Goal: Information Seeking & Learning: Find specific fact

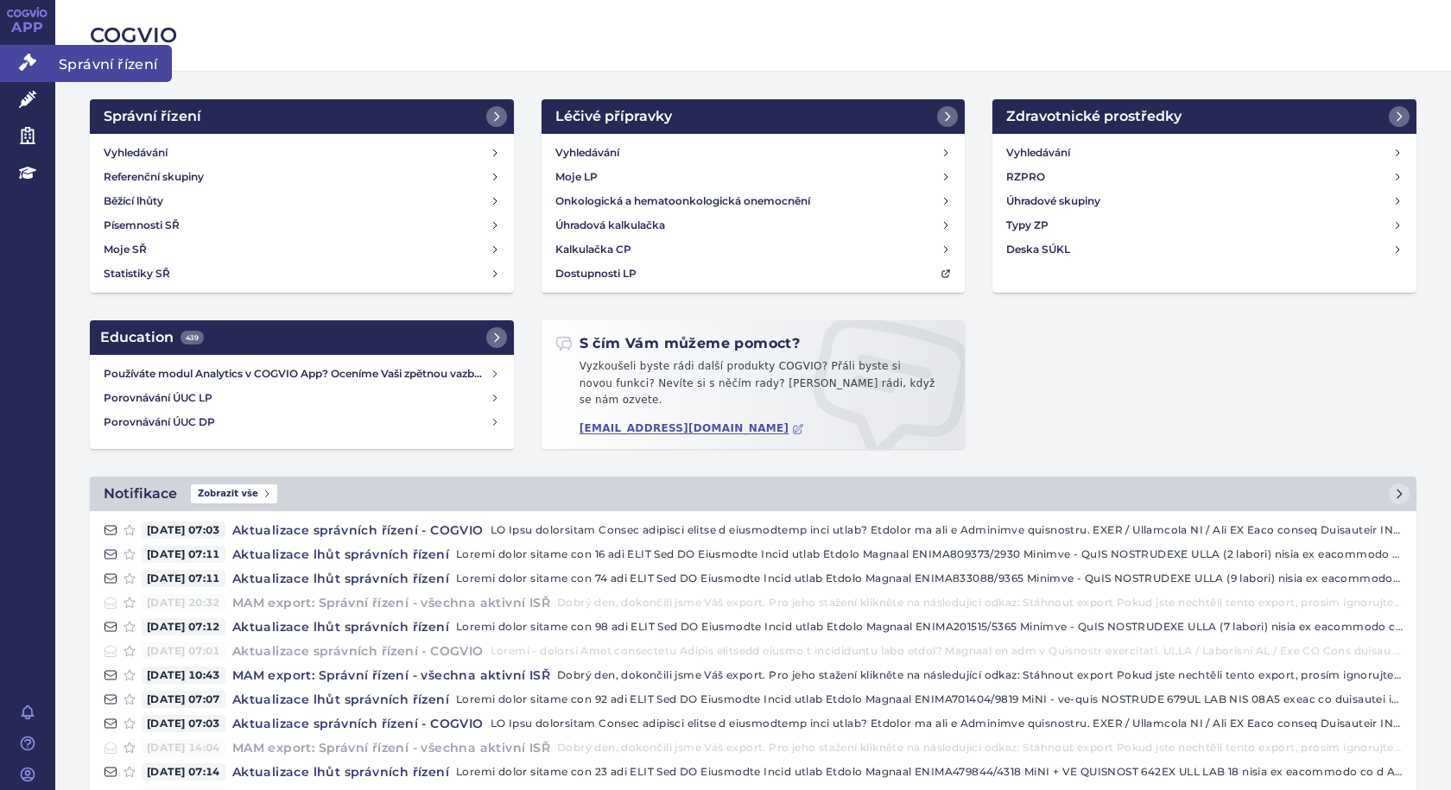
click at [23, 60] on icon at bounding box center [27, 62] width 17 height 17
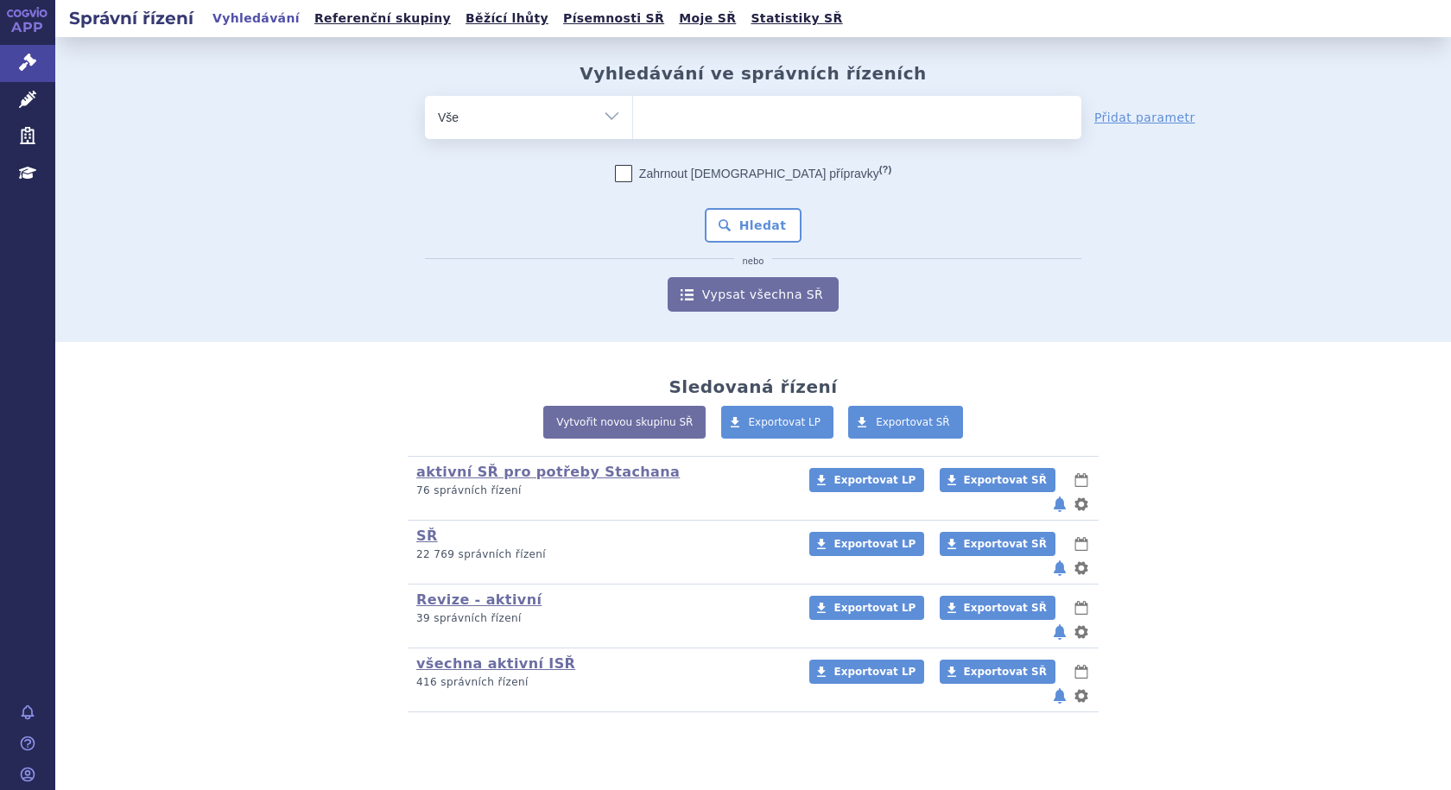
click at [796, 123] on ul at bounding box center [857, 114] width 448 height 36
click at [633, 123] on select at bounding box center [632, 116] width 1 height 43
type input "SU"
type input "SUK"
type input "SUKLS"
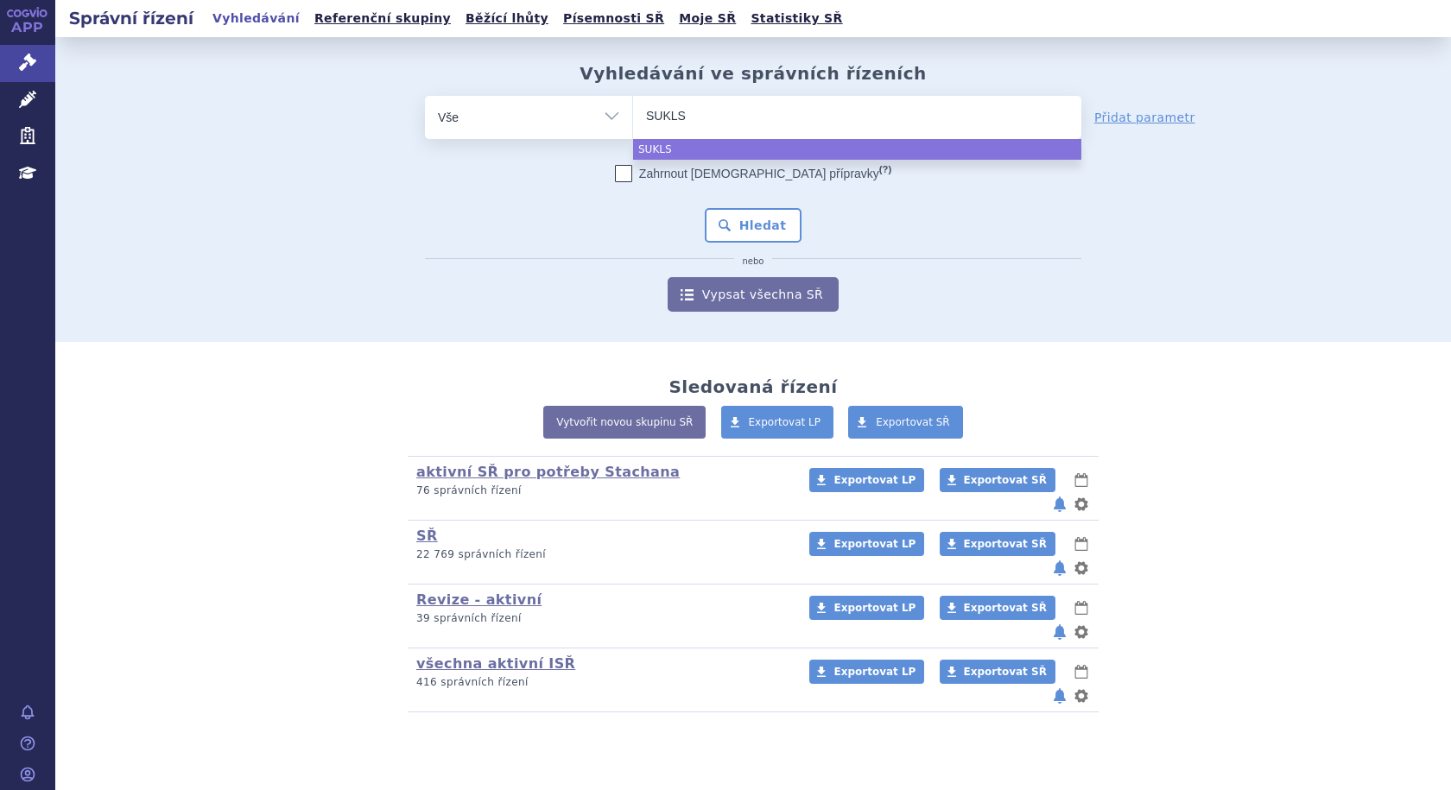
type input "SUKLS2"
type input "SUKLS25"
type input "SUKLS259"
type input "SUKLS2594"
type input "SUKLS25943"
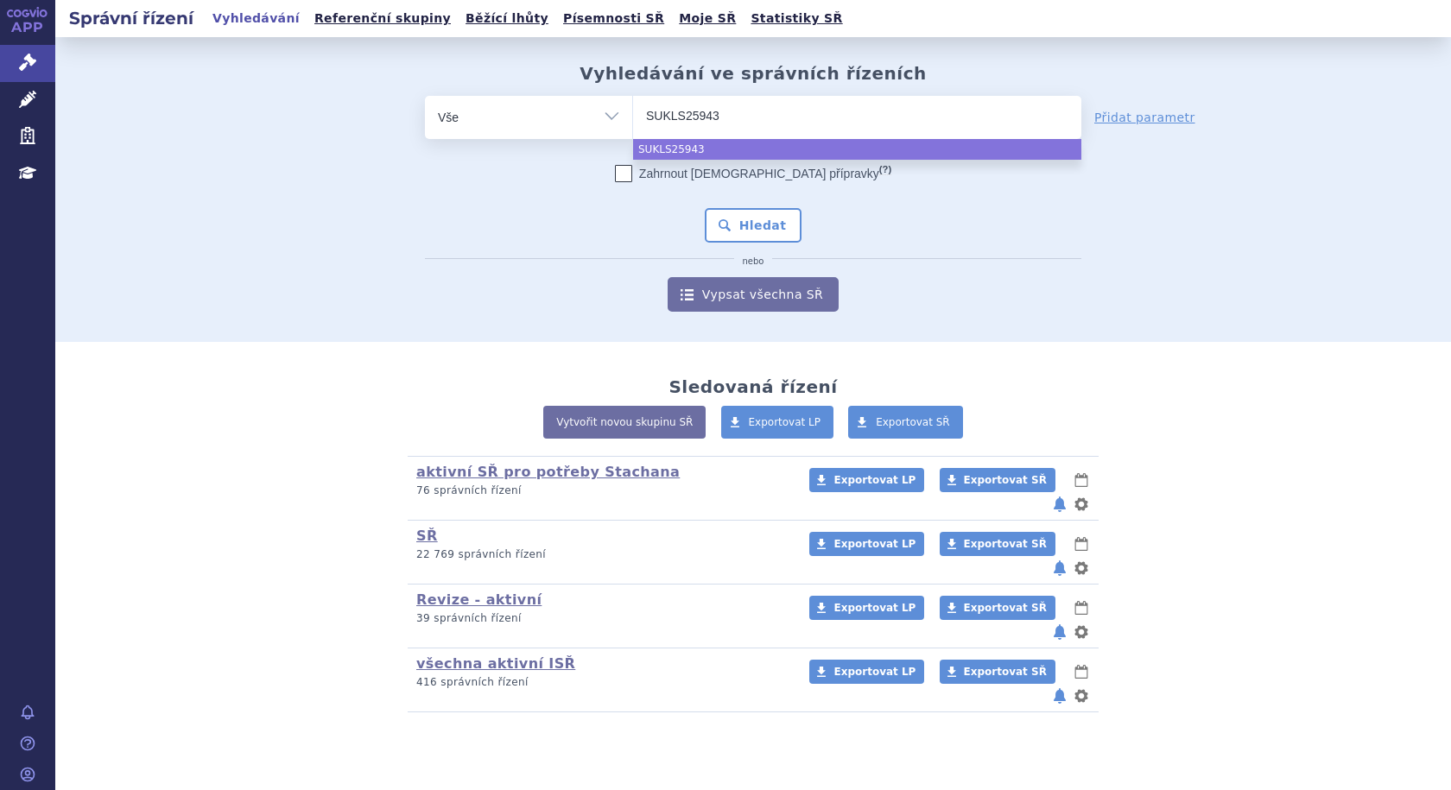
type input "SUKLS259438"
type input "SUKLS259438/"
type input "SUKLS259438/2"
type input "SUKLS259438/20"
type input "SUKLS259438/2022"
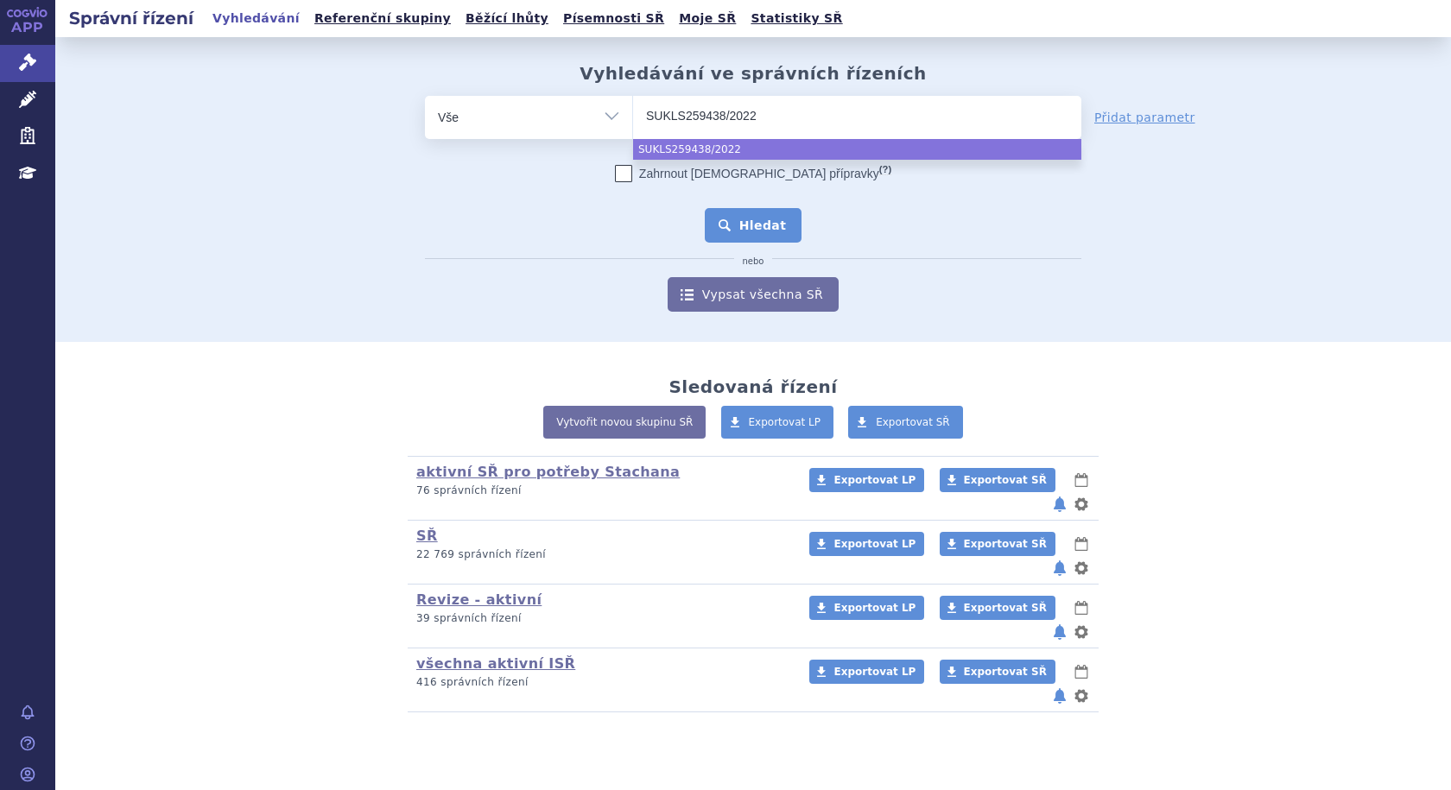
select select "SUKLS259438/2022"
click at [773, 216] on button "Hledat" at bounding box center [754, 225] width 98 height 35
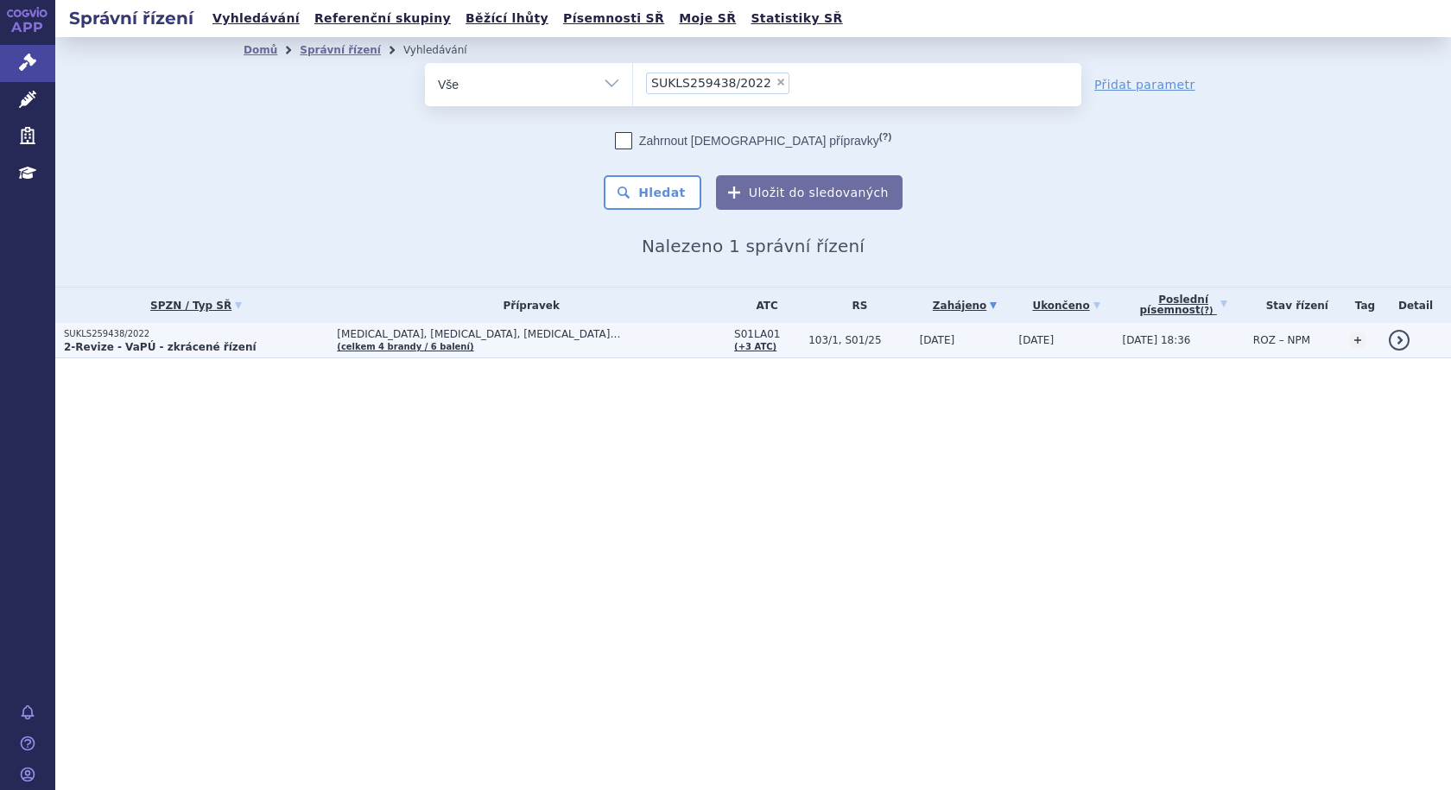
click at [219, 341] on strong "2-Revize - VaPÚ - zkrácené řízení" at bounding box center [160, 347] width 193 height 12
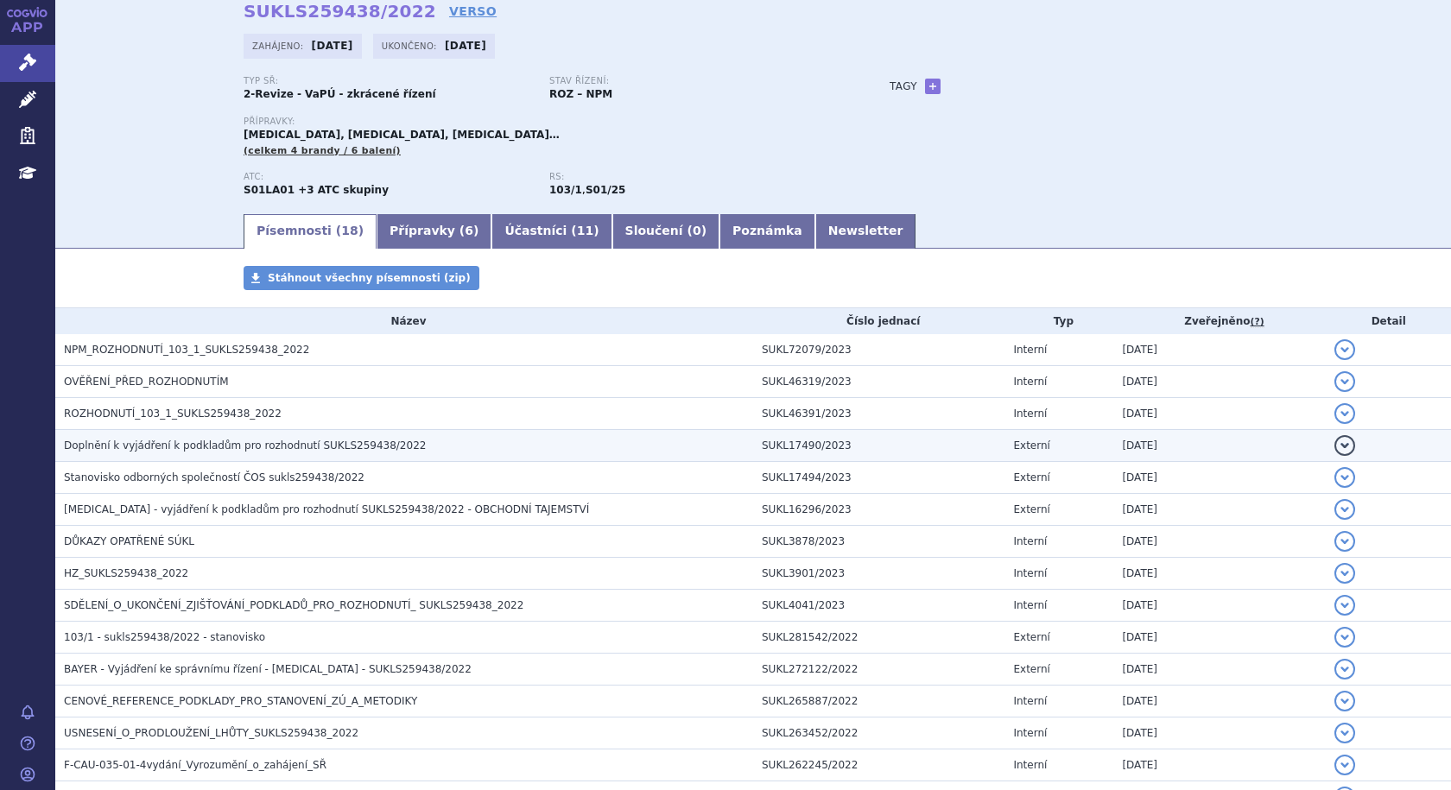
scroll to position [302, 0]
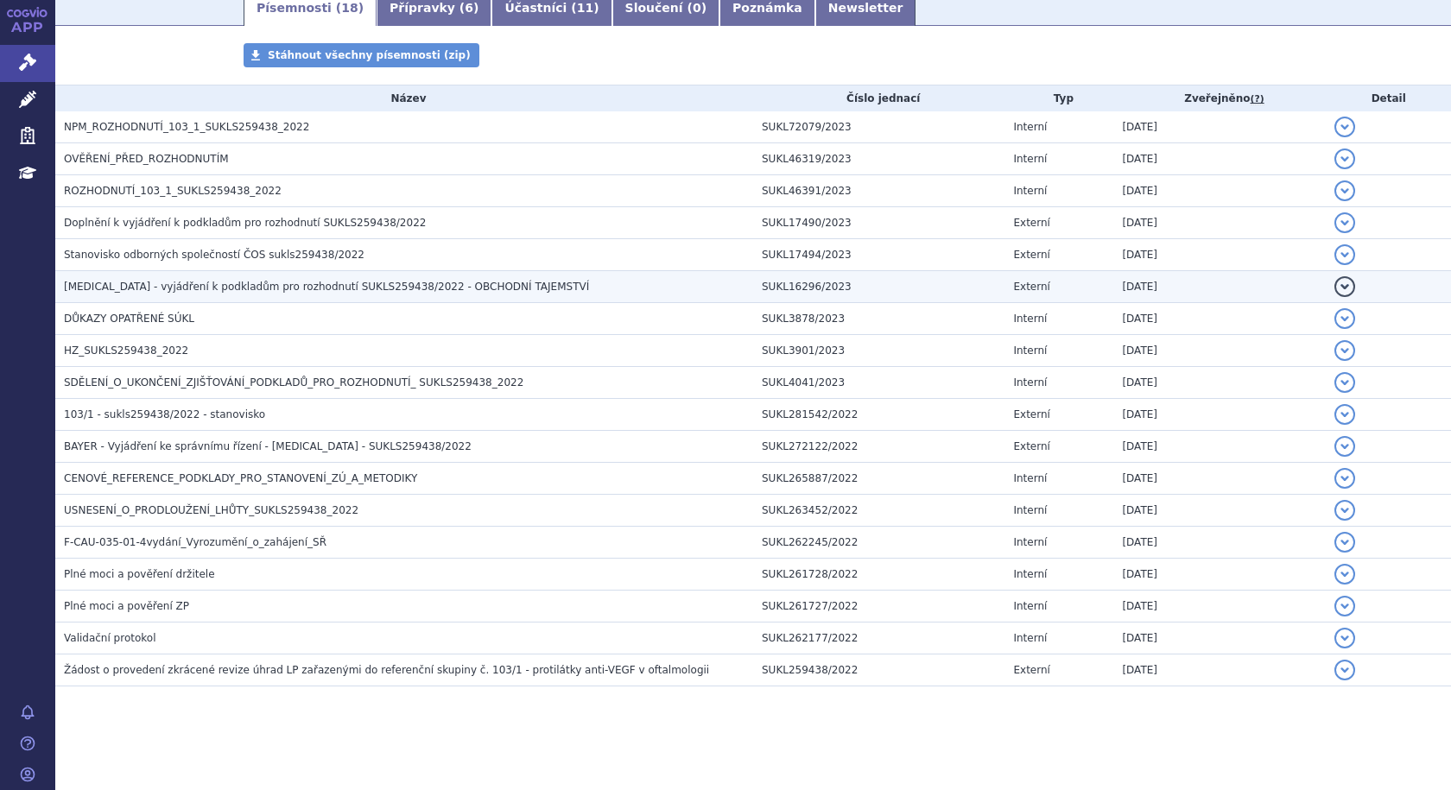
click at [154, 286] on span "[MEDICAL_DATA] - vyjádření k podkladům pro rozhodnutí SUKLS259438/2022 - OBCHOD…" at bounding box center [326, 287] width 525 height 12
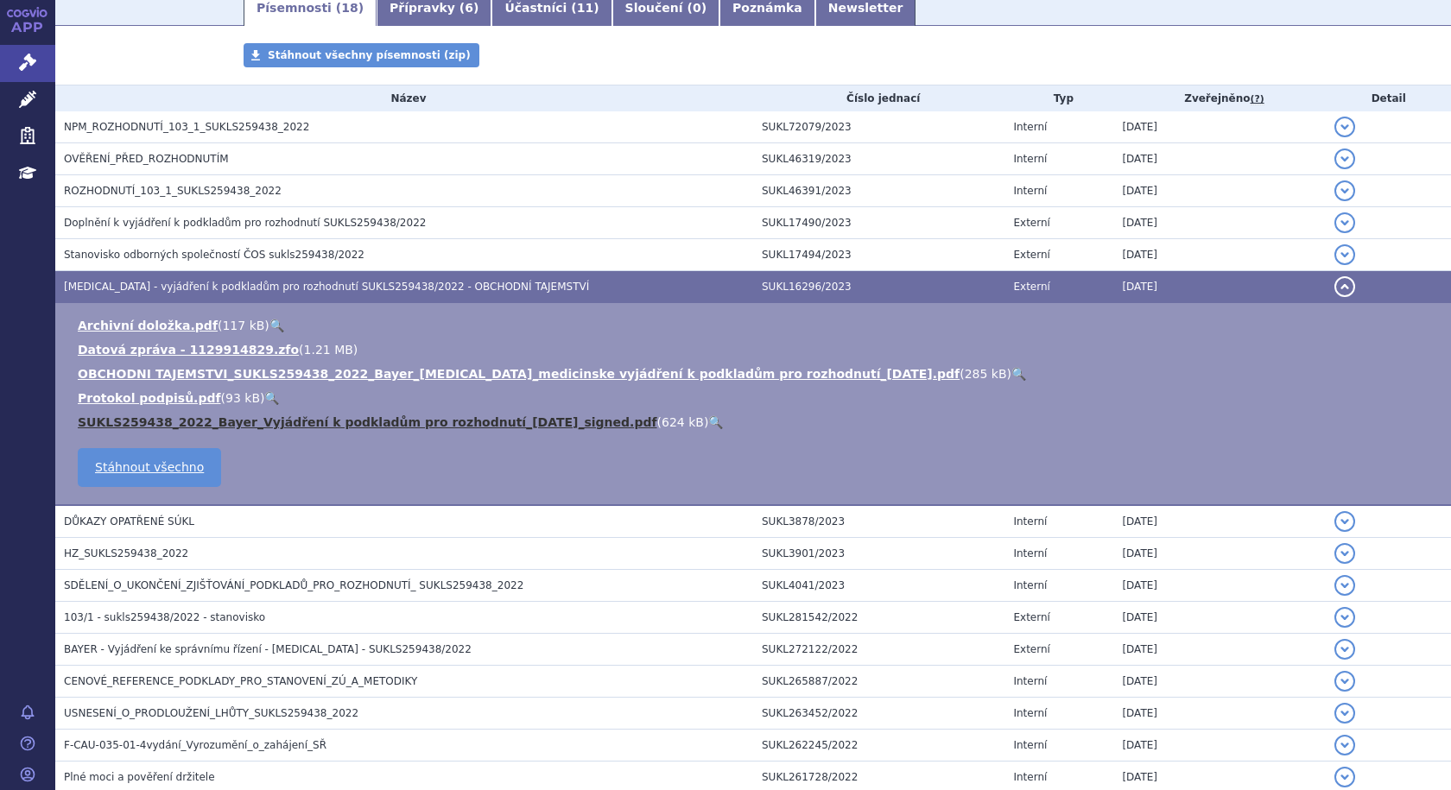
click at [446, 424] on link "SUKLS259438_2022_Bayer_Vyjádření k podkladům pro rozhodnutí_[DATE]_signed.pdf" at bounding box center [367, 422] width 579 height 14
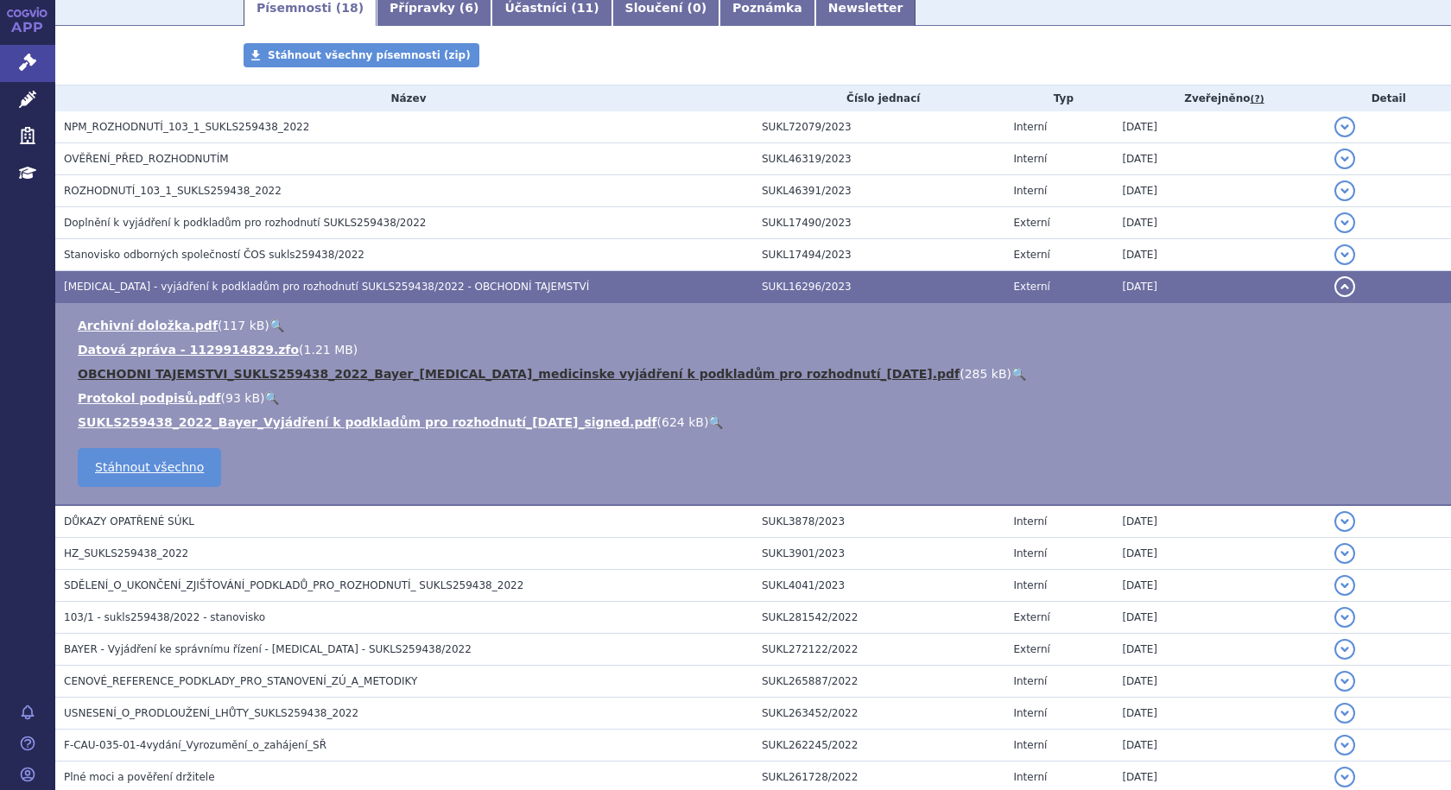
click at [528, 371] on link "OBCHODNI TAJEMSTVI_SUKLS259438_2022_Bayer_[MEDICAL_DATA]_medicinske vyjádření k…" at bounding box center [519, 374] width 882 height 14
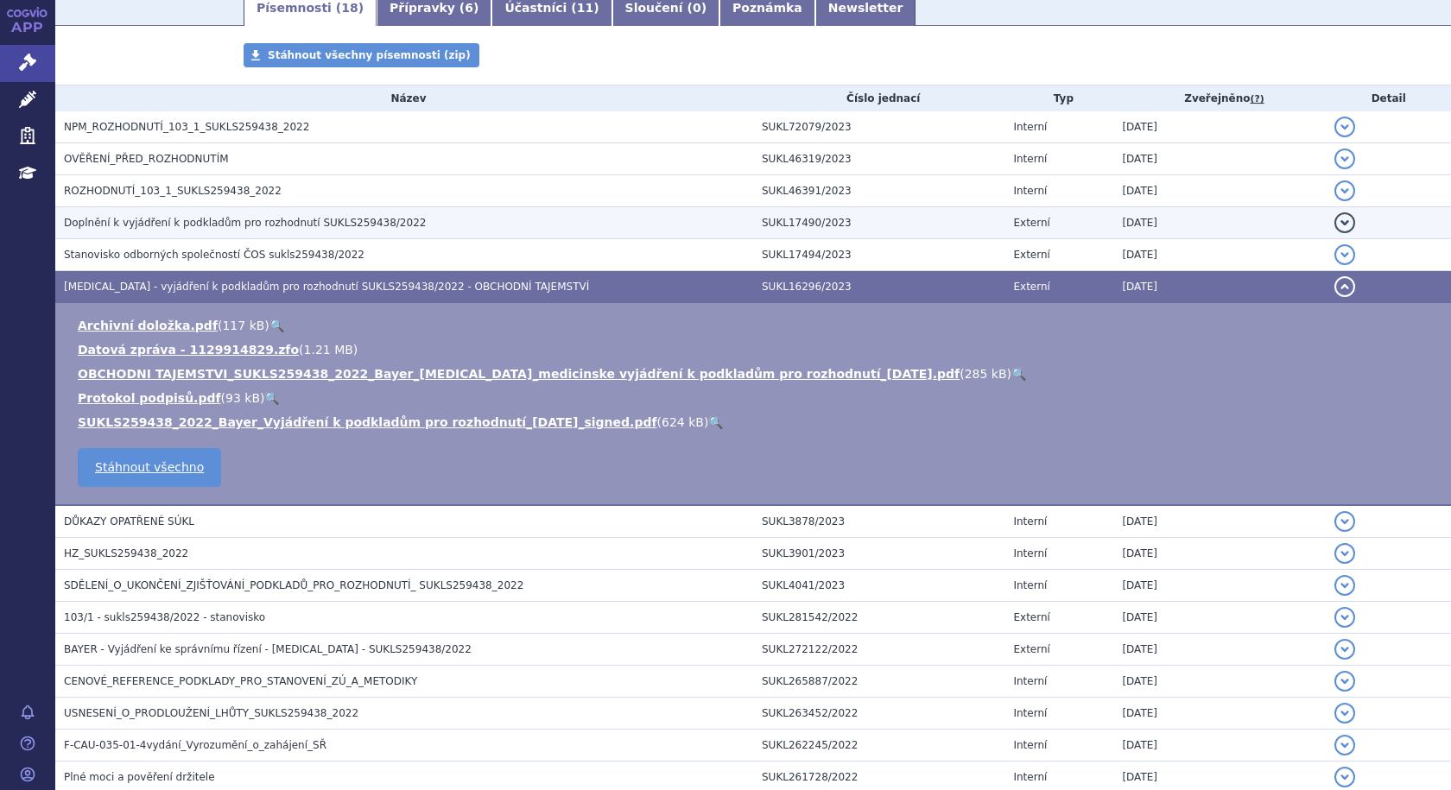
click at [213, 223] on span "Doplnění k vyjádření k podkladům pro rozhodnutí SUKLS259438/2022" at bounding box center [245, 223] width 362 height 12
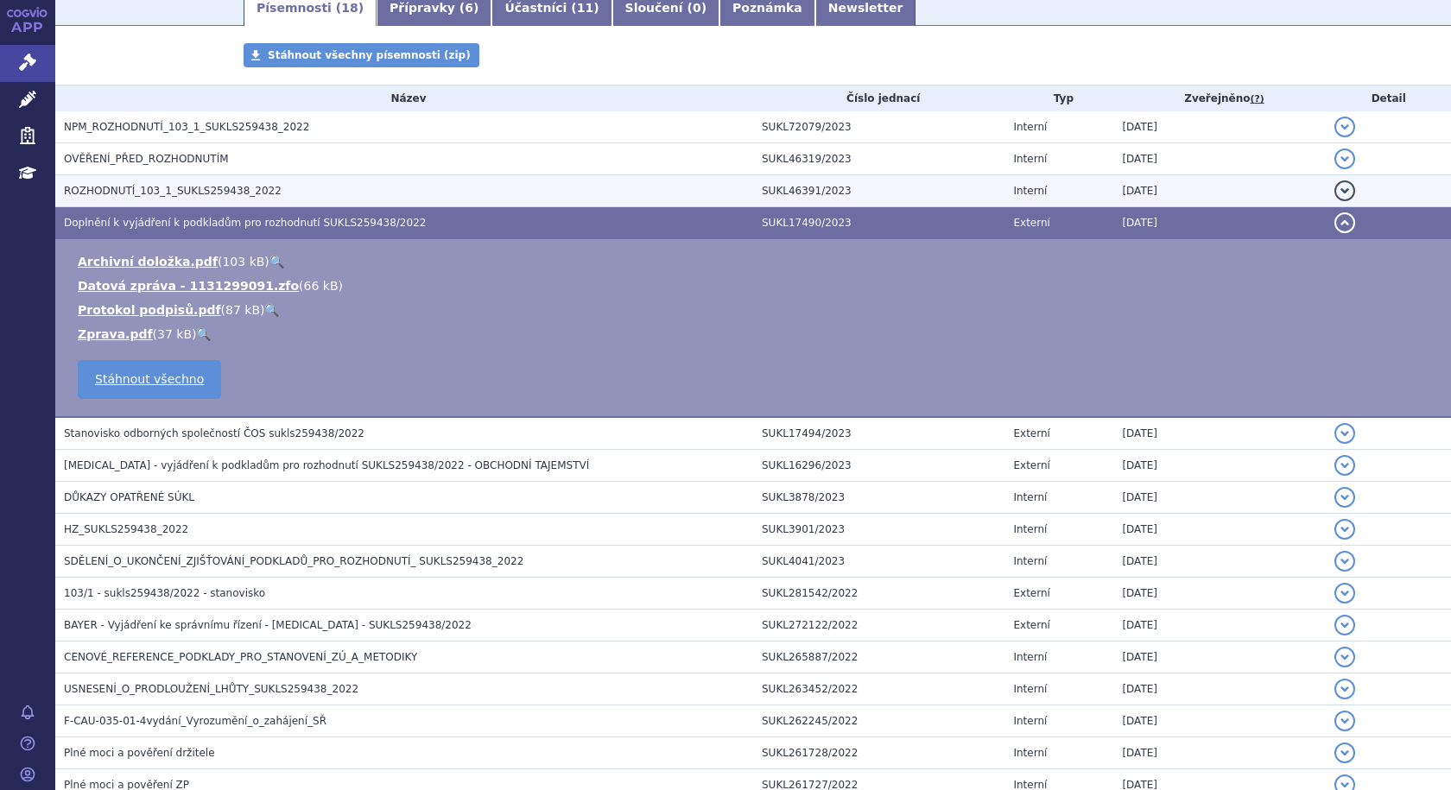
click at [198, 193] on span "ROZHODNUTÍ_103_1_SUKLS259438_2022" at bounding box center [173, 191] width 218 height 12
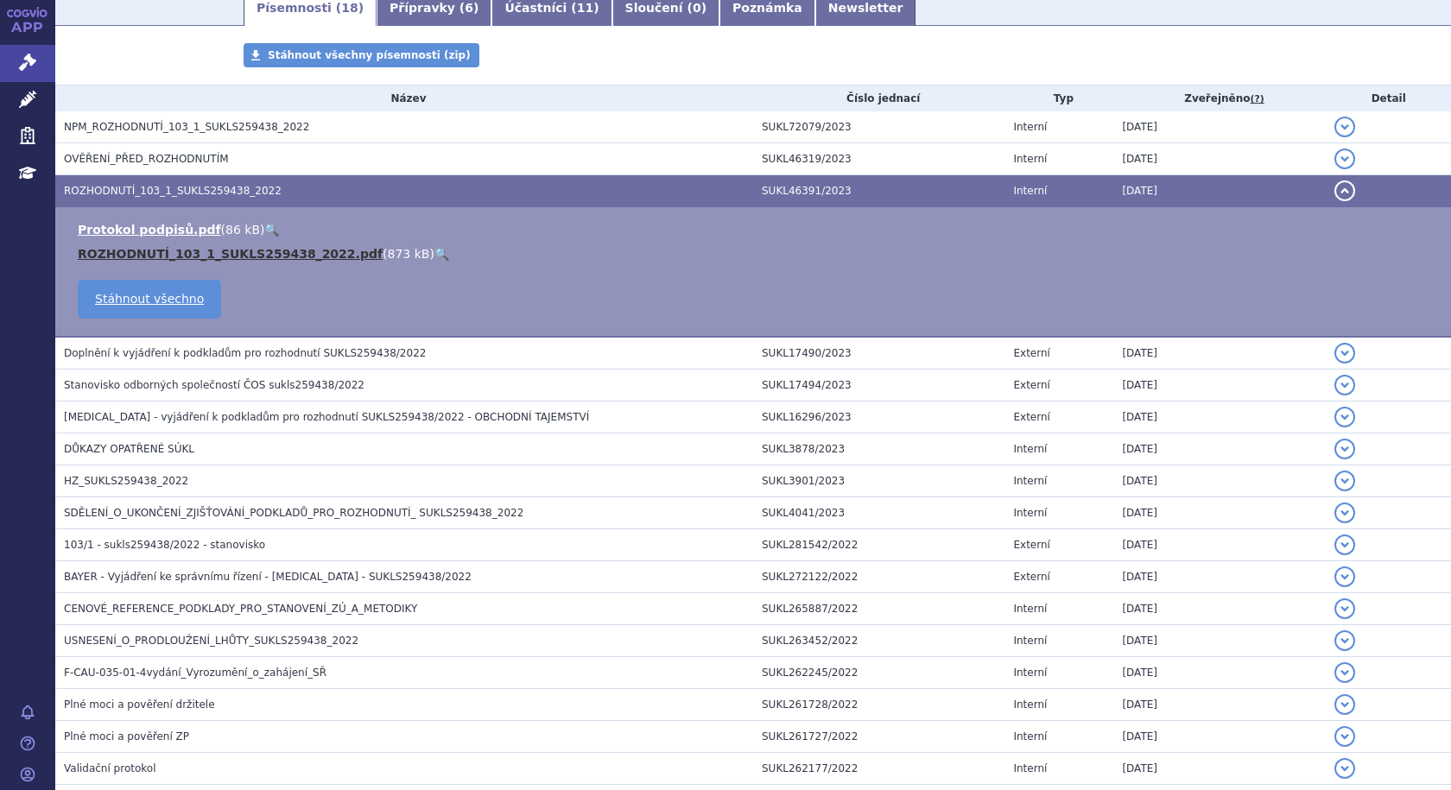
click at [205, 258] on link "ROZHODNUTÍ_103_1_SUKLS259438_2022.pdf" at bounding box center [230, 254] width 305 height 14
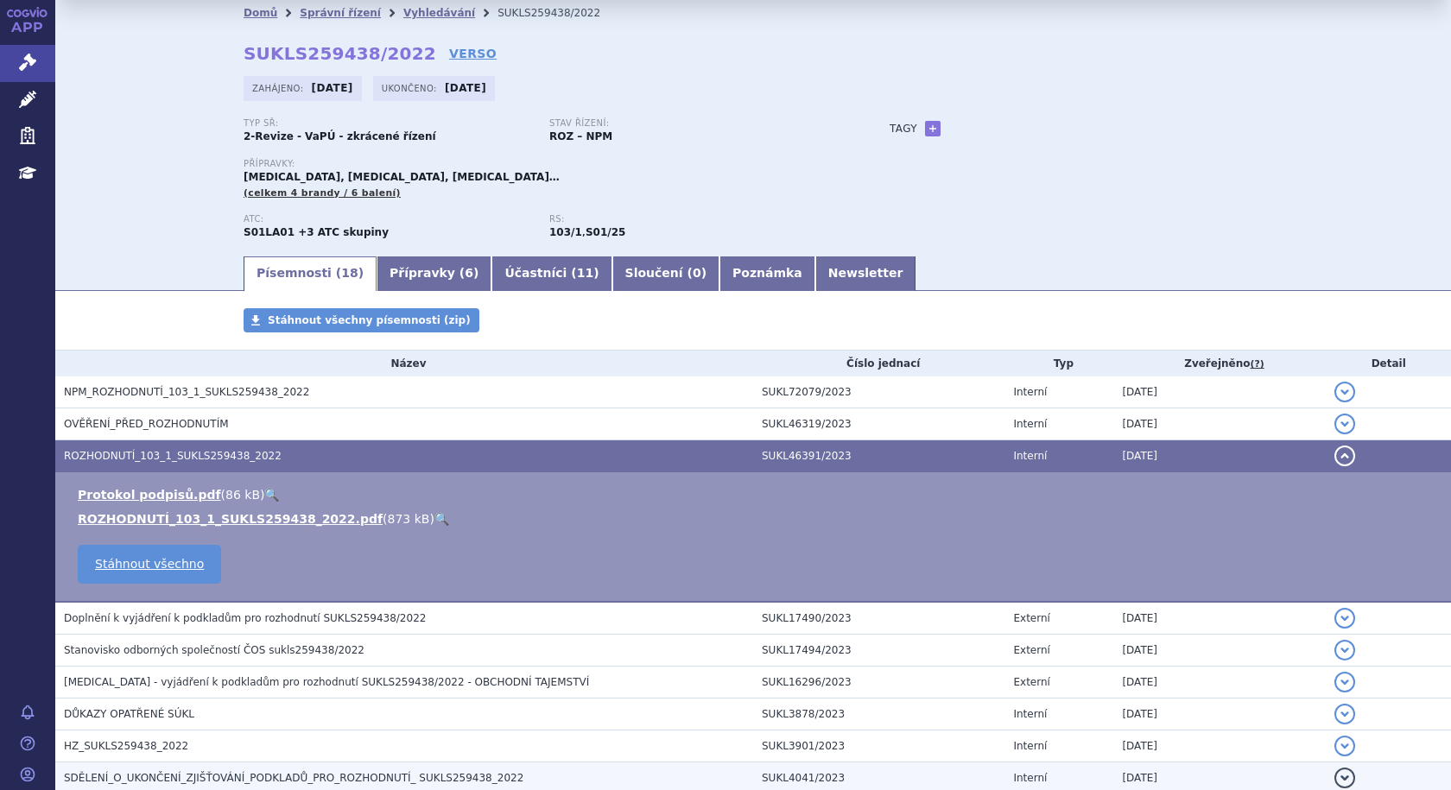
scroll to position [0, 0]
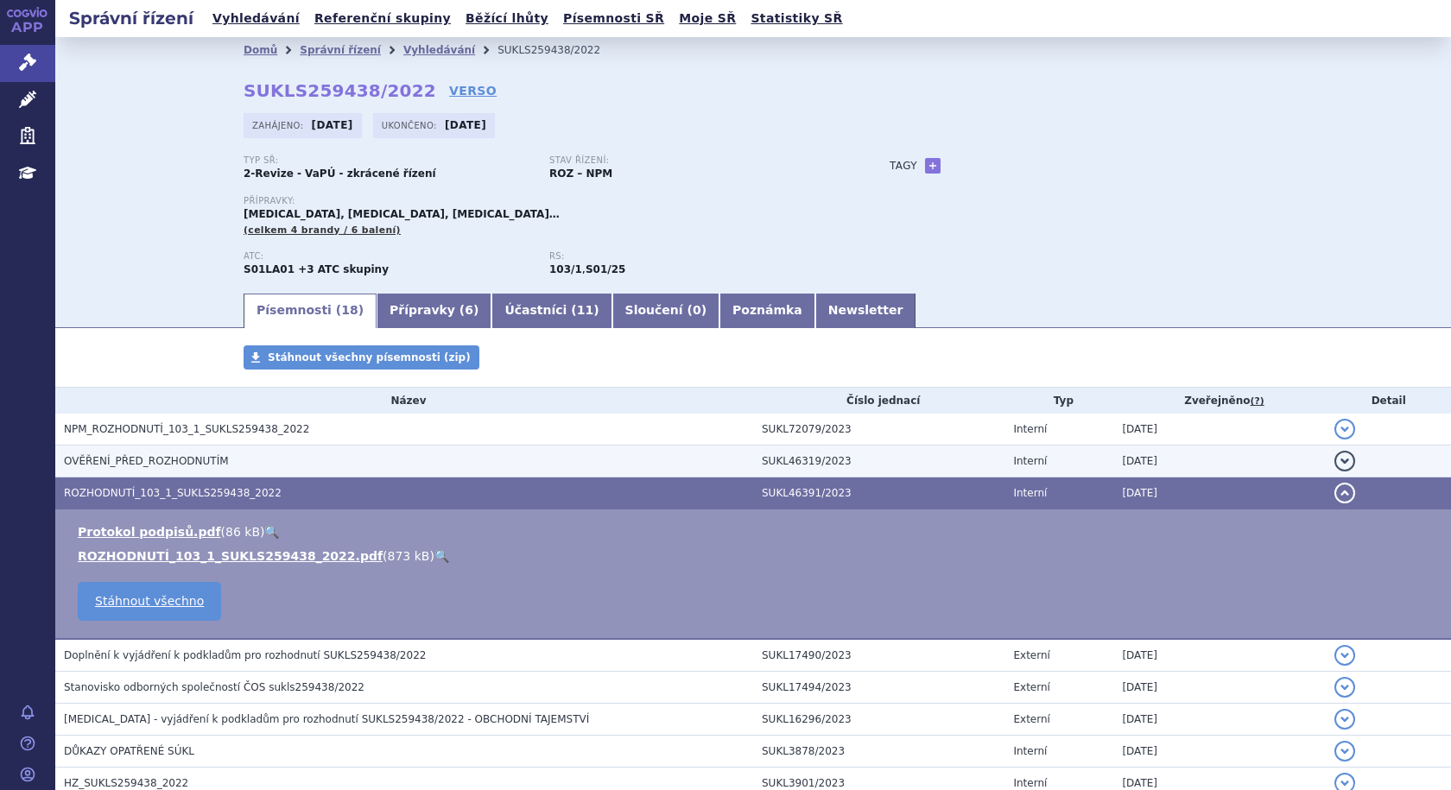
click at [180, 459] on span "OVĚŘENÍ_PŘED_ROZHODNUTÍM" at bounding box center [146, 461] width 165 height 12
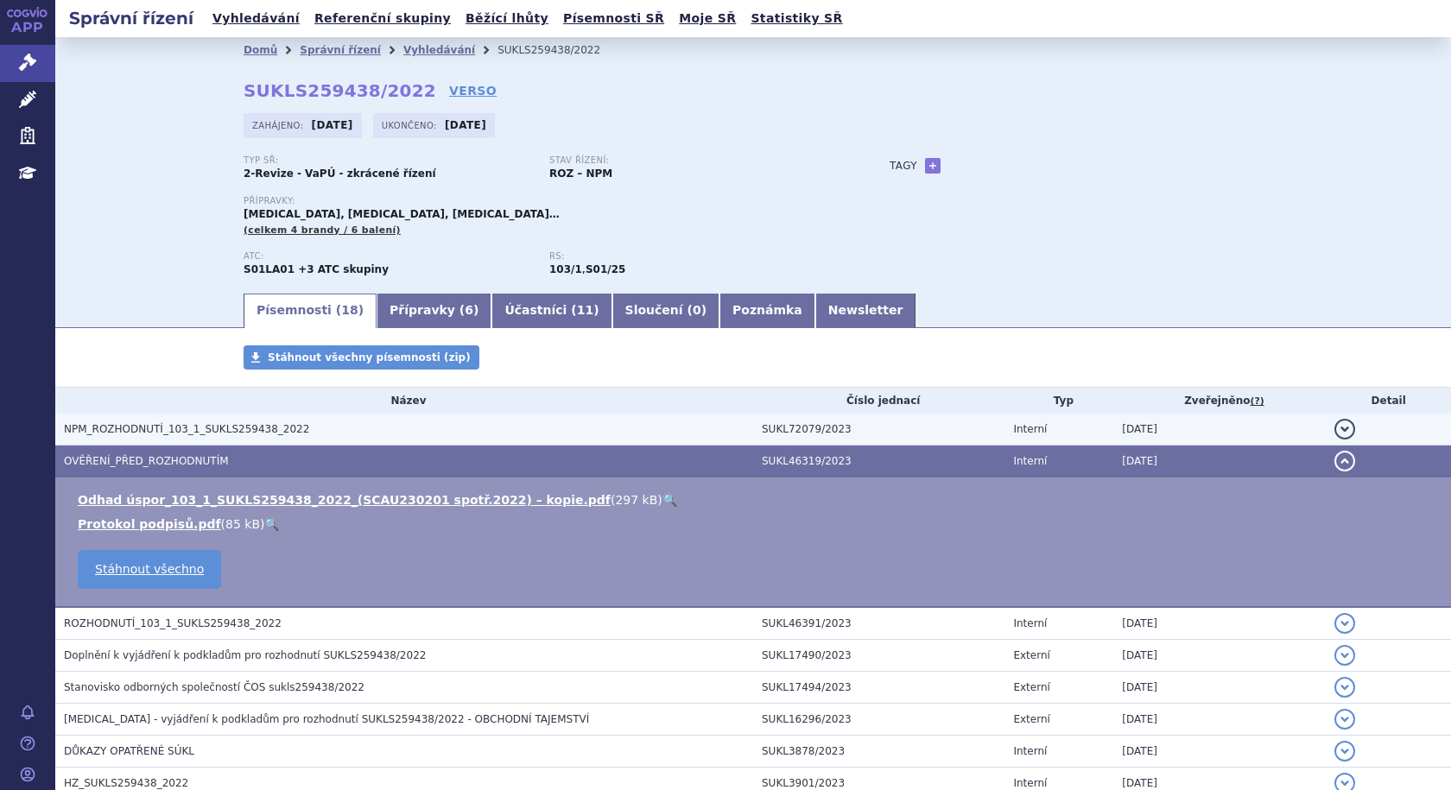
click at [178, 434] on span "NPM_ROZHODNUTÍ_103_1_SUKLS259438_2022" at bounding box center [186, 429] width 245 height 12
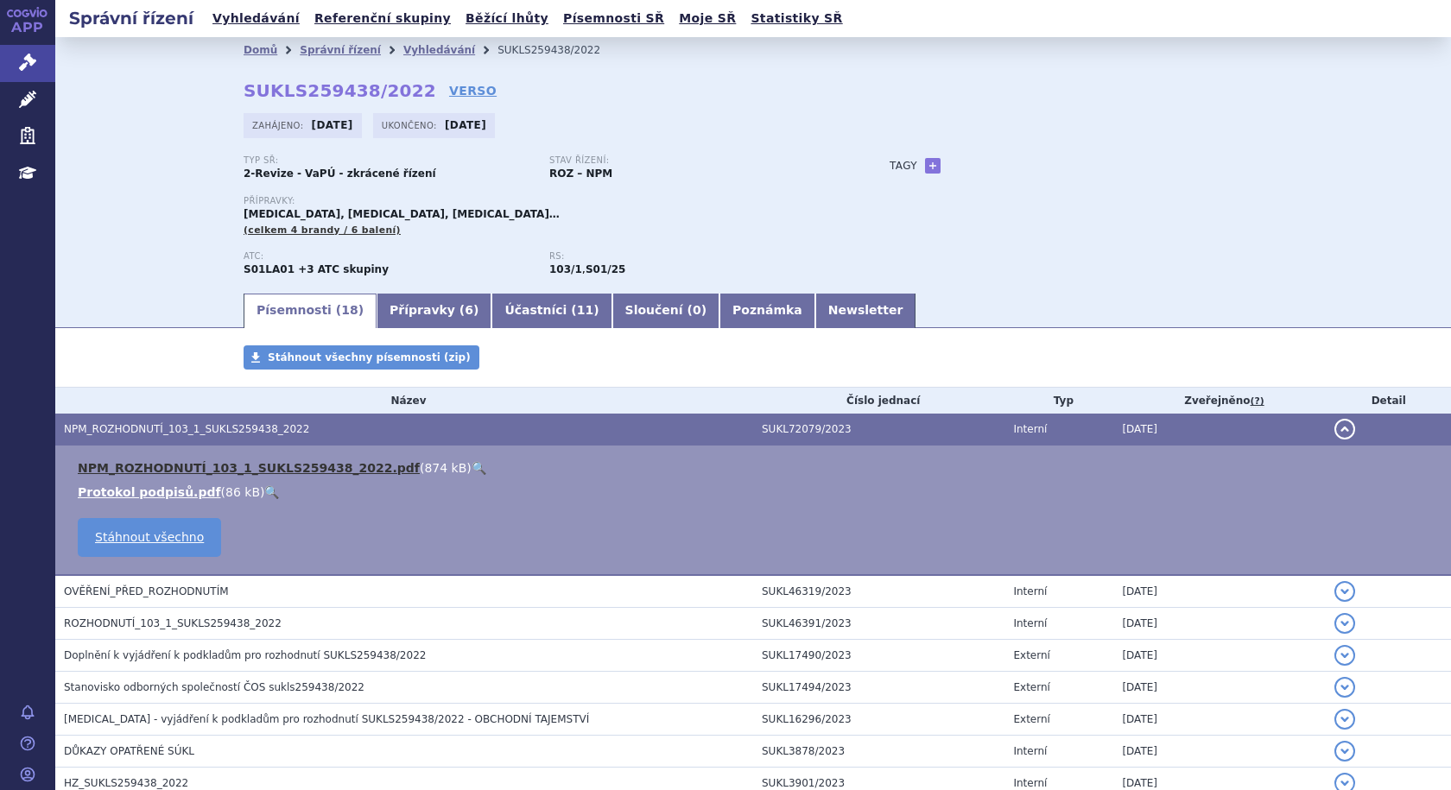
click at [211, 474] on link "NPM_ROZHODNUTÍ_103_1_SUKLS259438_2022.pdf" at bounding box center [249, 468] width 342 height 14
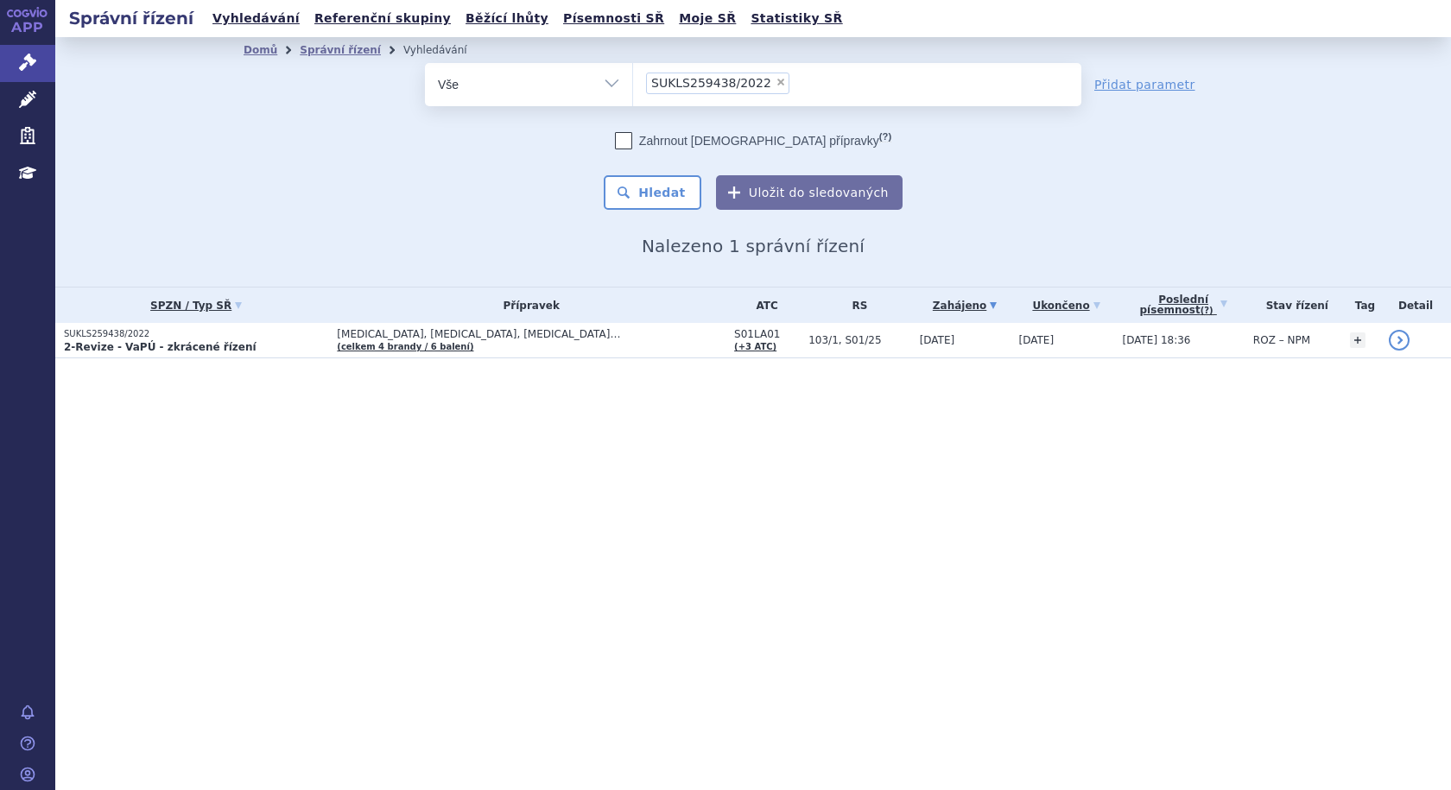
click at [775, 84] on span "×" at bounding box center [780, 82] width 10 height 10
click at [633, 84] on select "SUKLS259438/2022" at bounding box center [632, 83] width 1 height 43
select select
type input "SU"
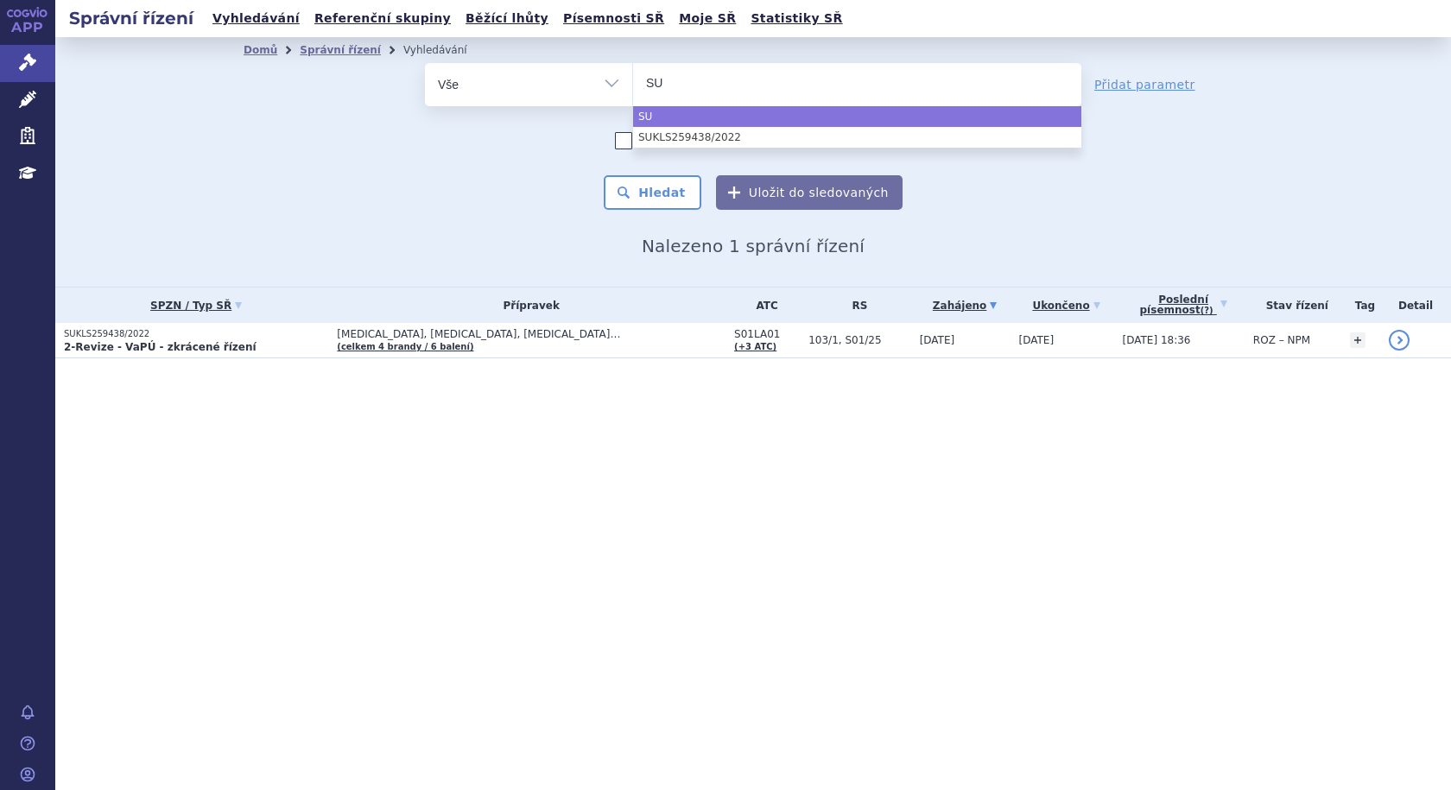
type input "SUK"
type input "SUKL"
type input "SUKLS"
type input "SUKLS6"
type input "SUKLS60"
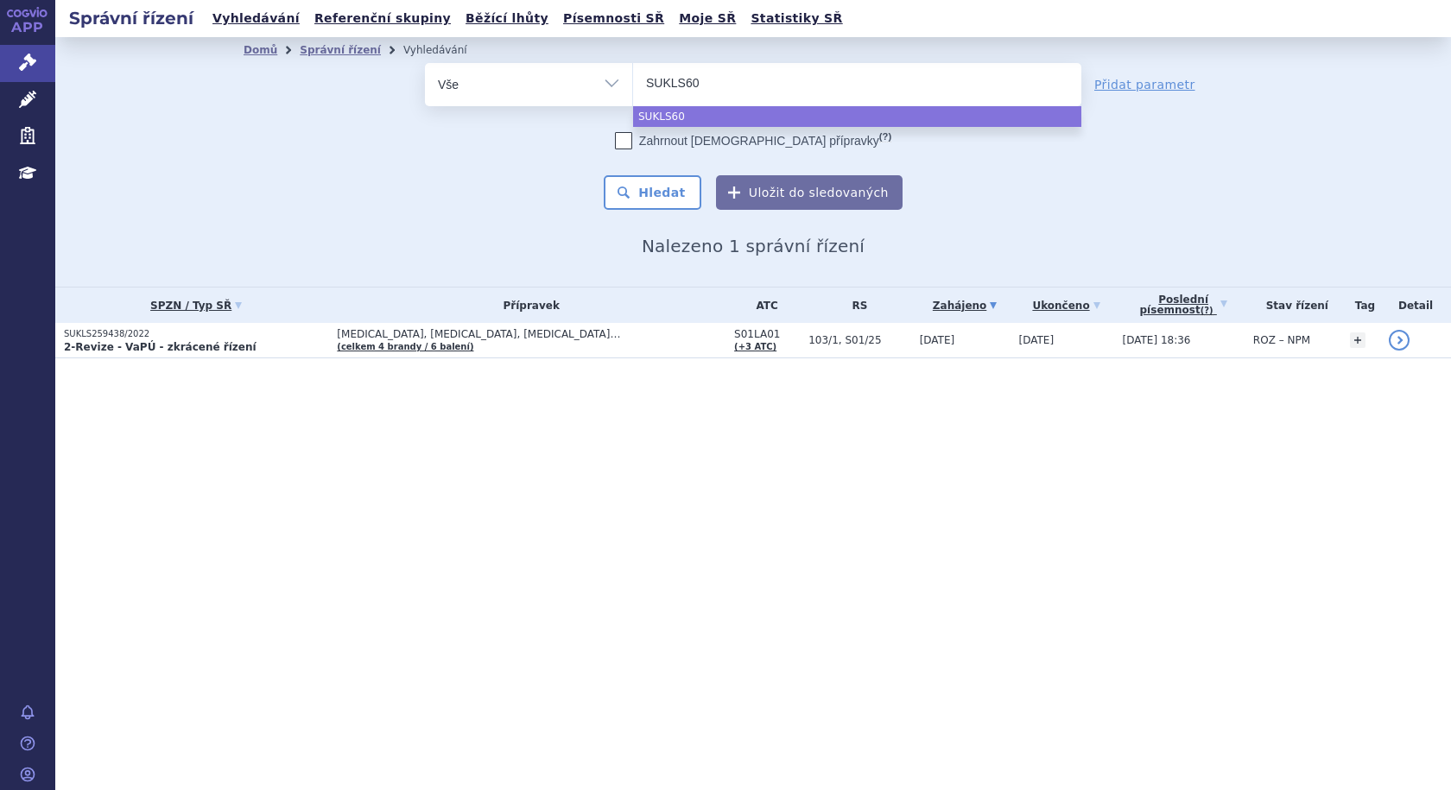
type input "SUKLS608"
type input "SUKLS6082"
type input "SUKLS60829"
type input "SUKLS60829/"
type input "SUKLS60829/2"
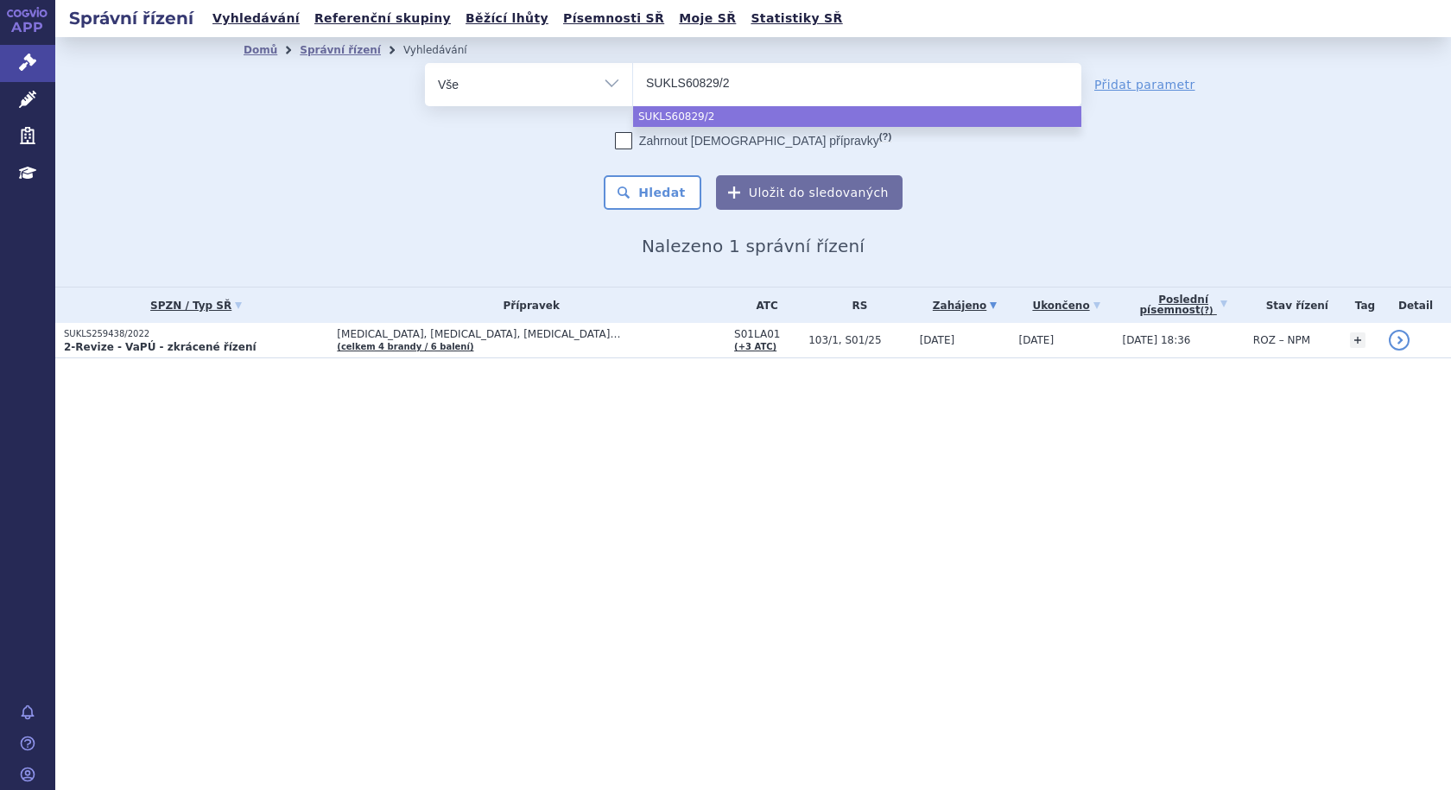
type input "SUKLS60829/20"
type input "SUKLS60829/202"
type input "SUKLS60829/2023"
select select "SUKLS60829/2023"
click at [671, 186] on button "Hledat" at bounding box center [653, 192] width 98 height 35
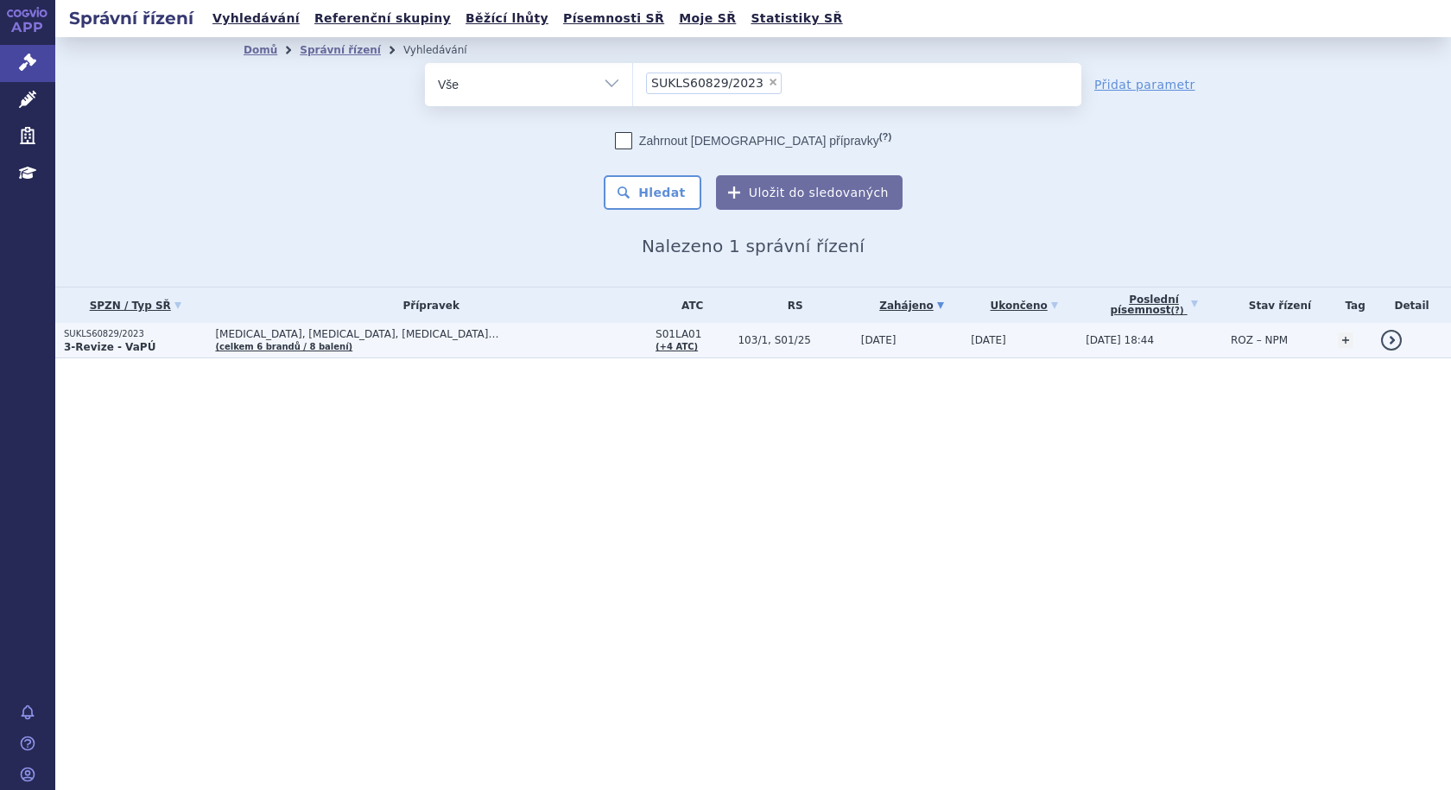
click at [351, 333] on span "[MEDICAL_DATA], [MEDICAL_DATA], [MEDICAL_DATA]…" at bounding box center [431, 334] width 432 height 12
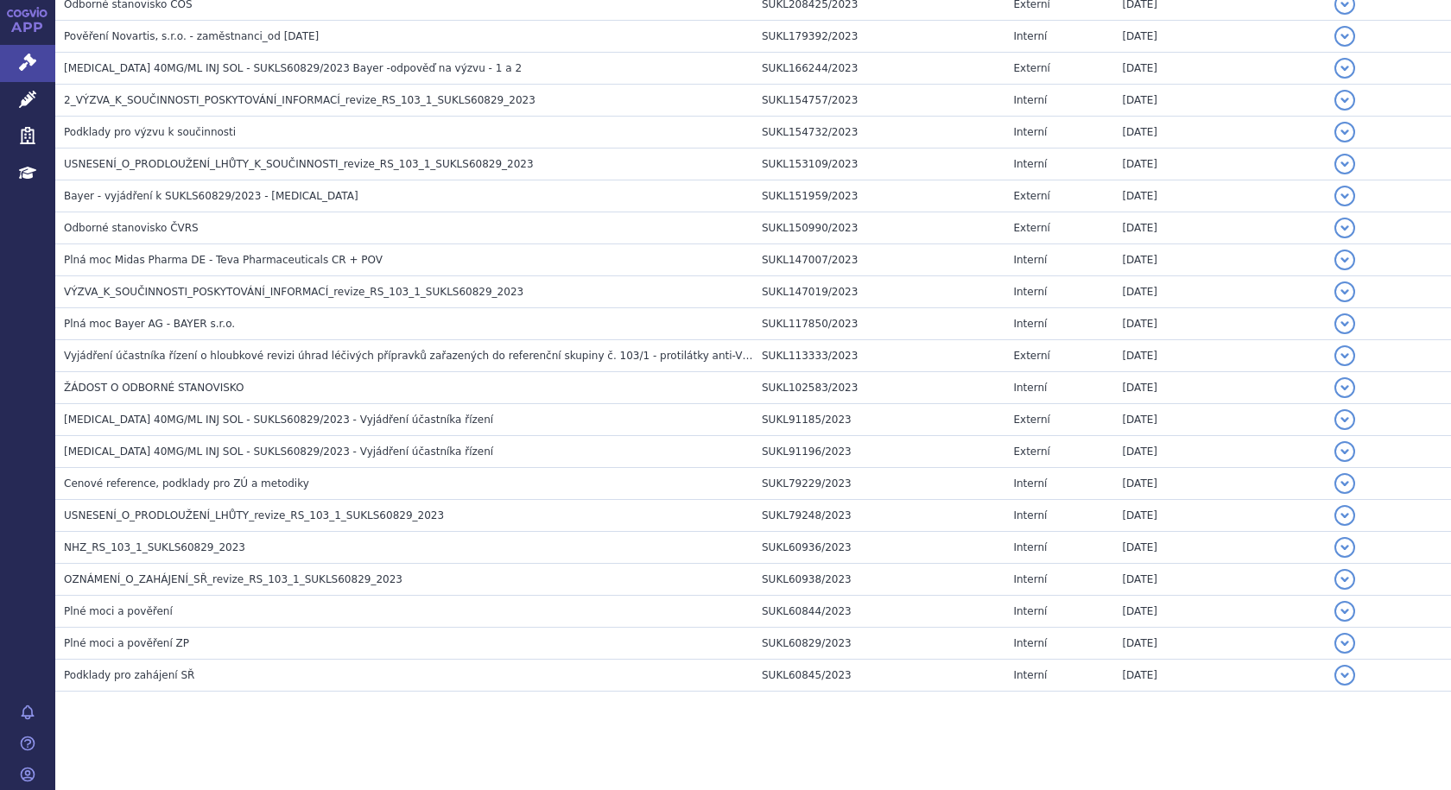
scroll to position [781, 0]
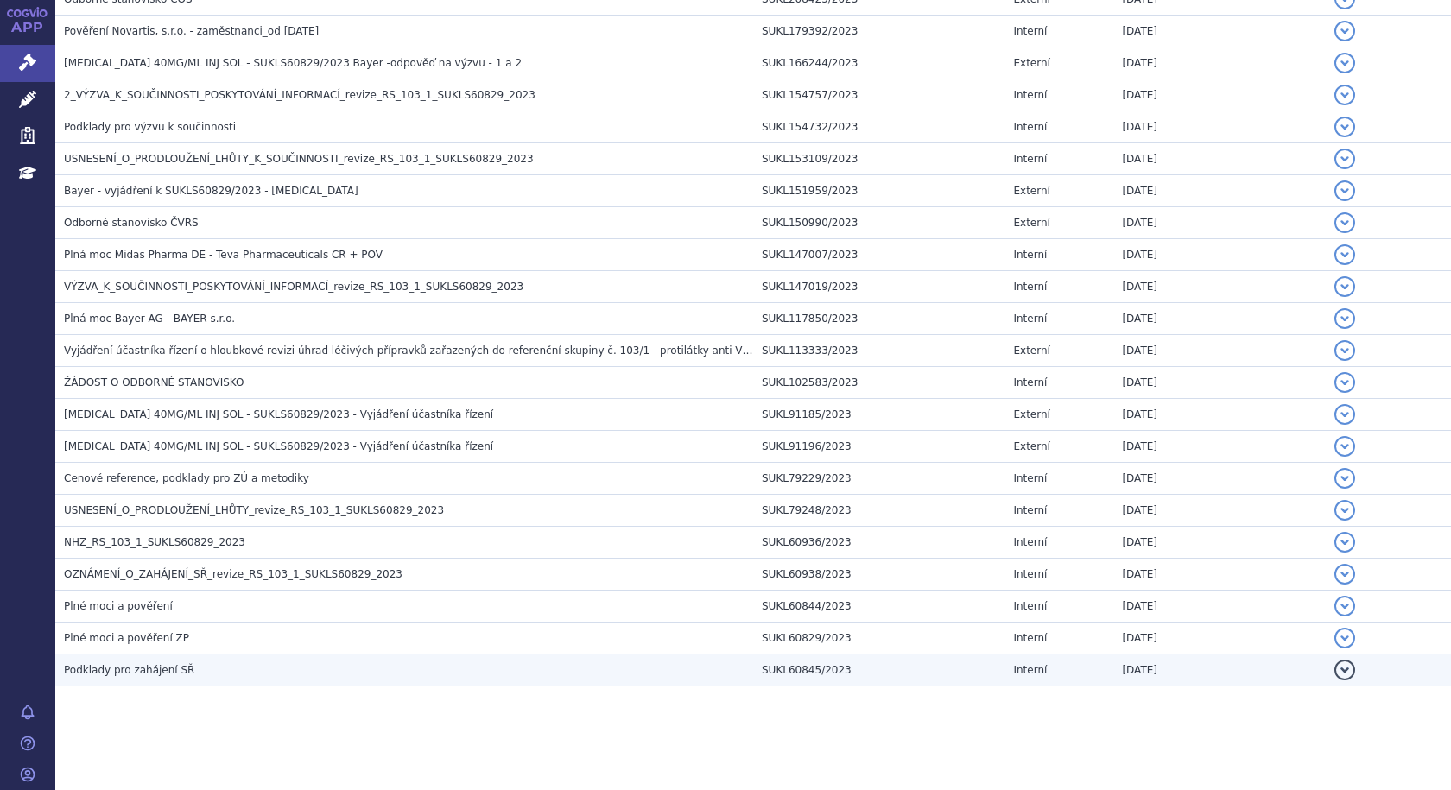
click at [117, 668] on span "Podklady pro zahájení SŘ" at bounding box center [129, 670] width 130 height 12
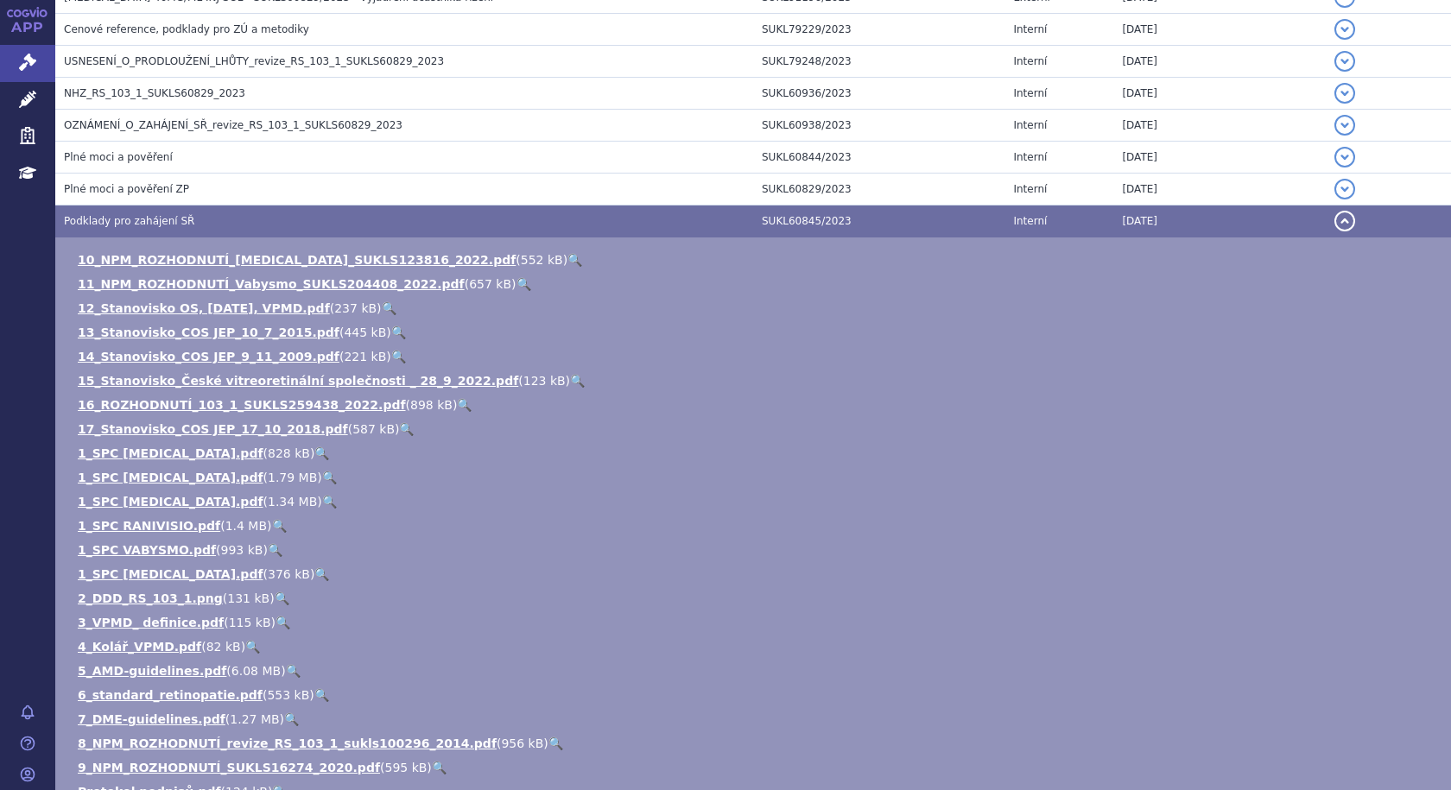
scroll to position [1300, 0]
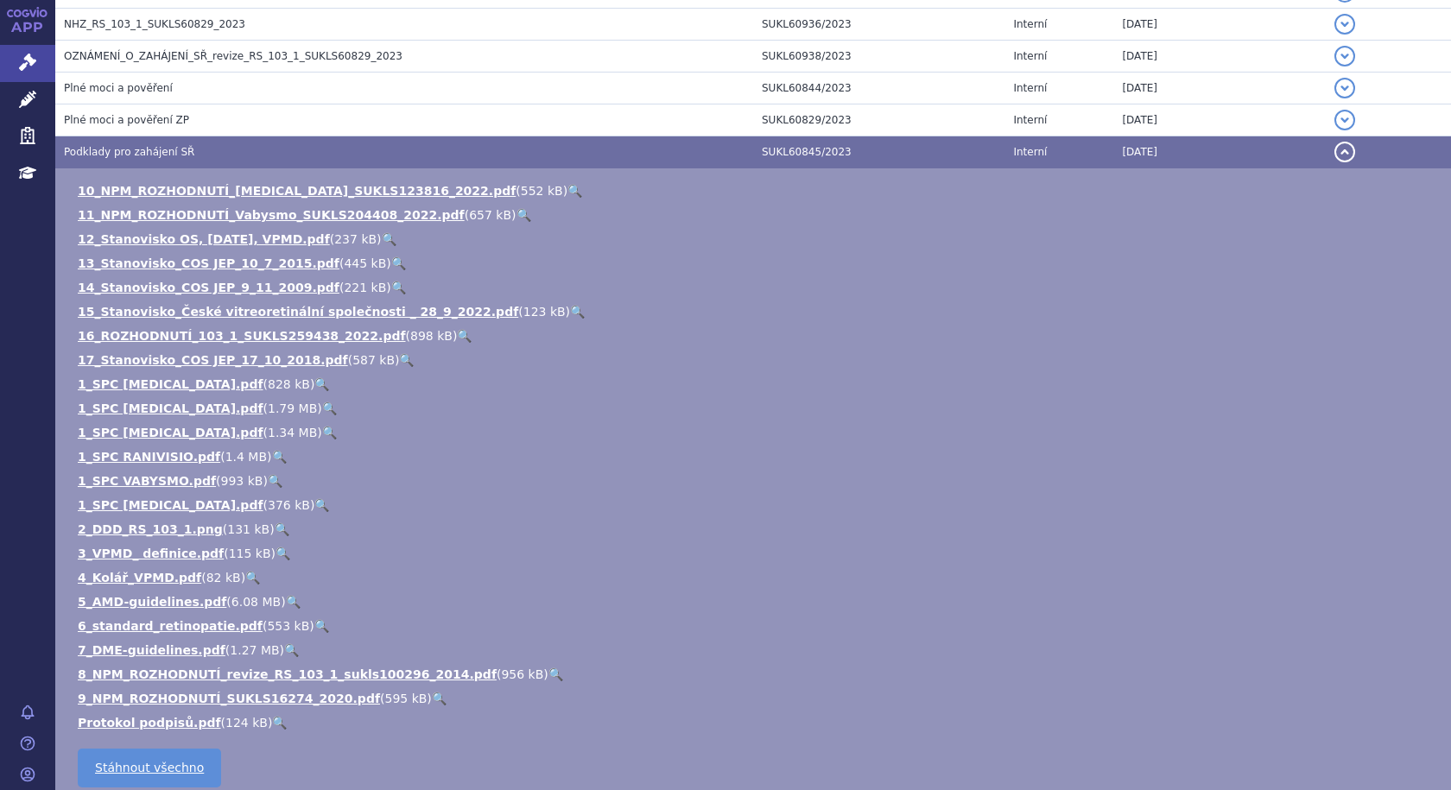
click at [143, 154] on span "Podklady pro zahájení SŘ" at bounding box center [129, 152] width 130 height 12
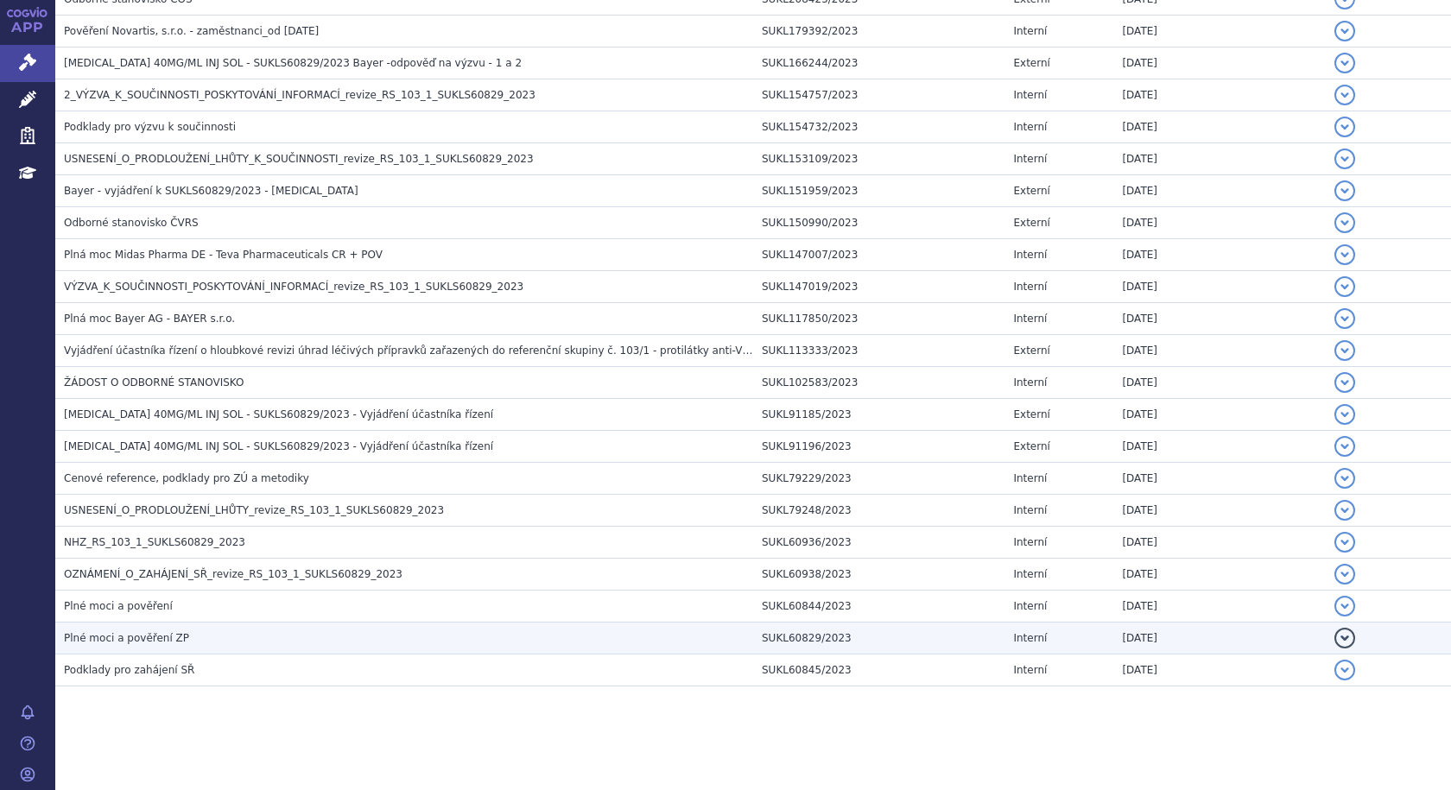
click at [161, 642] on span "Plné moci a pověření ZP" at bounding box center [126, 638] width 125 height 12
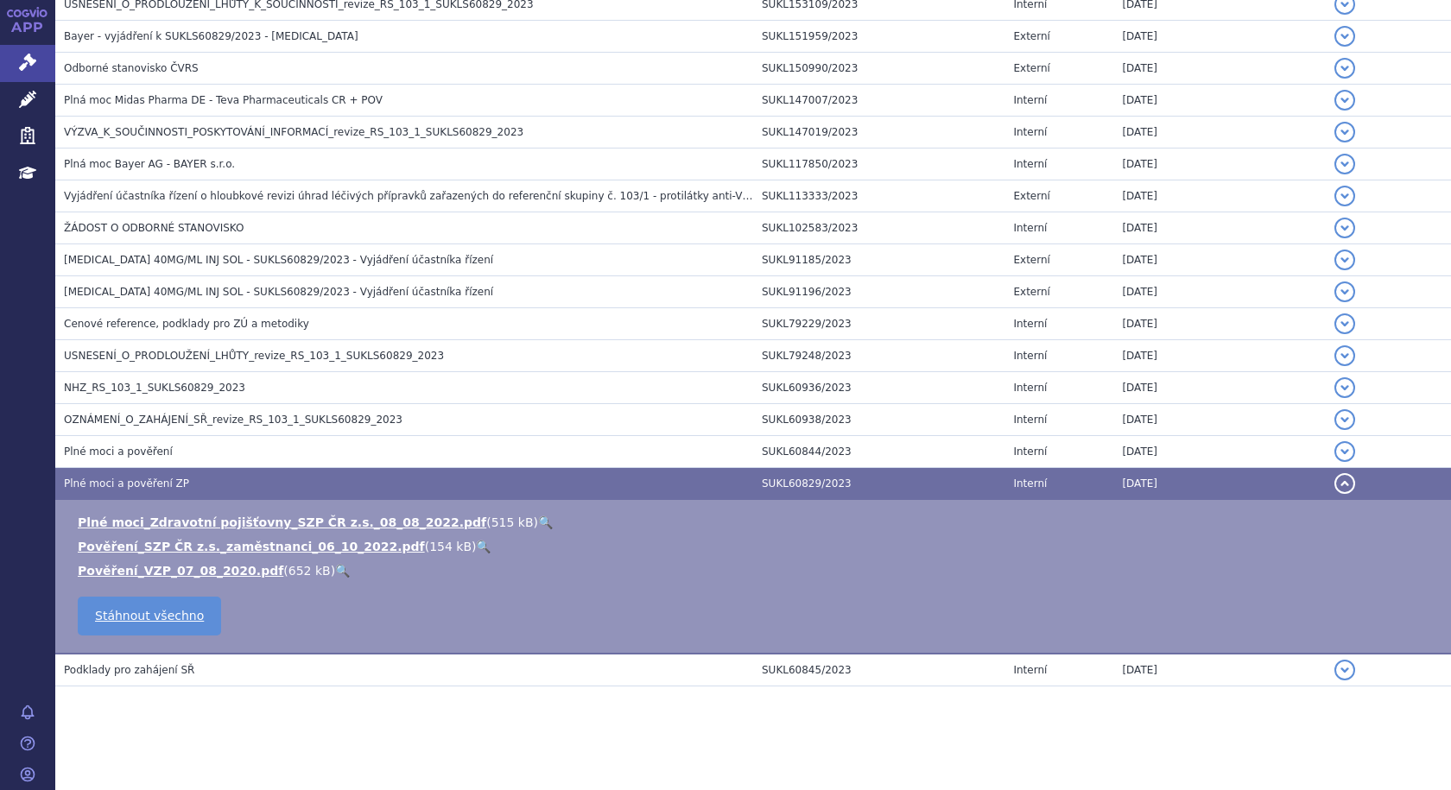
click at [123, 475] on h3 "Plné moci a pověření ZP" at bounding box center [408, 483] width 689 height 17
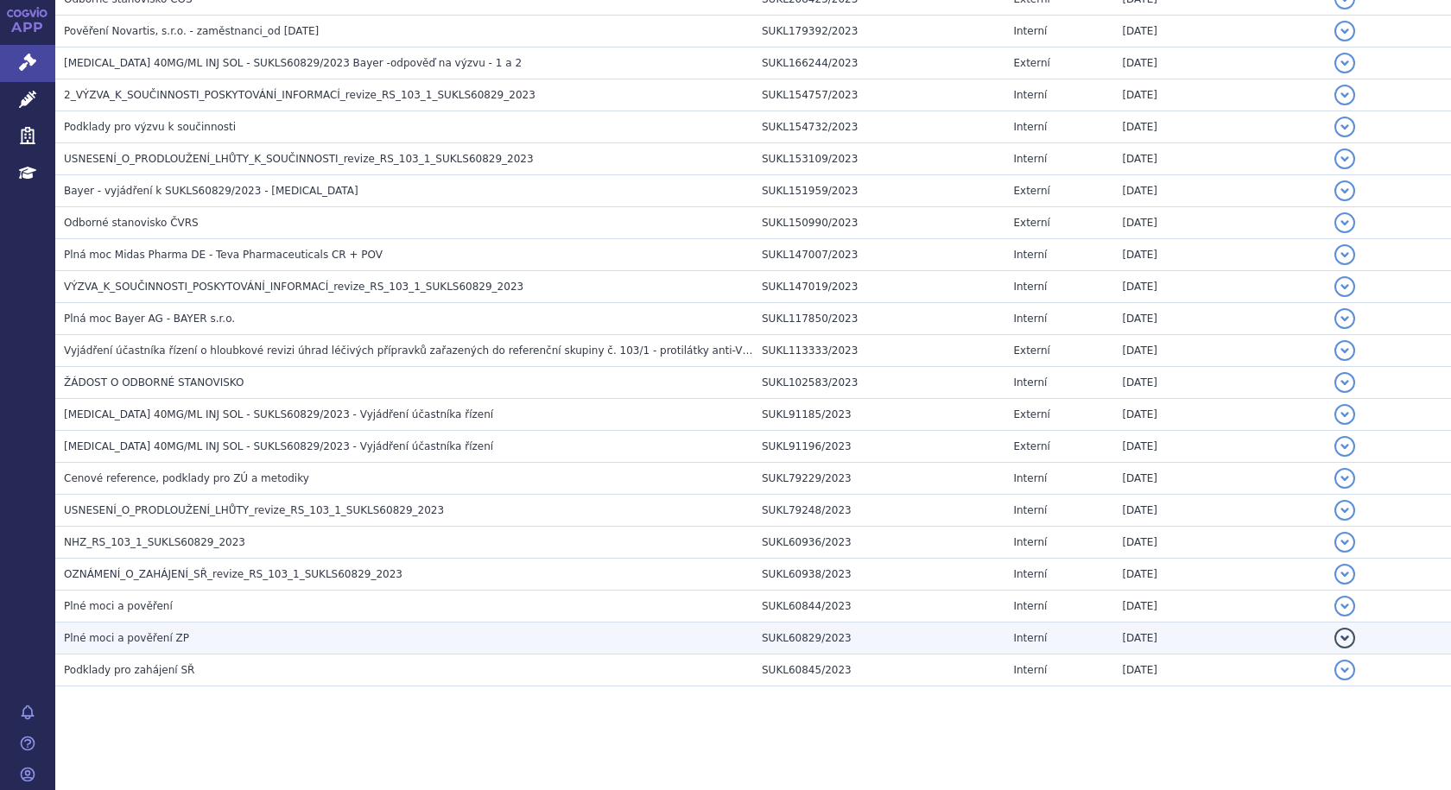
scroll to position [781, 0]
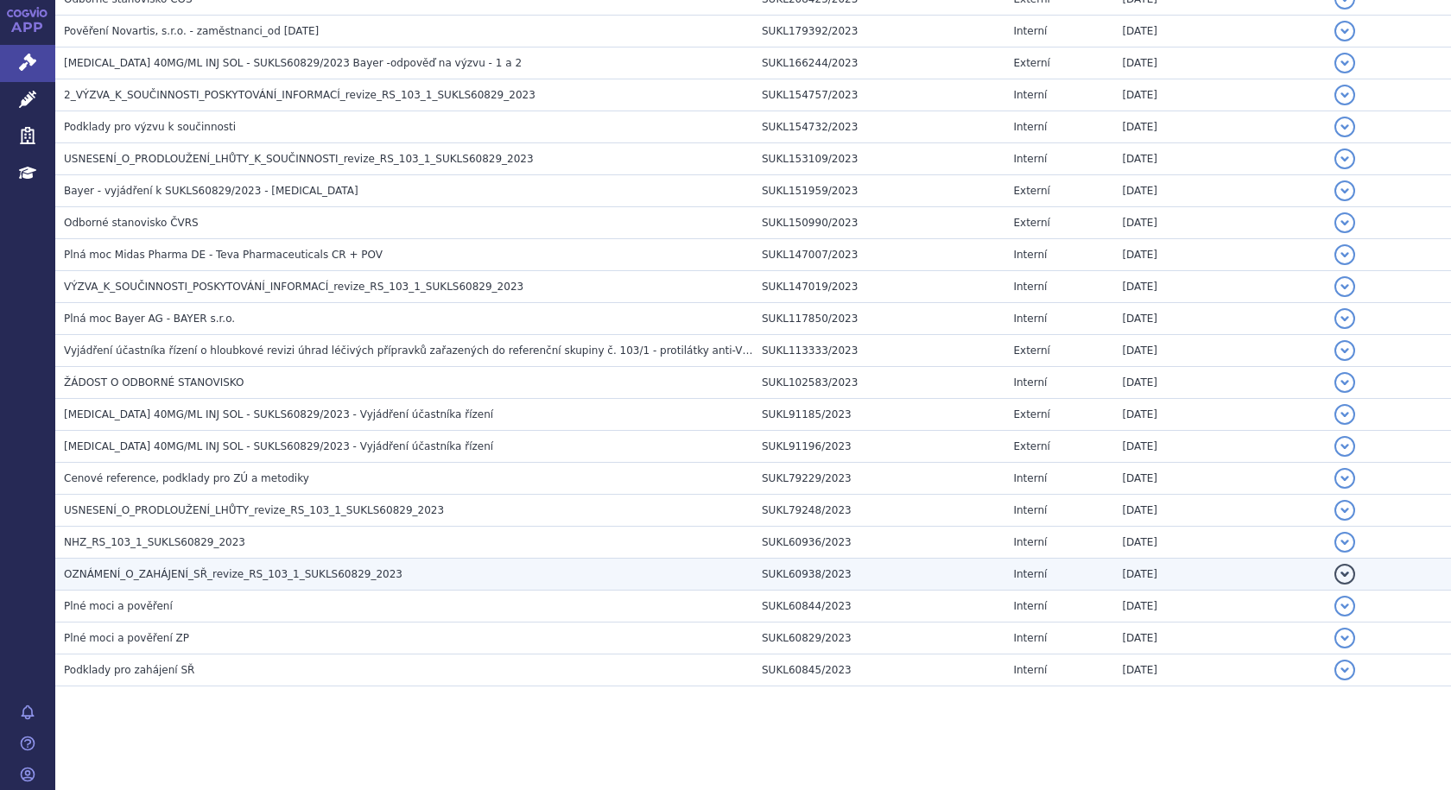
click at [149, 579] on span "OZNÁMENÍ_O_ZAHÁJENÍ_SŘ_revize_RS_103_1_SUKLS60829_2023" at bounding box center [233, 574] width 338 height 12
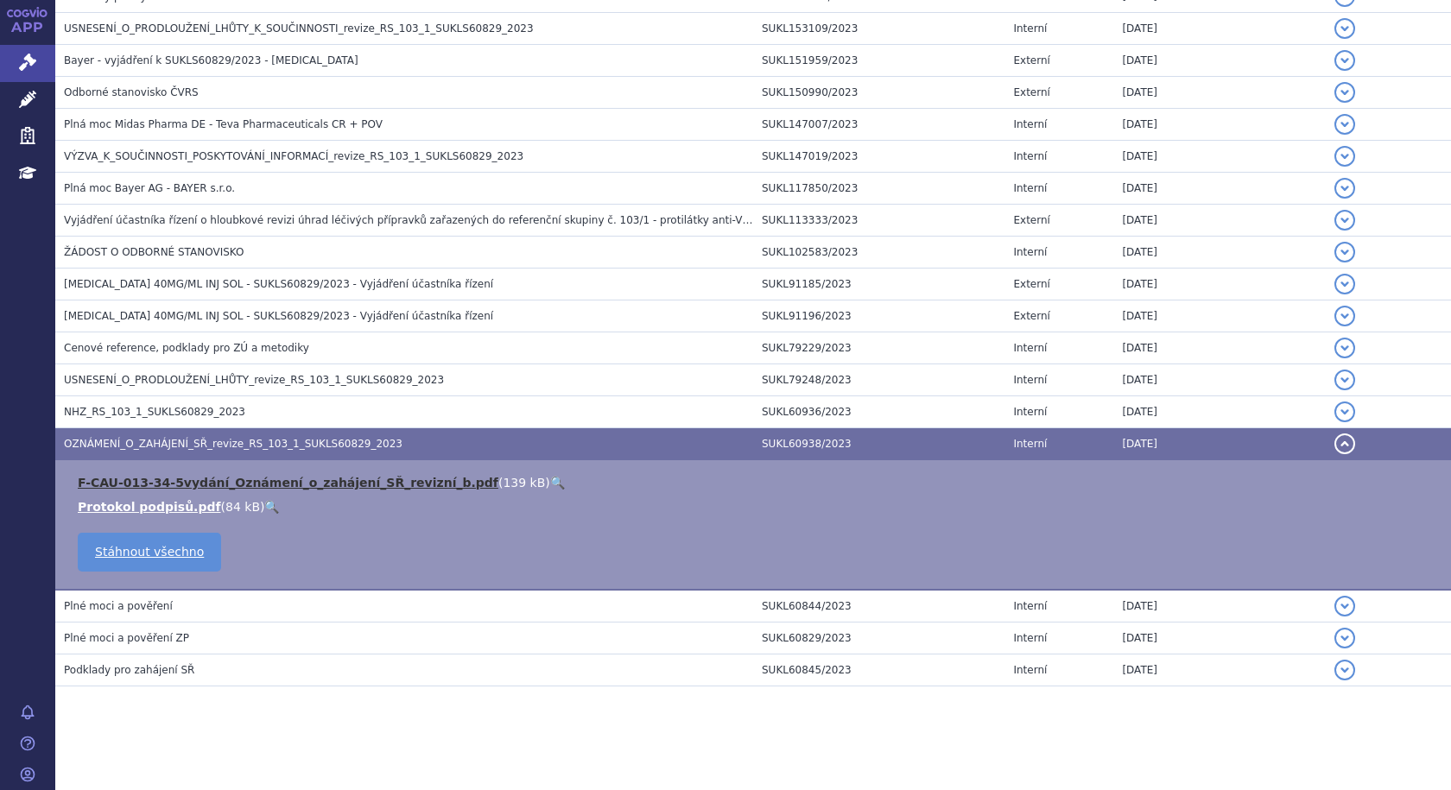
click at [294, 478] on link "F-CAU-013-34-5vydání_Oznámení_o_zahájení_SŘ_revizní_b.pdf" at bounding box center [288, 483] width 421 height 14
click at [124, 440] on span "OZNÁMENÍ_O_ZAHÁJENÍ_SŘ_revize_RS_103_1_SUKLS60829_2023" at bounding box center [233, 444] width 338 height 12
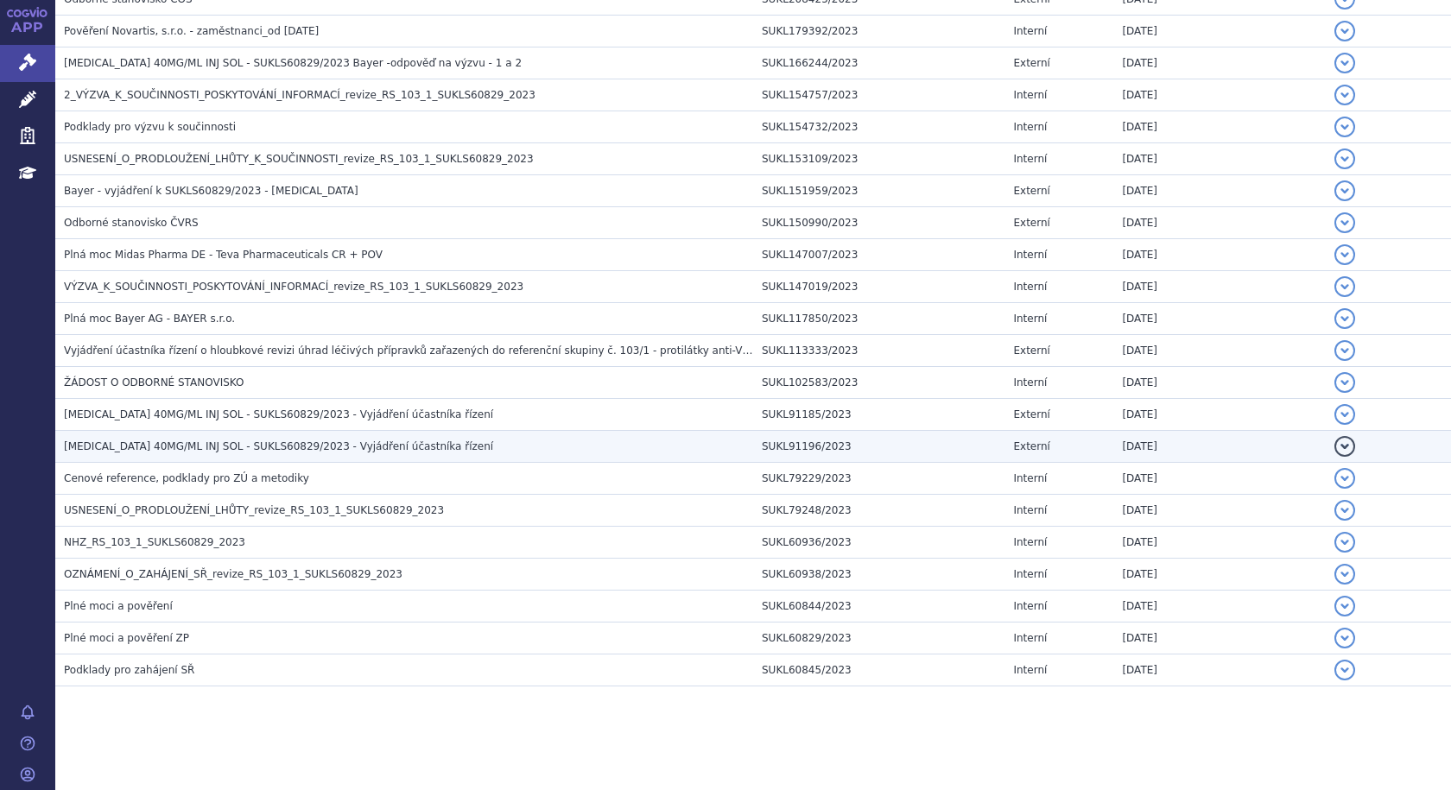
scroll to position [781, 0]
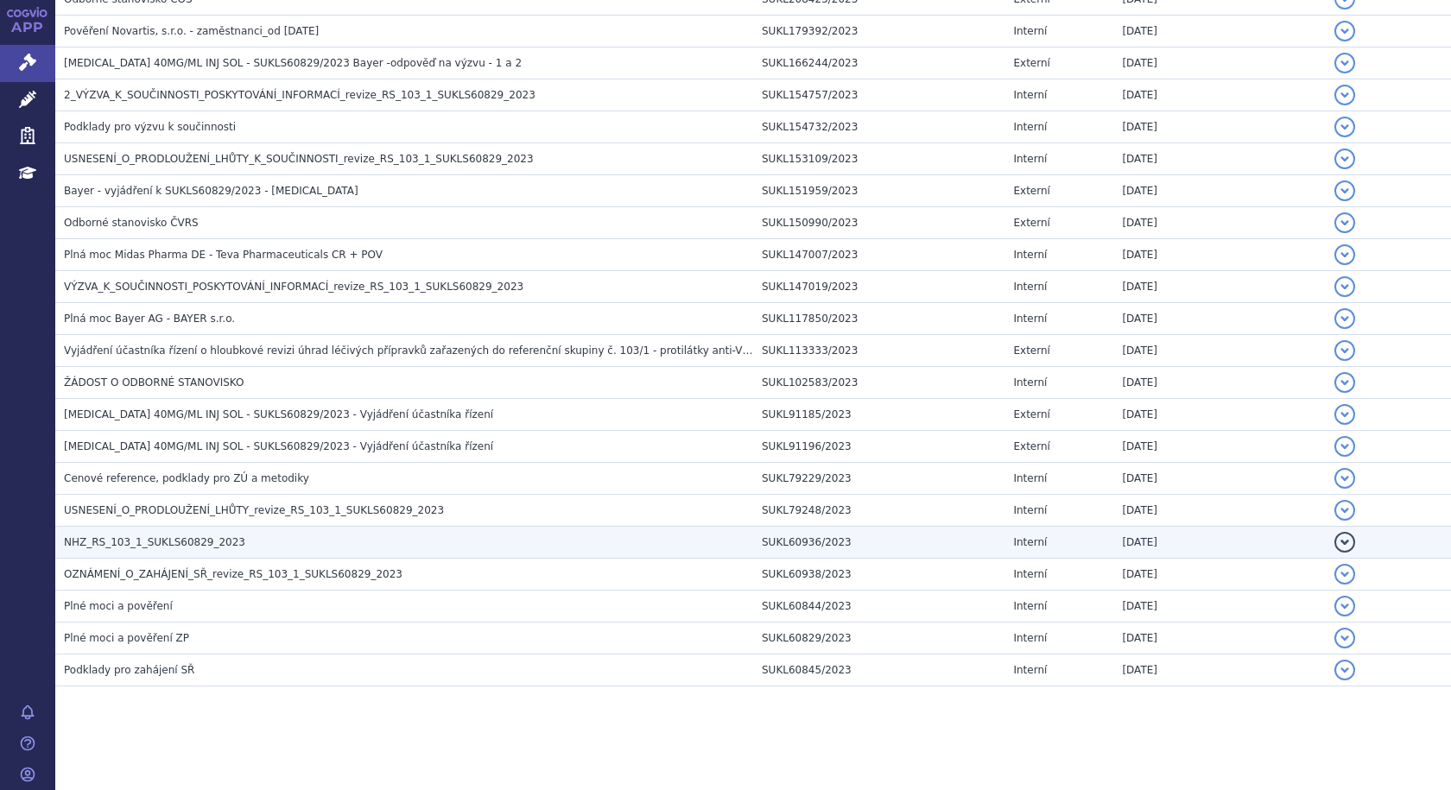
click at [175, 547] on span "NHZ_RS_103_1_SUKLS60829_2023" at bounding box center [154, 542] width 181 height 12
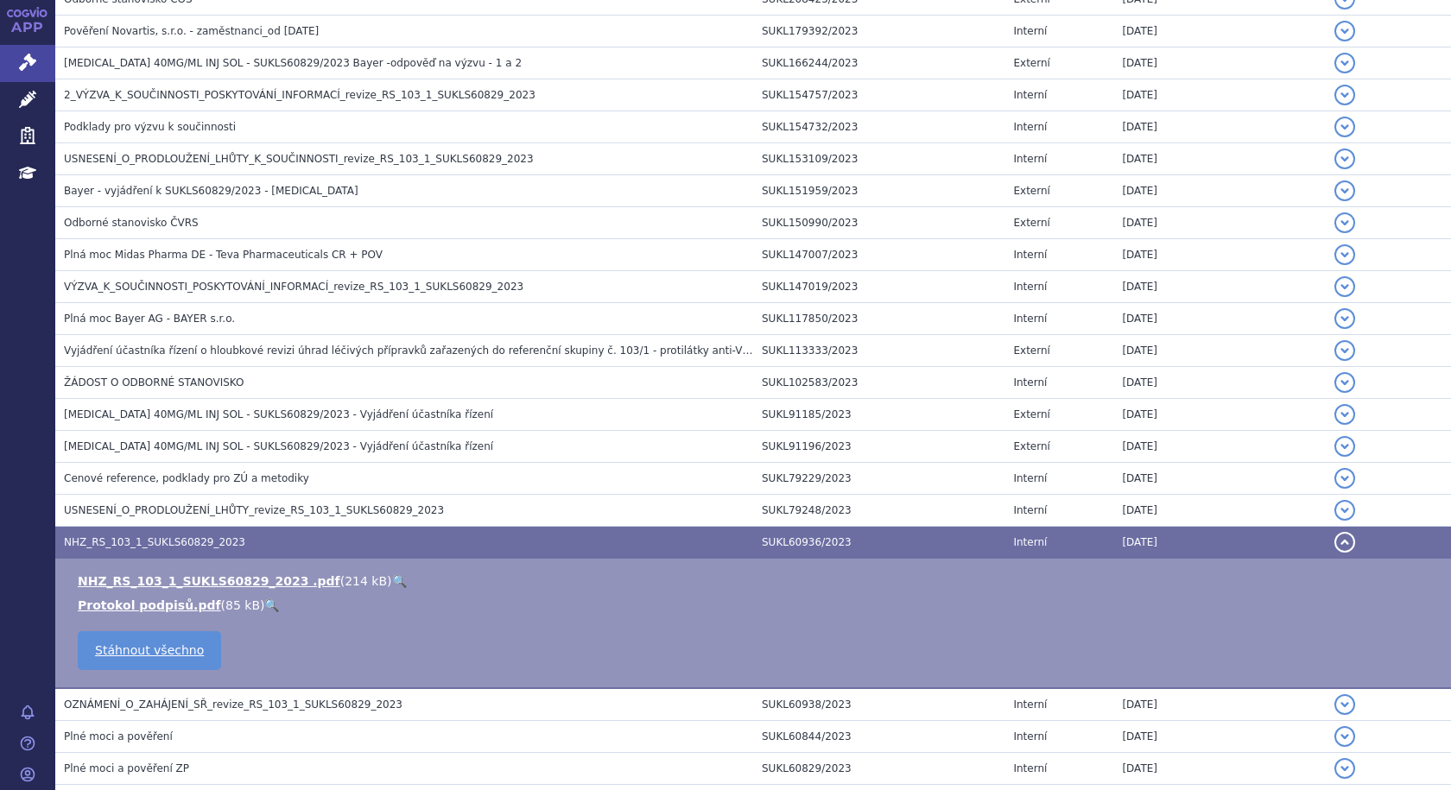
scroll to position [912, 0]
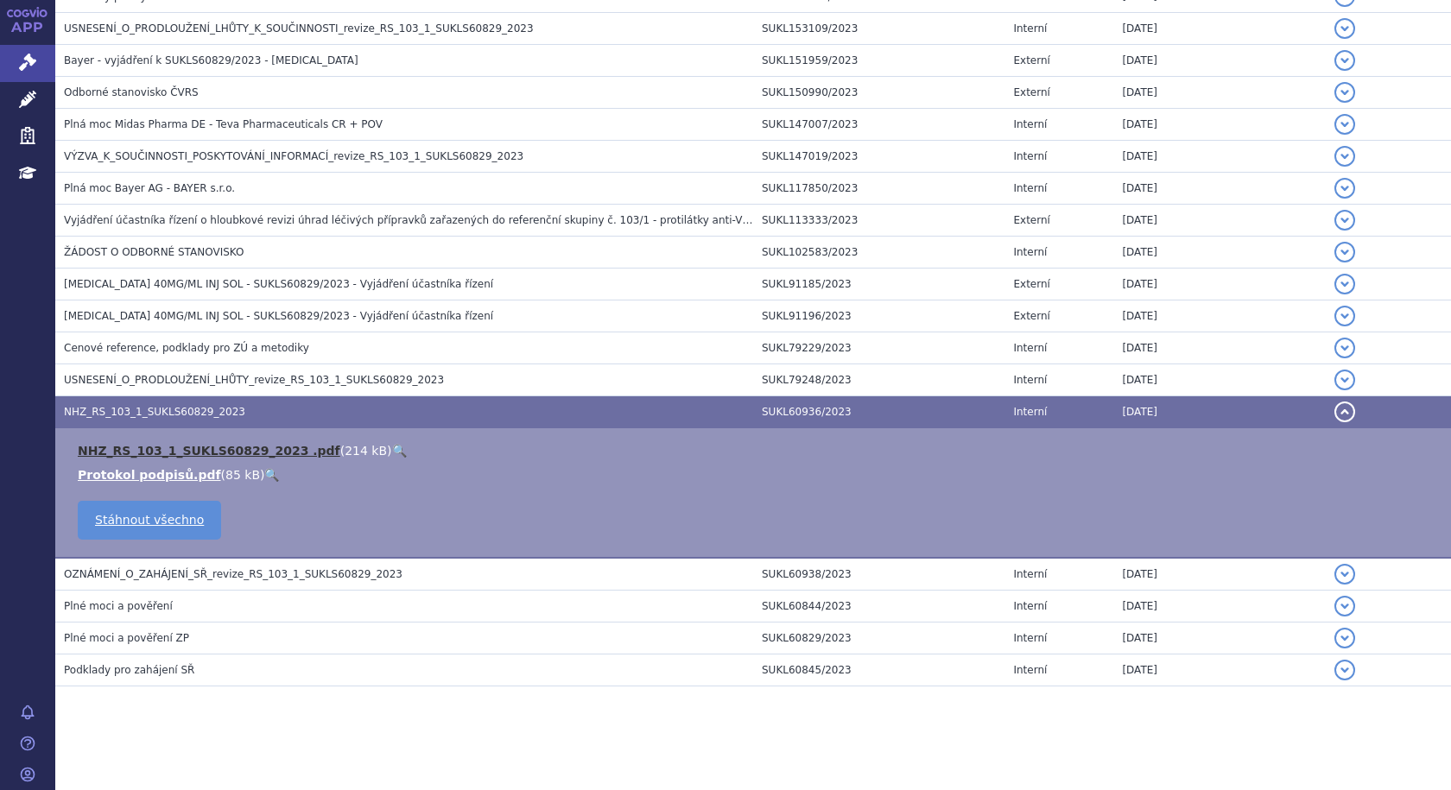
click at [119, 448] on link "NHZ_RS_103_1_SUKLS60829_2023 .pdf" at bounding box center [209, 451] width 263 height 14
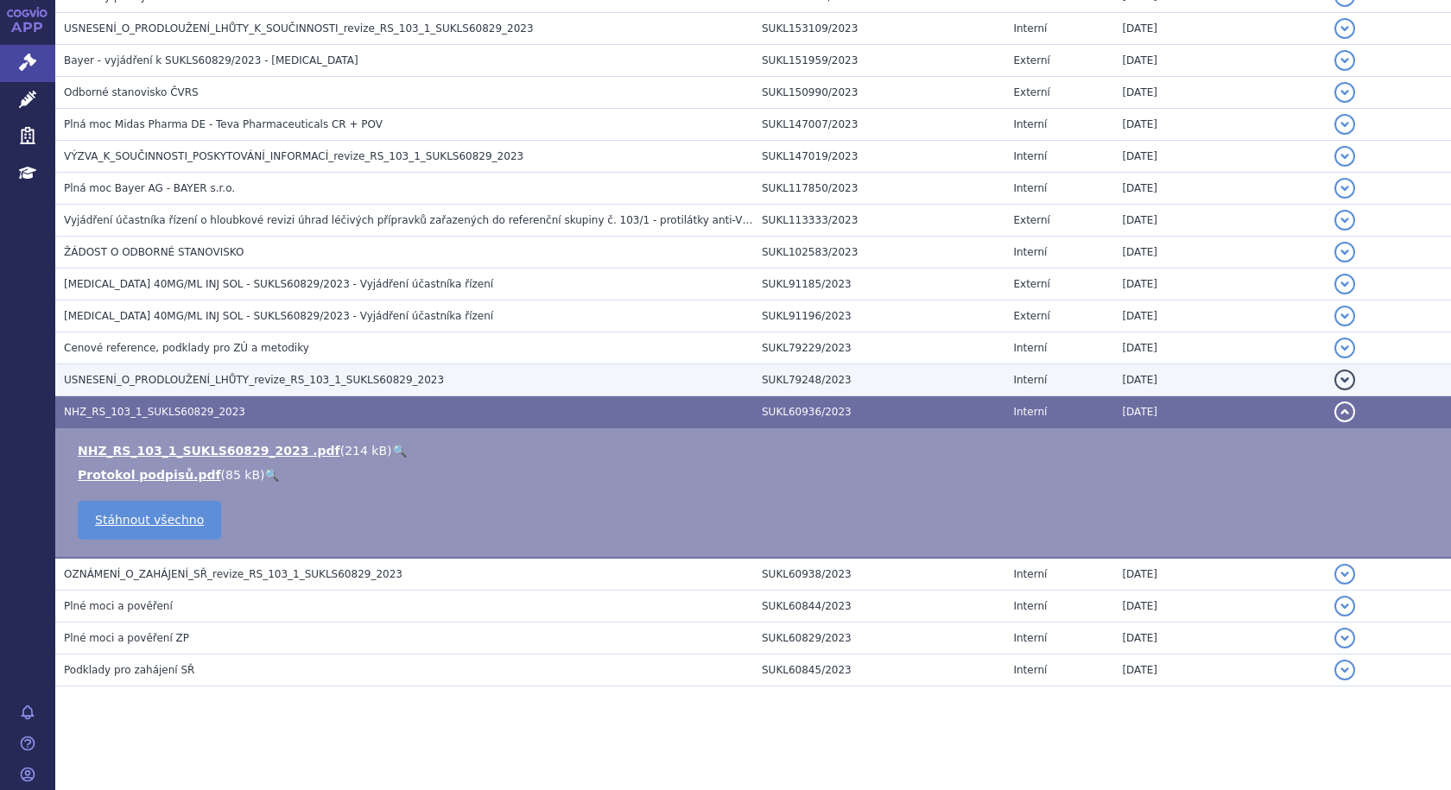
click at [281, 381] on span "USNESENÍ_O_PRODLOUŽENÍ_LHŮTY_revize_RS_103_1_SUKLS60829_2023" at bounding box center [254, 380] width 380 height 12
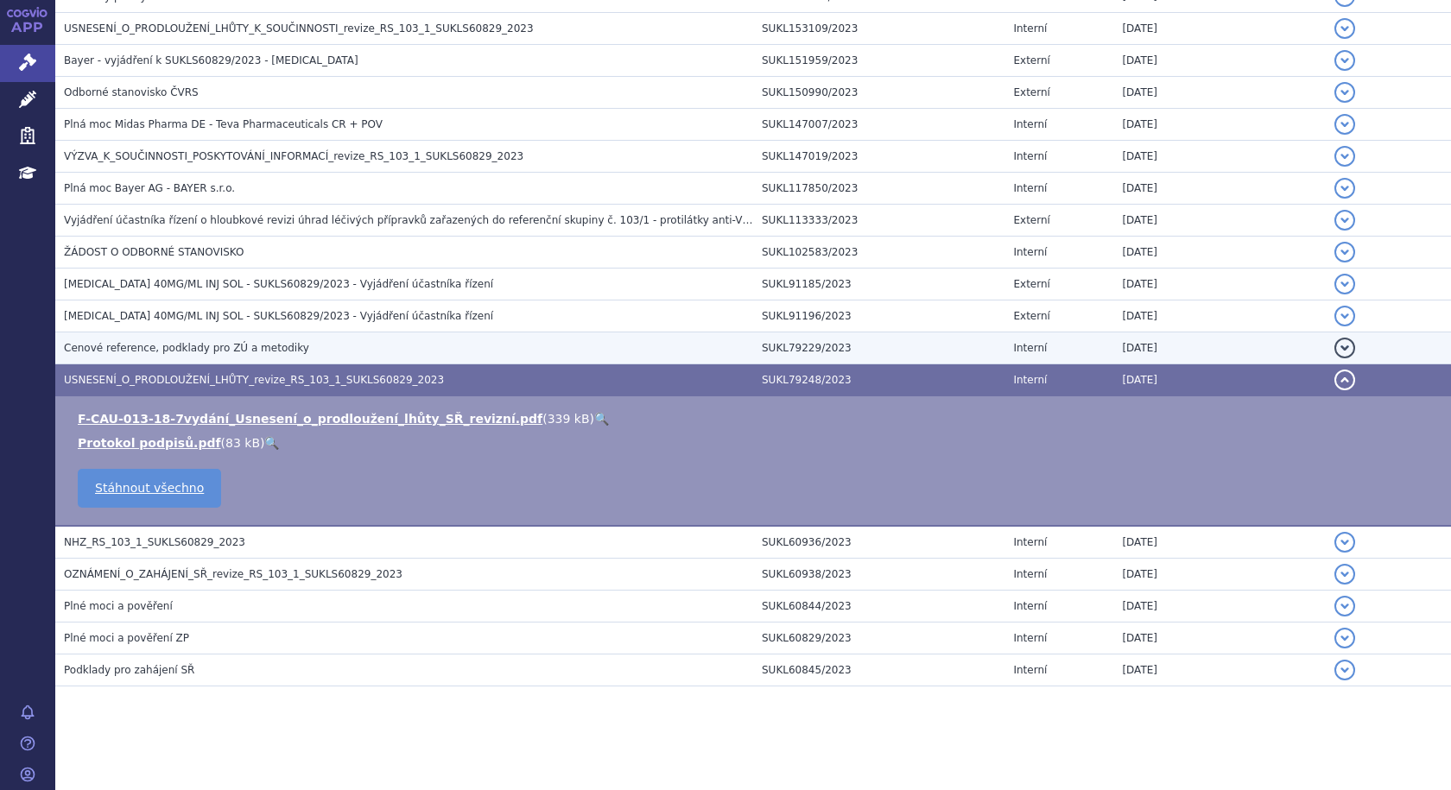
click at [229, 357] on td "Cenové reference, podklady pro ZÚ a metodiky" at bounding box center [404, 348] width 698 height 32
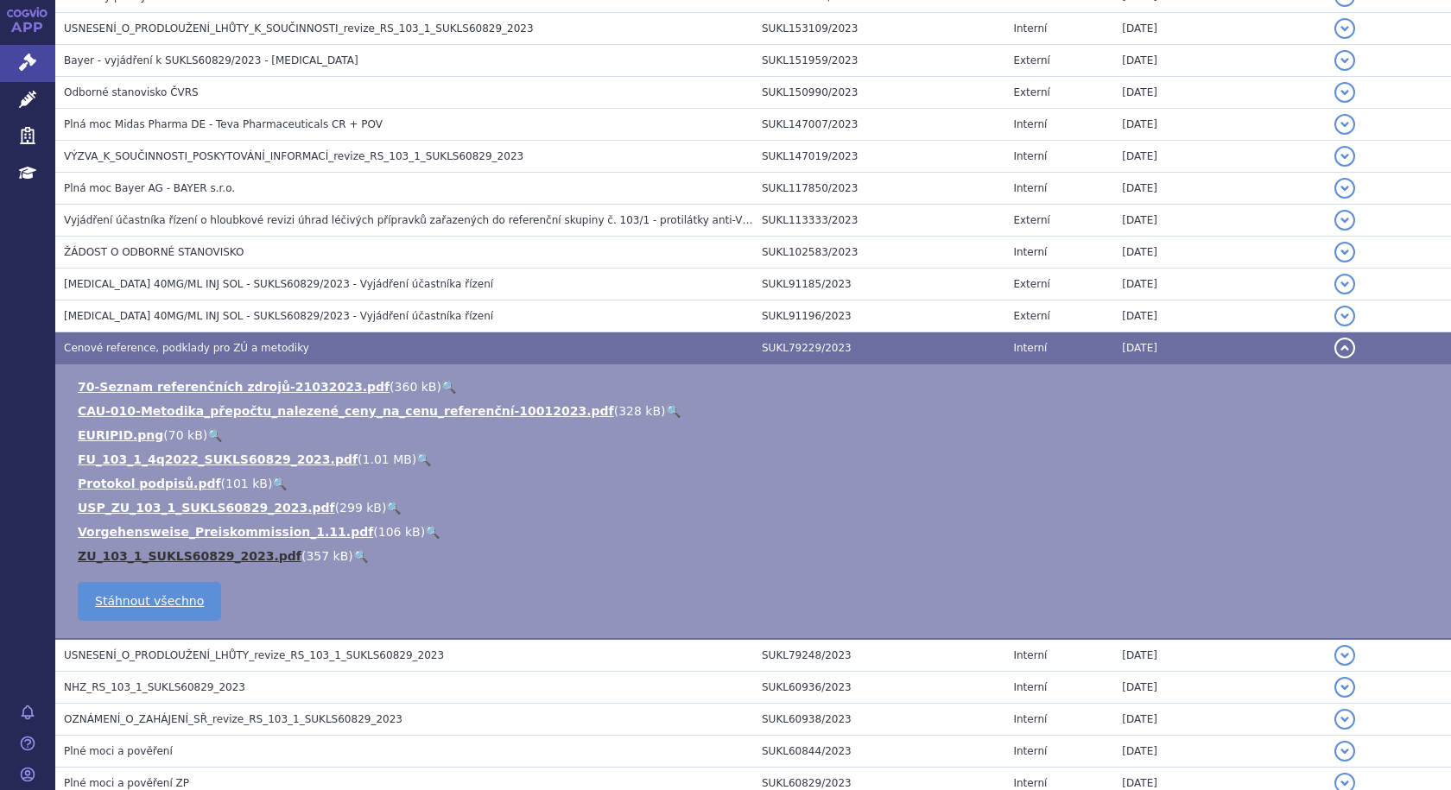
click at [120, 549] on link "ZU_103_1_SUKLS60829_2023.pdf" at bounding box center [190, 556] width 224 height 14
click at [98, 457] on link "FU_103_1_4q2022_SUKLS60829_2023.pdf" at bounding box center [218, 459] width 280 height 14
click at [123, 338] on td "Cenové reference, podklady pro ZÚ a metodiky" at bounding box center [404, 348] width 698 height 32
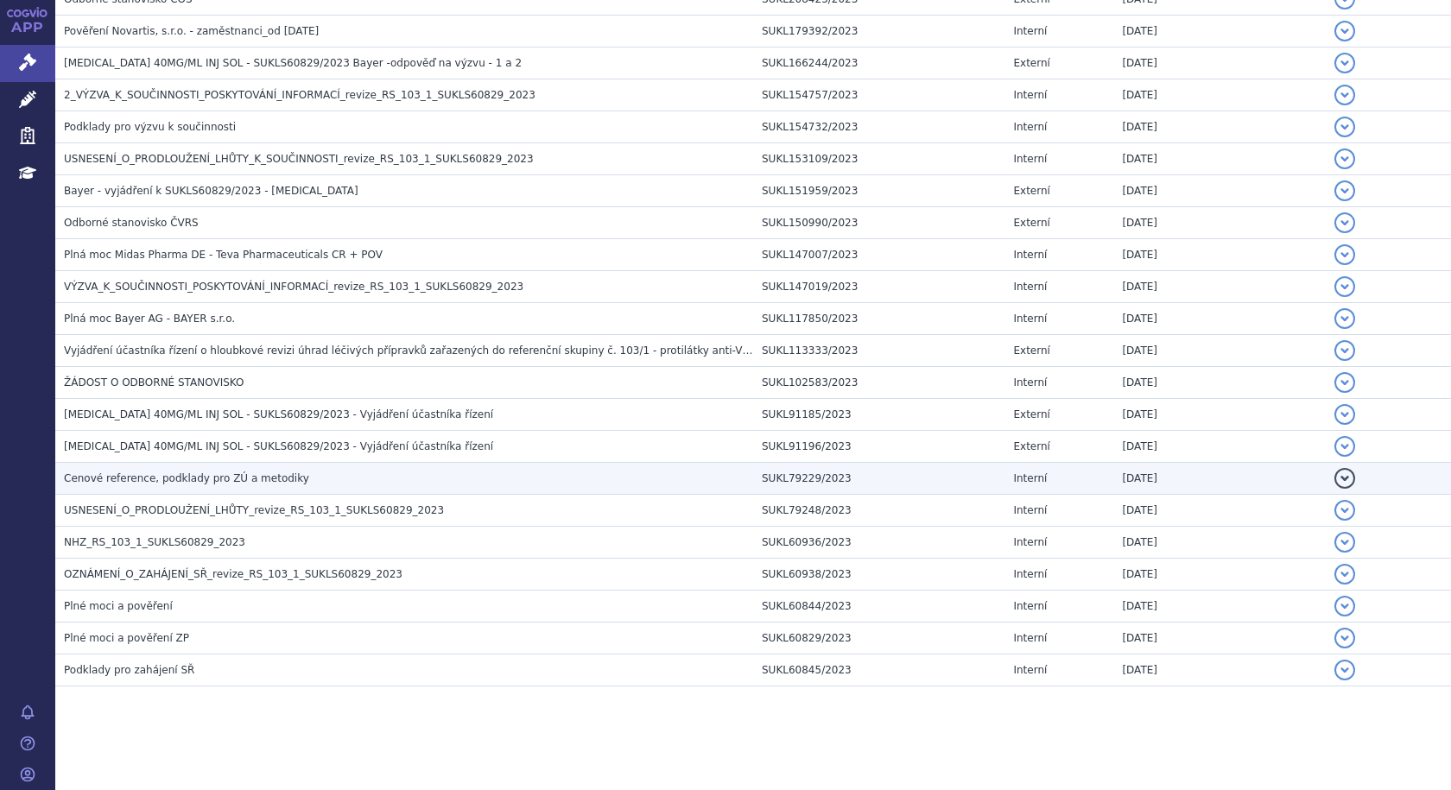
scroll to position [781, 0]
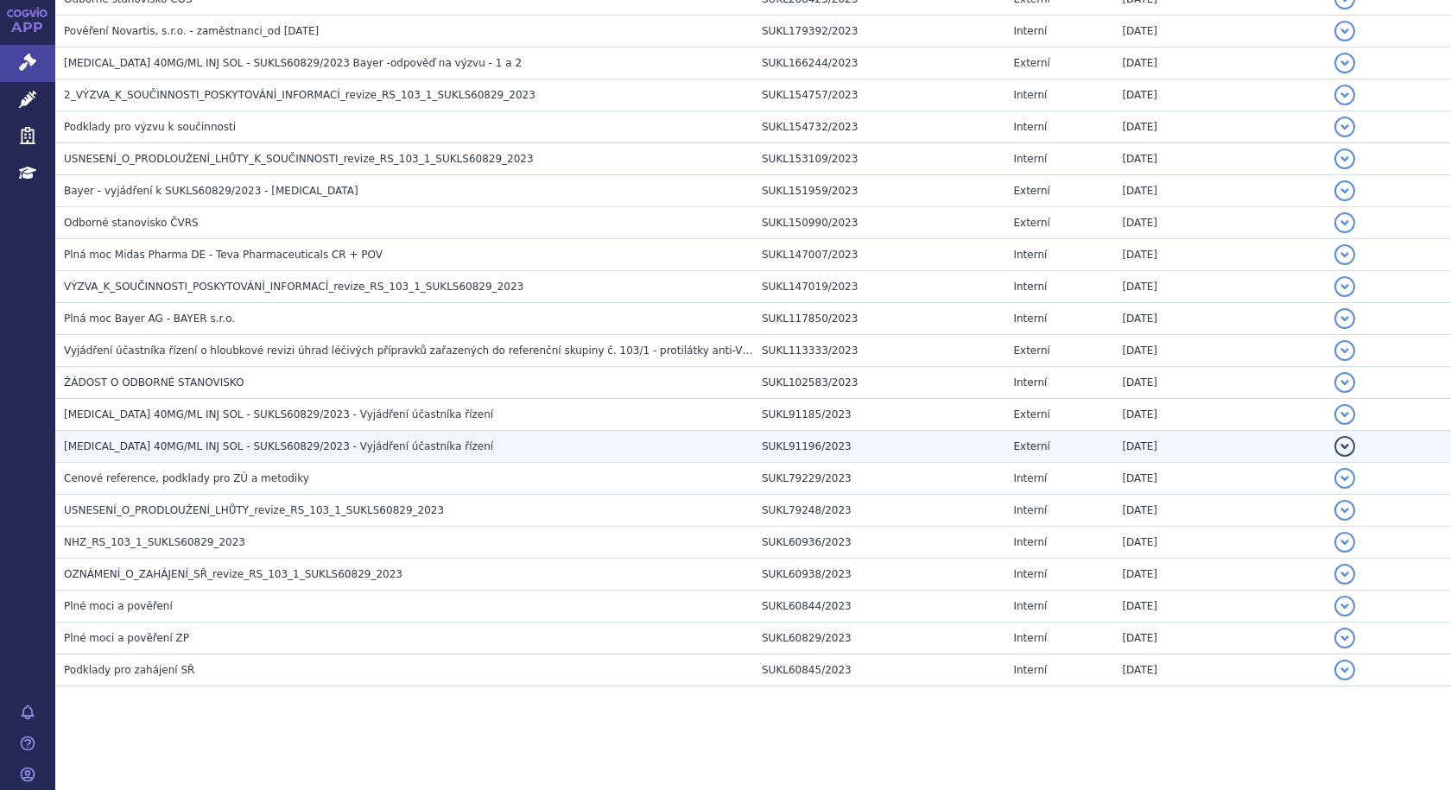
click at [323, 444] on span "EYLEA 40MG/ML INJ SOL - SUKLS60829/2023 - Vyjádření účastníka řízení" at bounding box center [278, 446] width 429 height 12
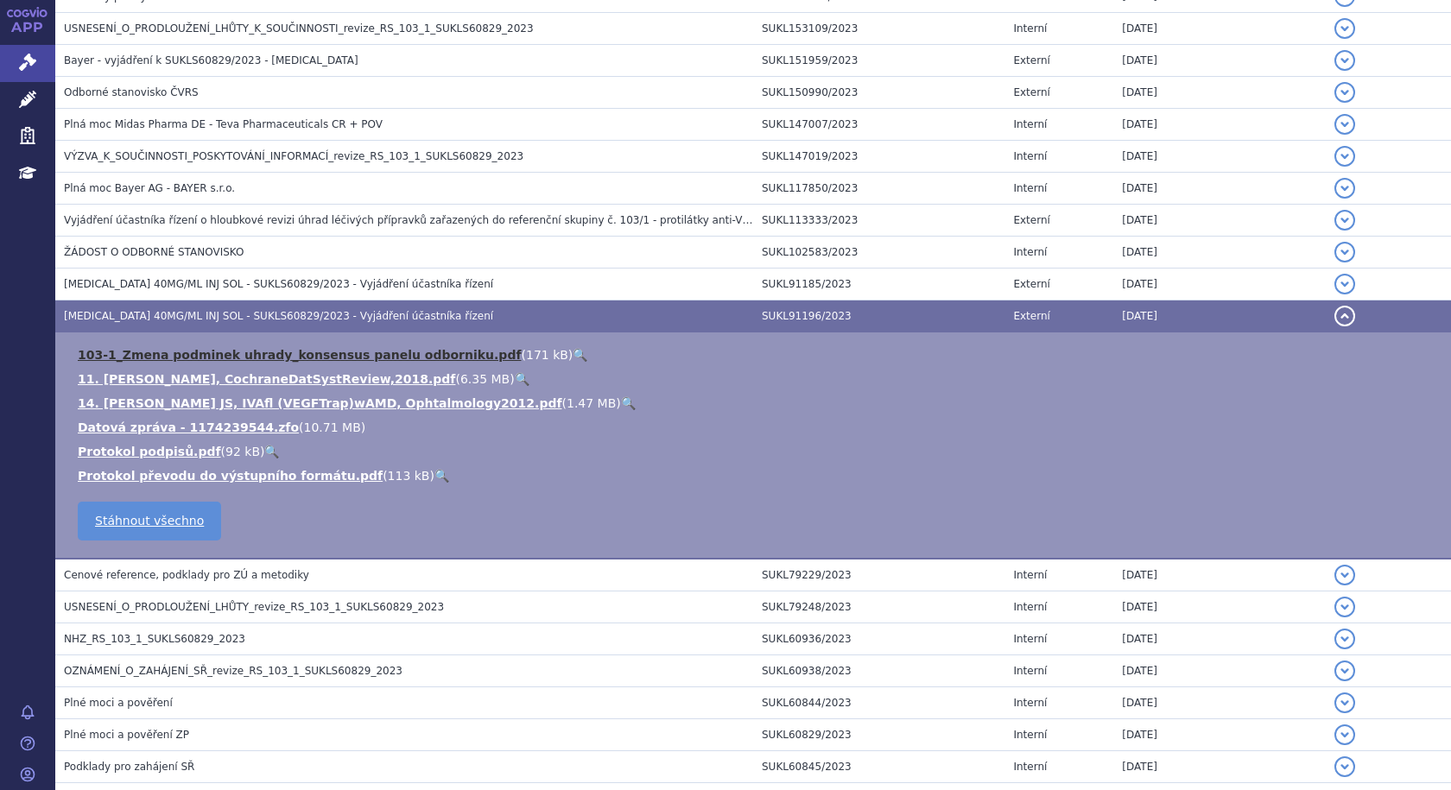
click at [177, 357] on link "103-1_Zmena podminek uhrady_konsensus panelu odborniku.pdf" at bounding box center [300, 355] width 444 height 14
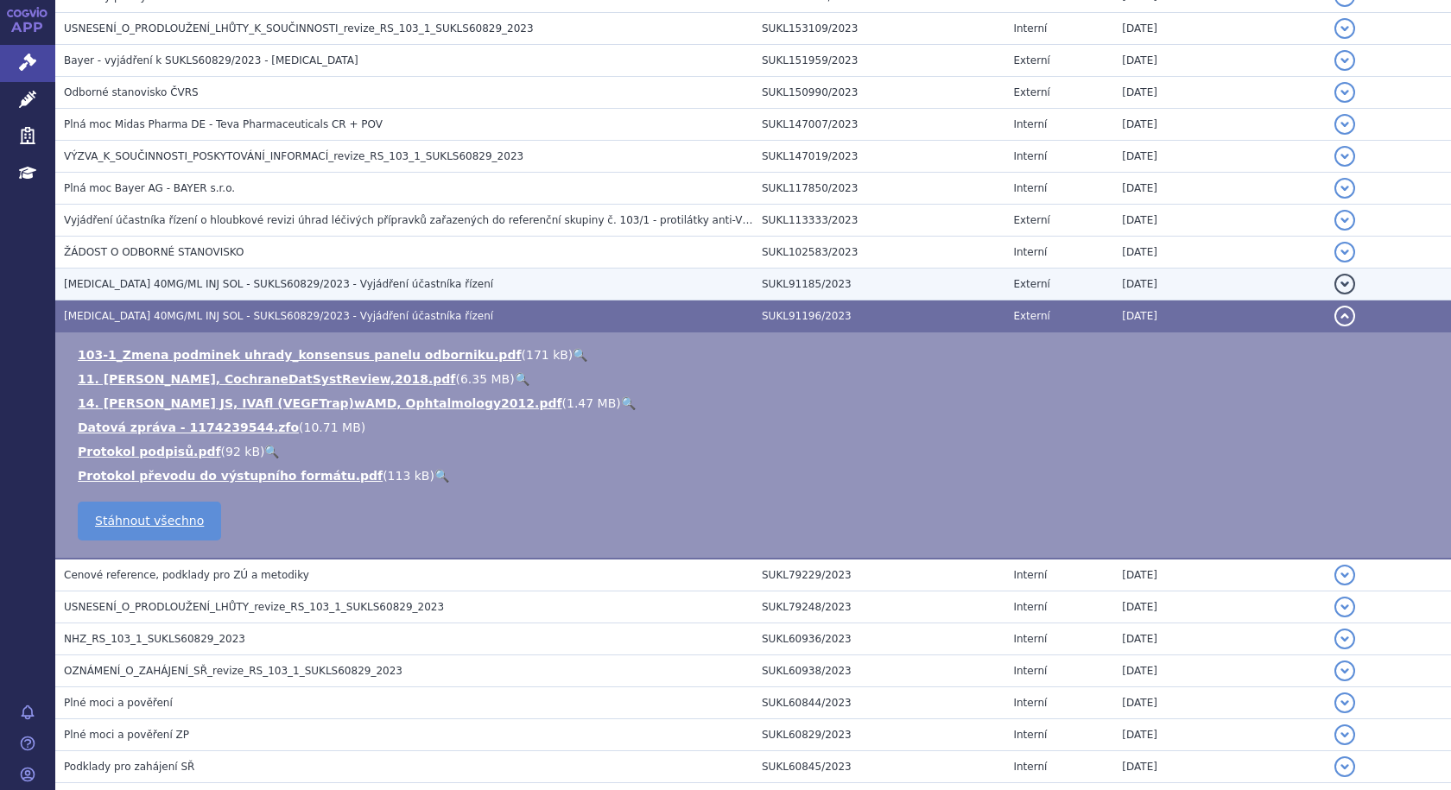
click at [248, 278] on span "EYLEA 40MG/ML INJ SOL - SUKLS60829/2023 - Vyjádření účastníka řízení" at bounding box center [278, 284] width 429 height 12
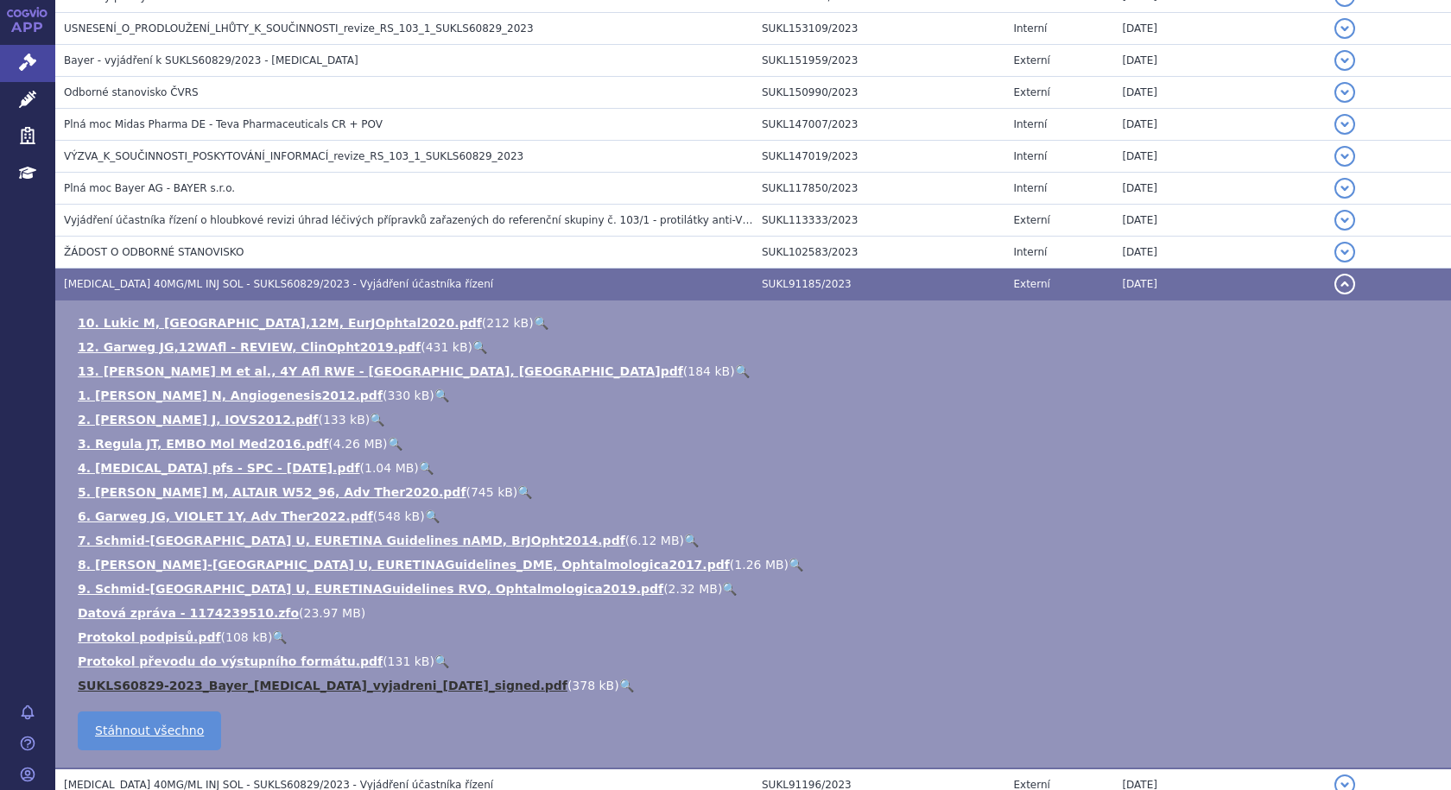
click at [256, 690] on link "SUKLS60829-2023_Bayer_Eylea_vyjadreni_12.4.2023_signed.pdf" at bounding box center [323, 686] width 490 height 14
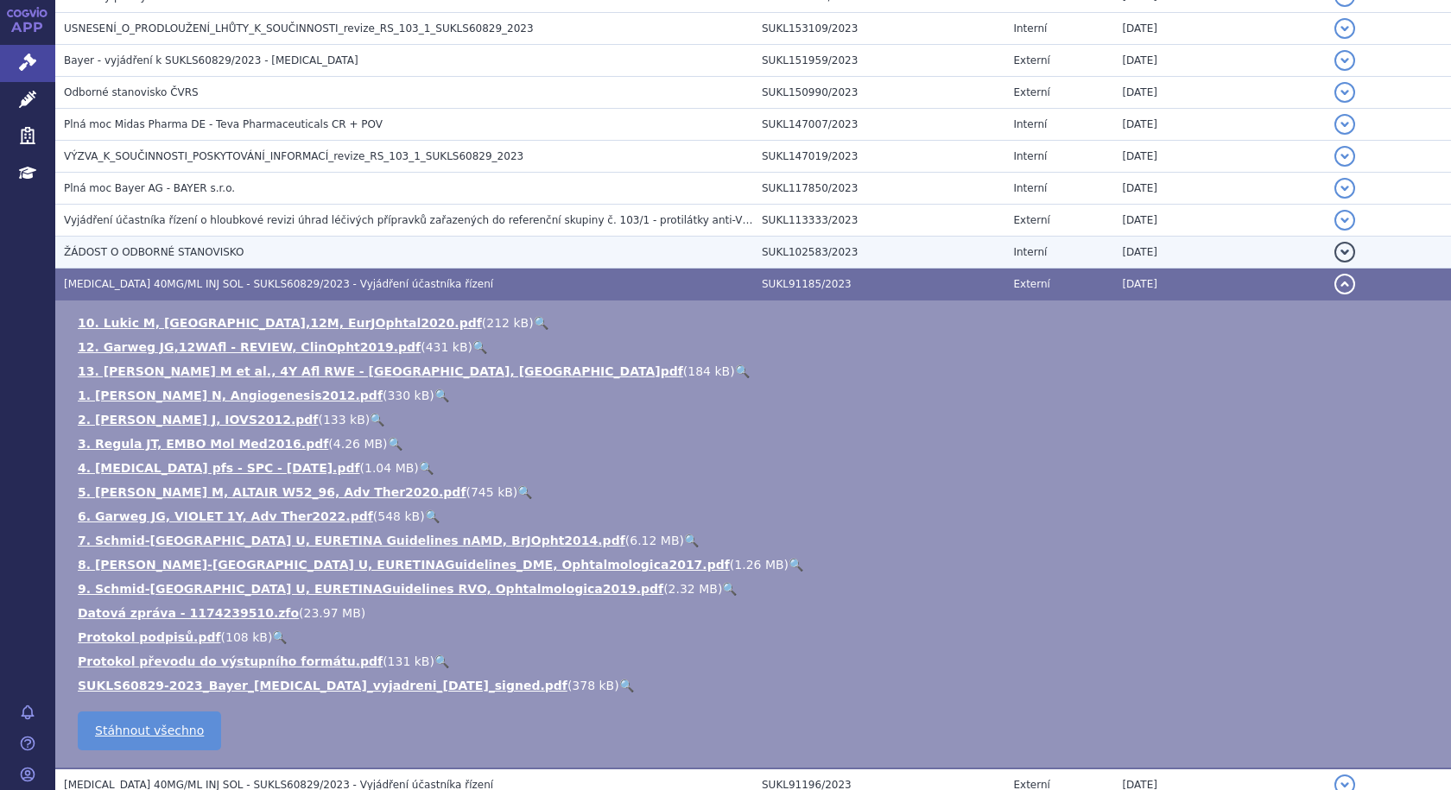
click at [149, 253] on span "ŽÁDOST O ODBORNÉ STANOVISKO" at bounding box center [154, 252] width 180 height 12
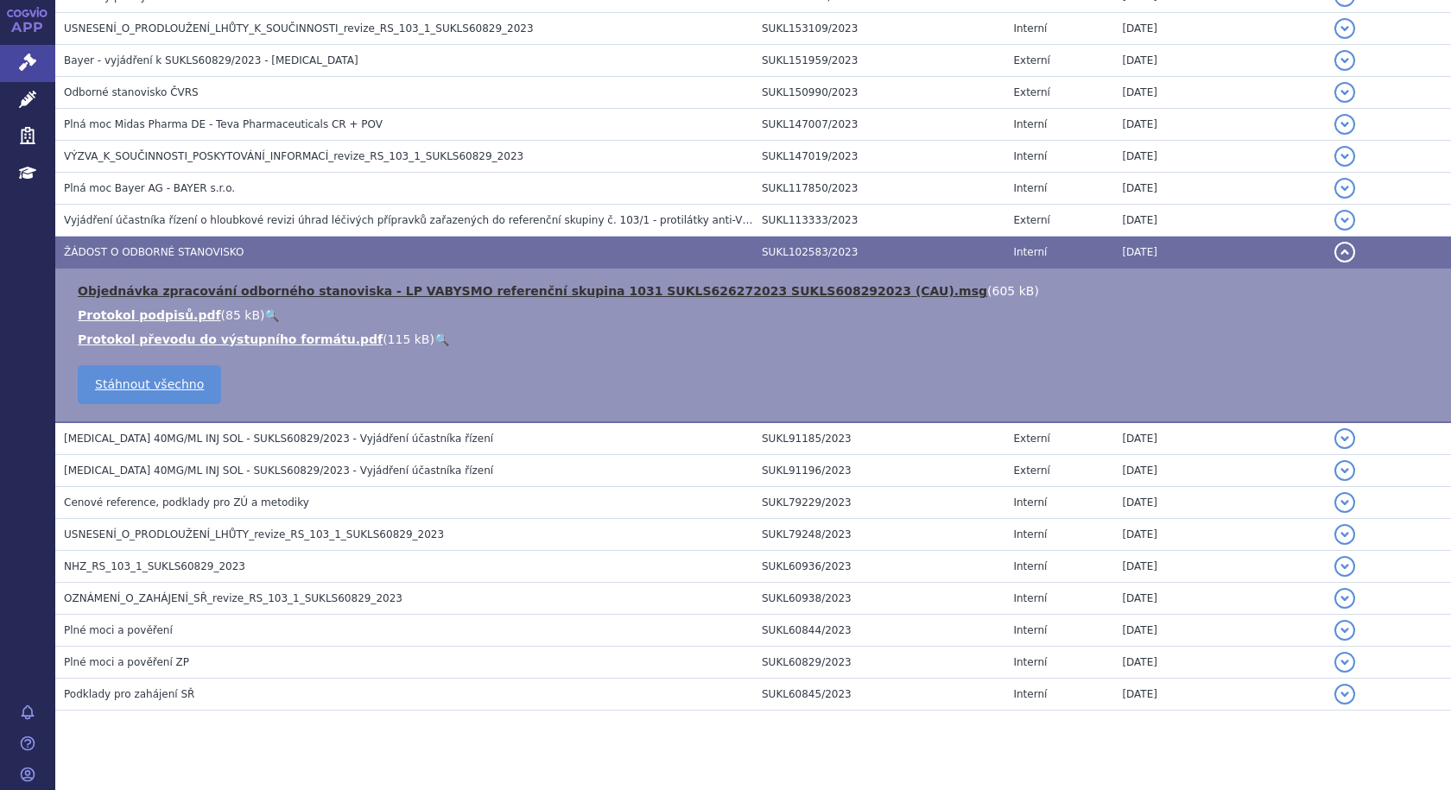
click at [329, 294] on link "Objednávka zpracování odborného stanoviska - LP VABYSMO referenční skupina 1031…" at bounding box center [532, 291] width 909 height 14
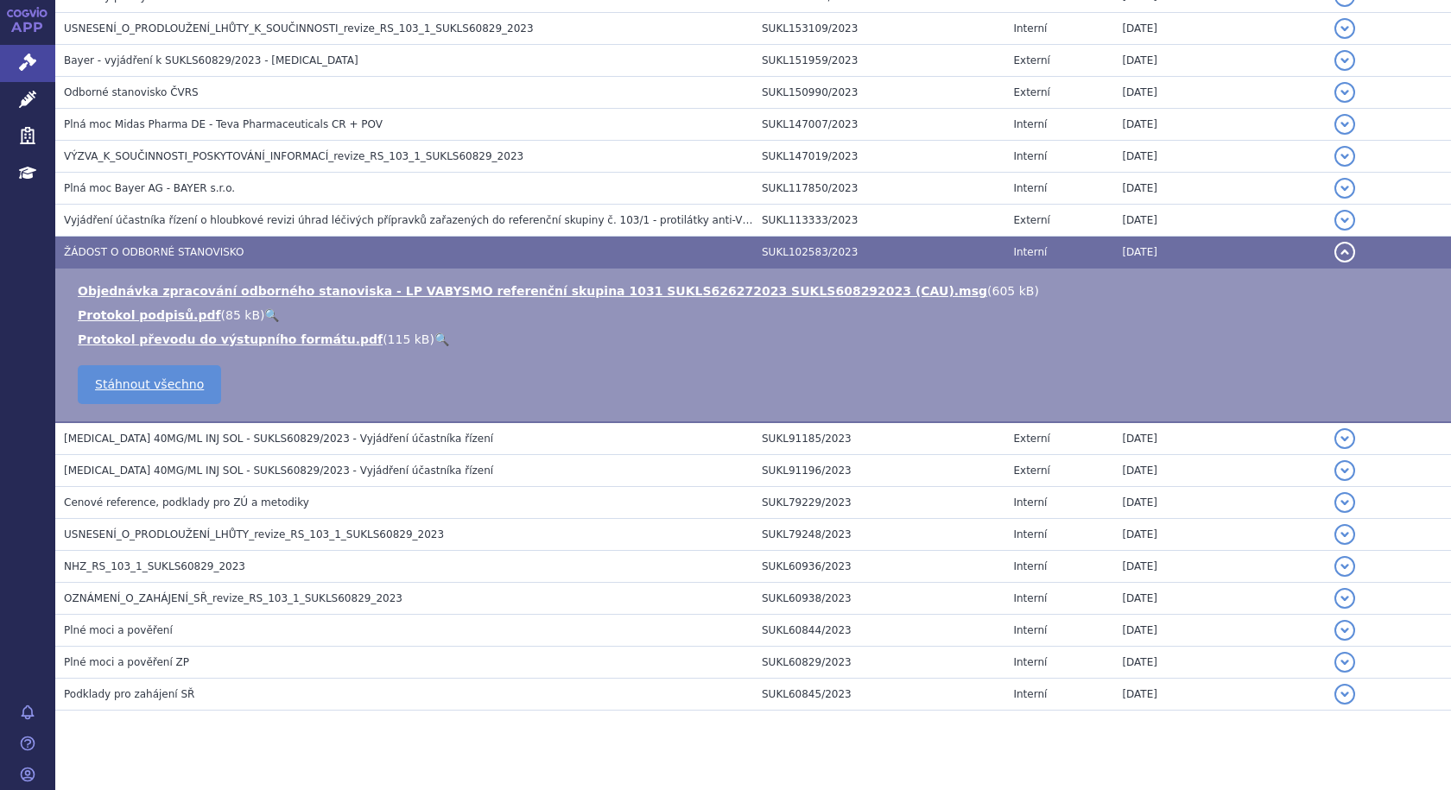
click at [193, 241] on td "ŽÁDOST O ODBORNÉ STANOVISKO" at bounding box center [404, 253] width 698 height 32
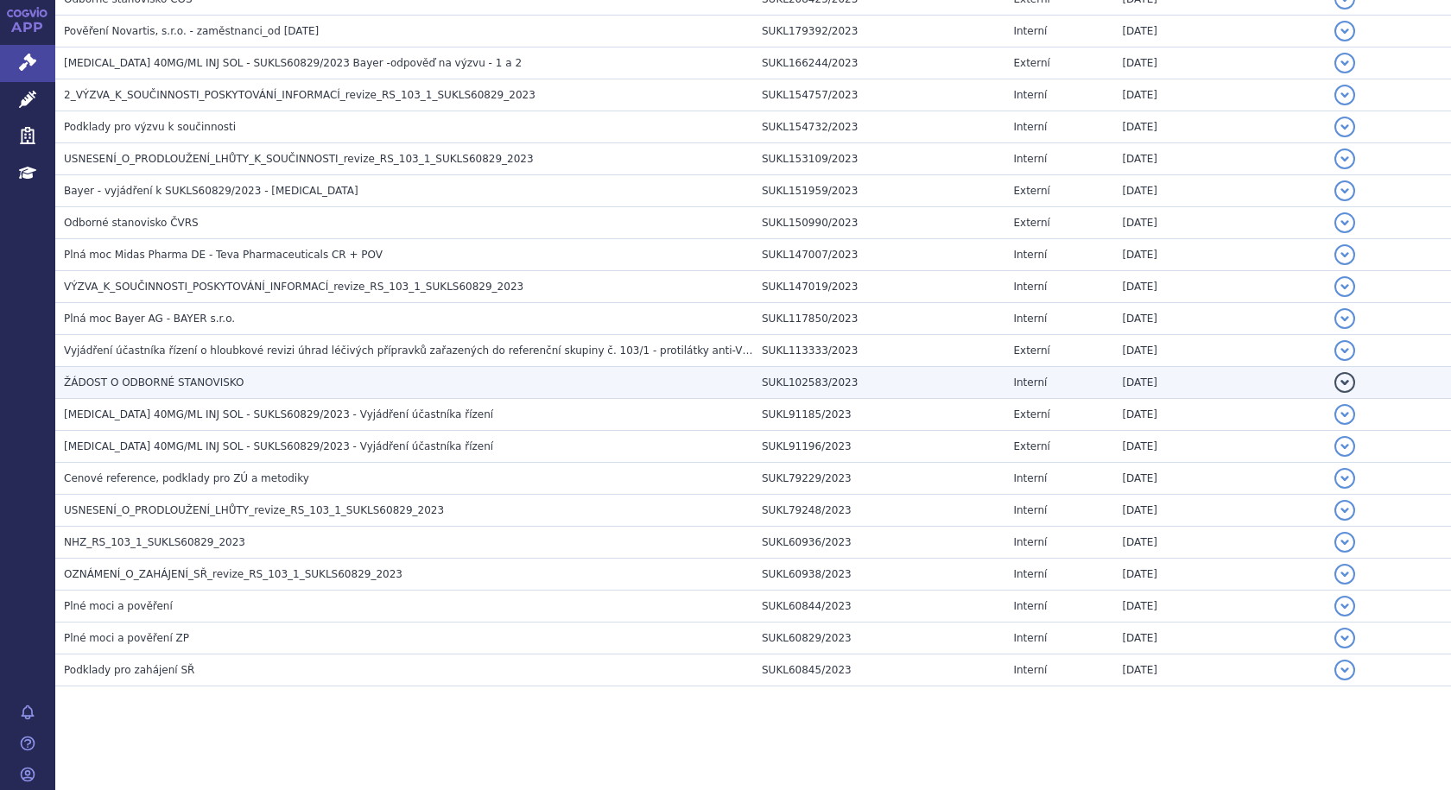
scroll to position [781, 0]
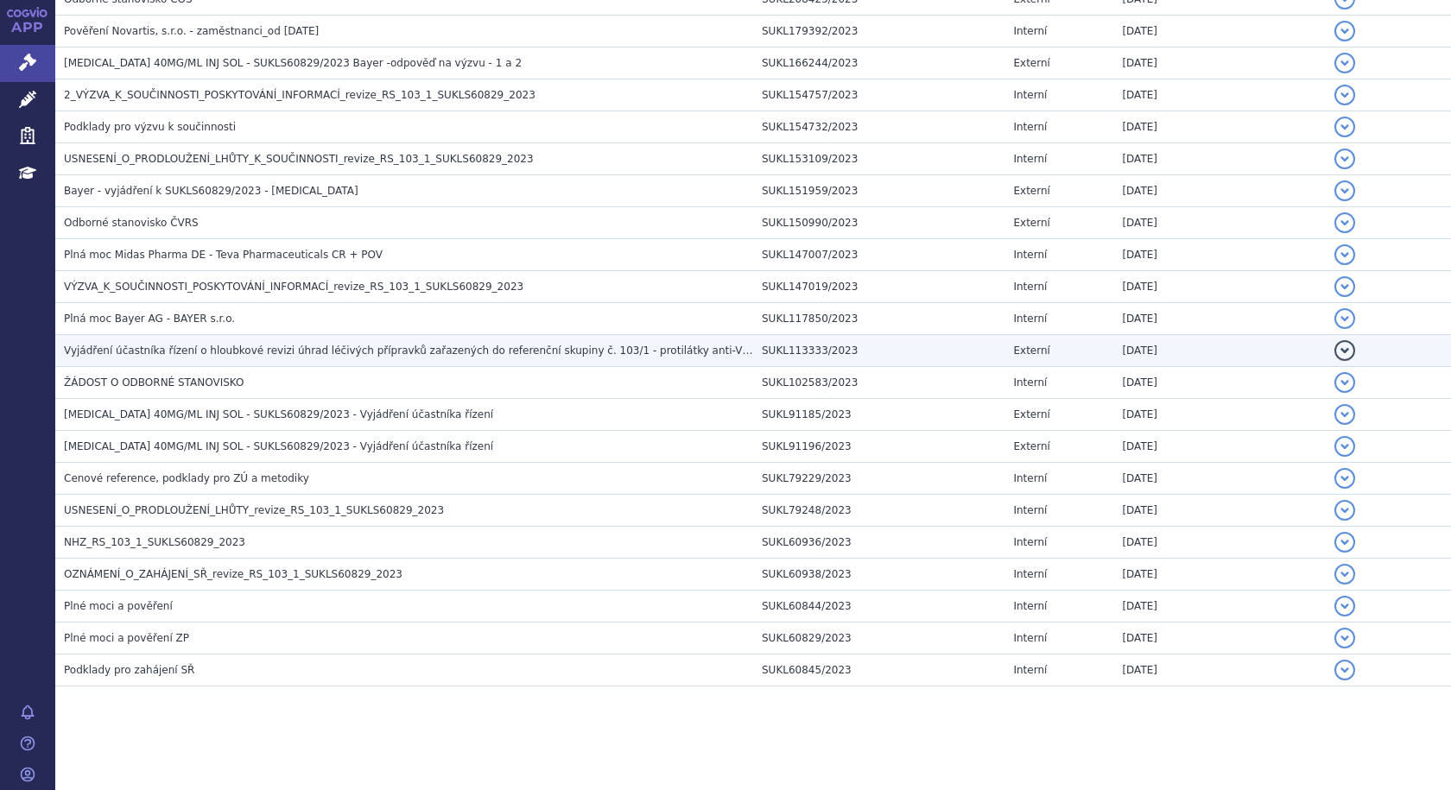
click at [176, 353] on span "Vyjádření účastníka řízení o hloubkové revizi úhrad léčivých přípravků zařazený…" at bounding box center [582, 351] width 1036 height 12
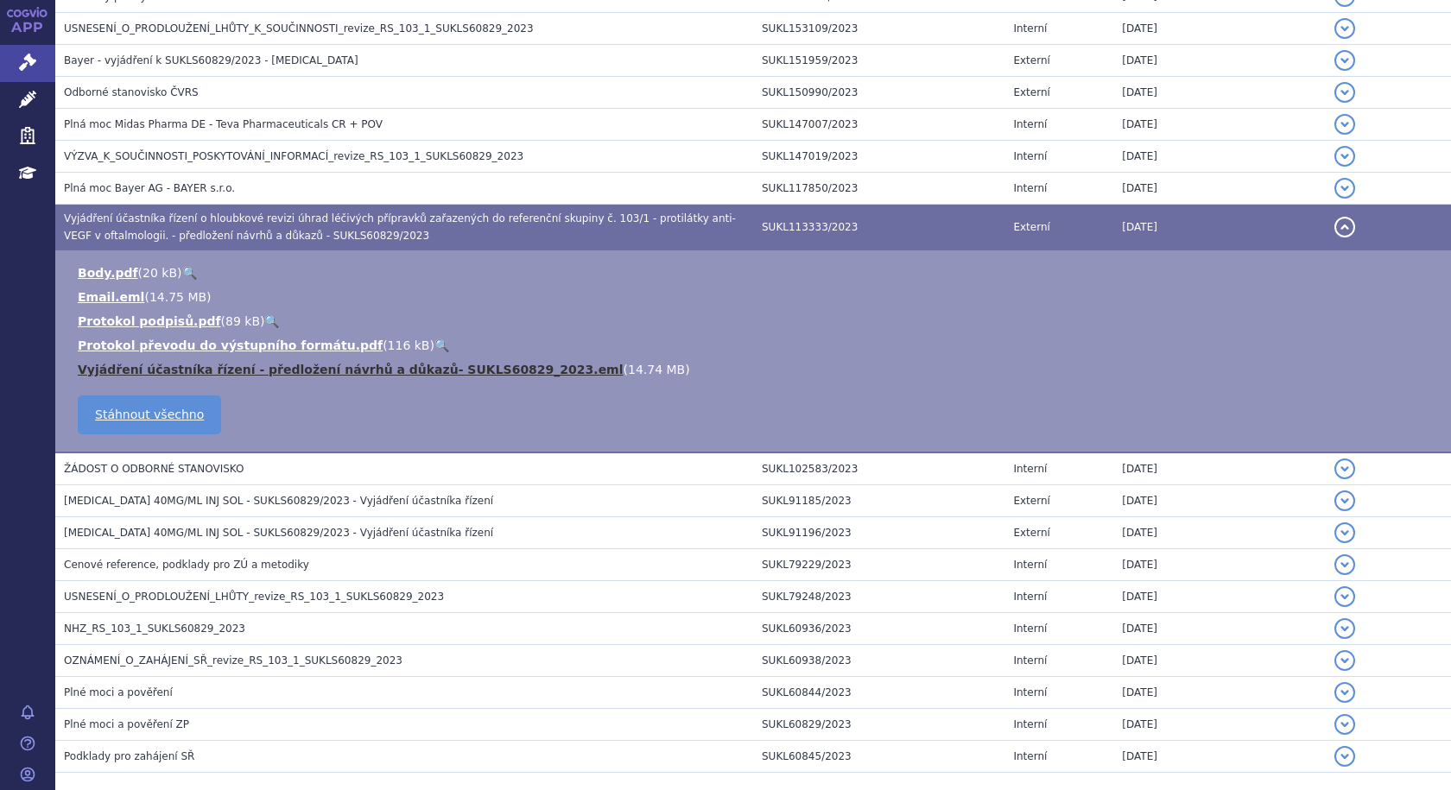
click at [404, 365] on link "Vyjádření účastníka řízení - předložení návrhů a důkazů- SUKLS60829_2023.eml" at bounding box center [351, 370] width 546 height 14
click at [84, 266] on link "Body.pdf" at bounding box center [108, 273] width 60 height 14
click at [117, 294] on link "Email.eml" at bounding box center [111, 297] width 66 height 14
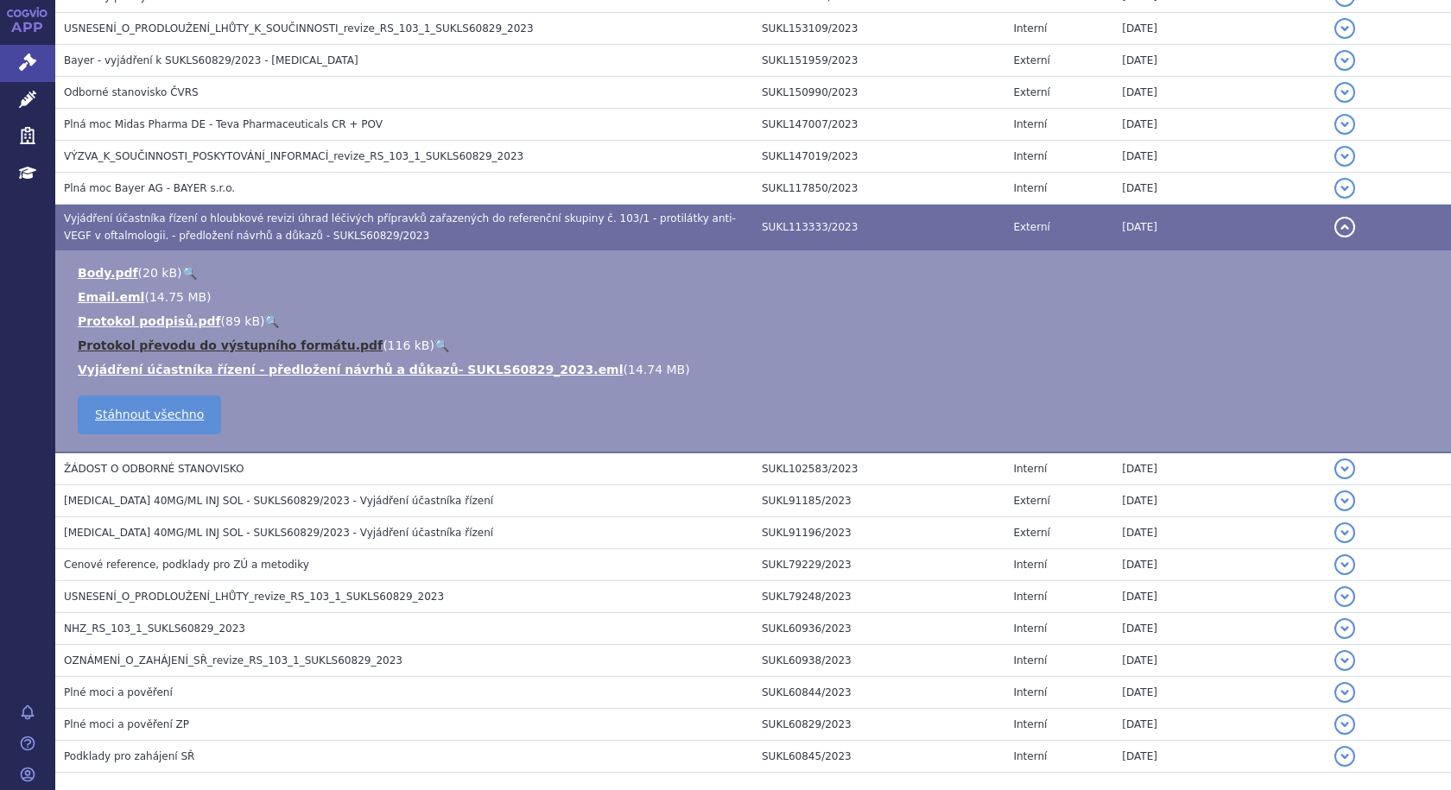
click at [253, 346] on link "Protokol převodu do výstupního formátu.pdf" at bounding box center [230, 345] width 305 height 14
click at [154, 217] on span "Vyjádření účastníka řízení o hloubkové revizi úhrad léčivých přípravků zařazený…" at bounding box center [400, 226] width 672 height 29
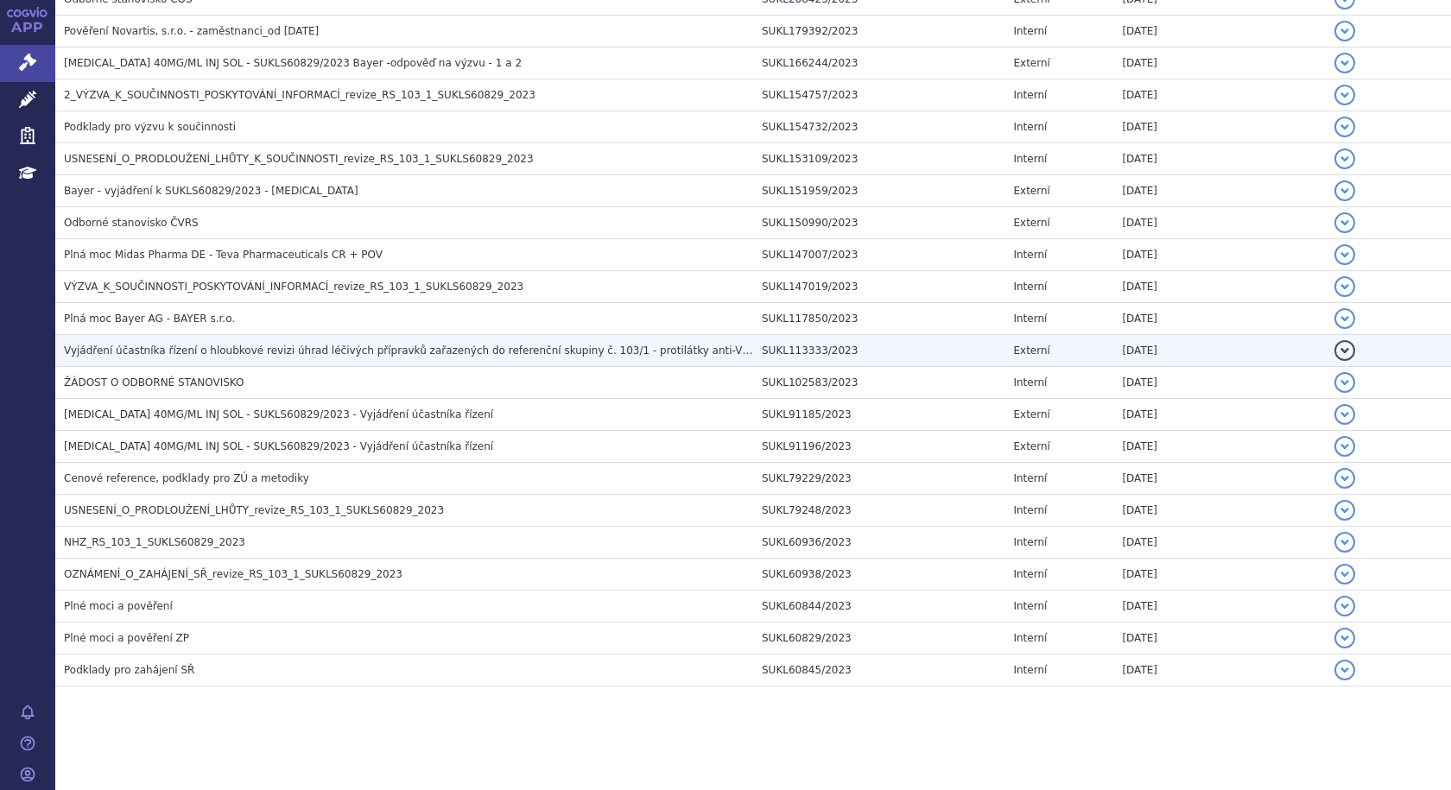
scroll to position [781, 0]
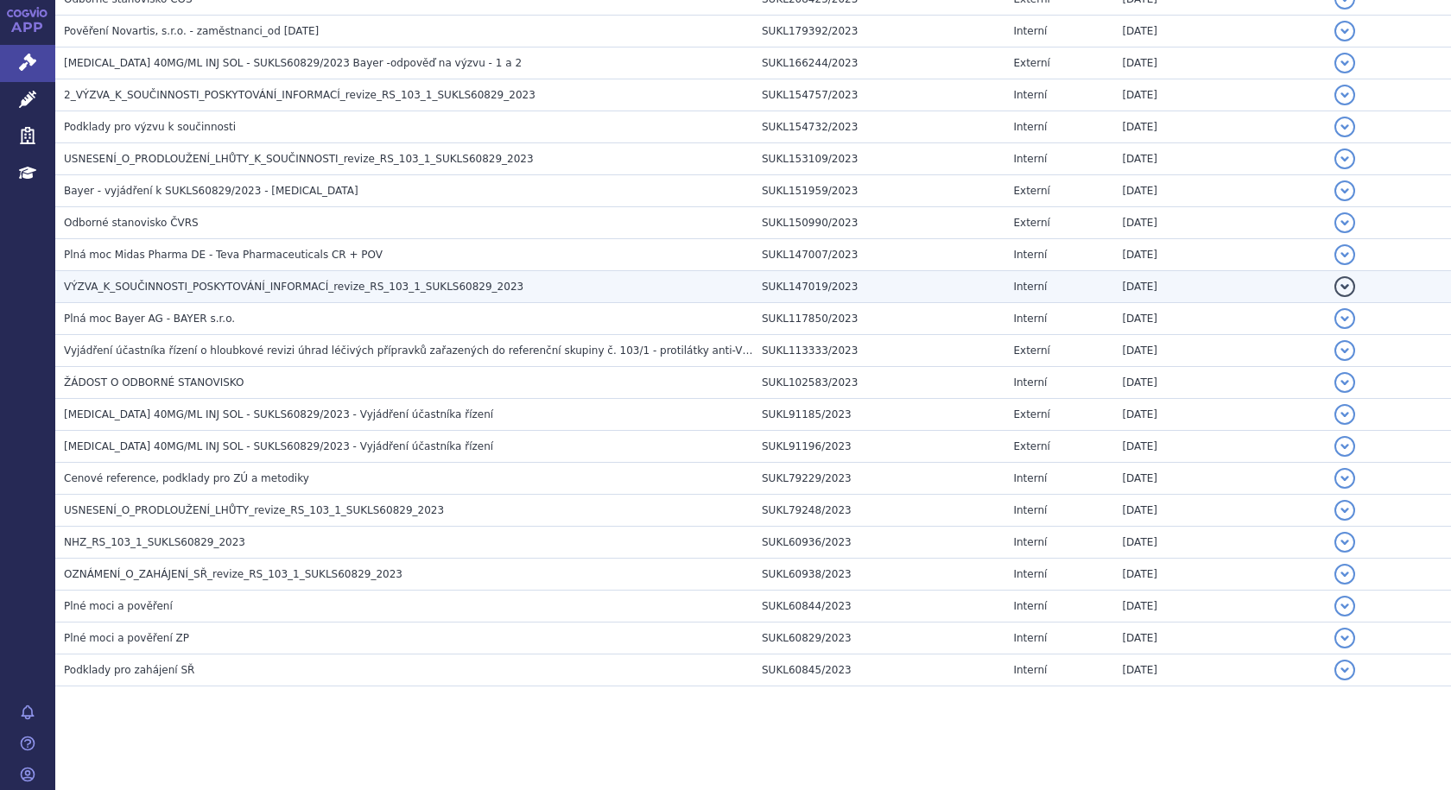
click at [381, 295] on h3 "VÝZVA_K_SOUČINNOSTI_POSKYTOVÁNÍ_INFORMACÍ_revize_RS_103_1_SUKLS60829_2023" at bounding box center [408, 286] width 689 height 17
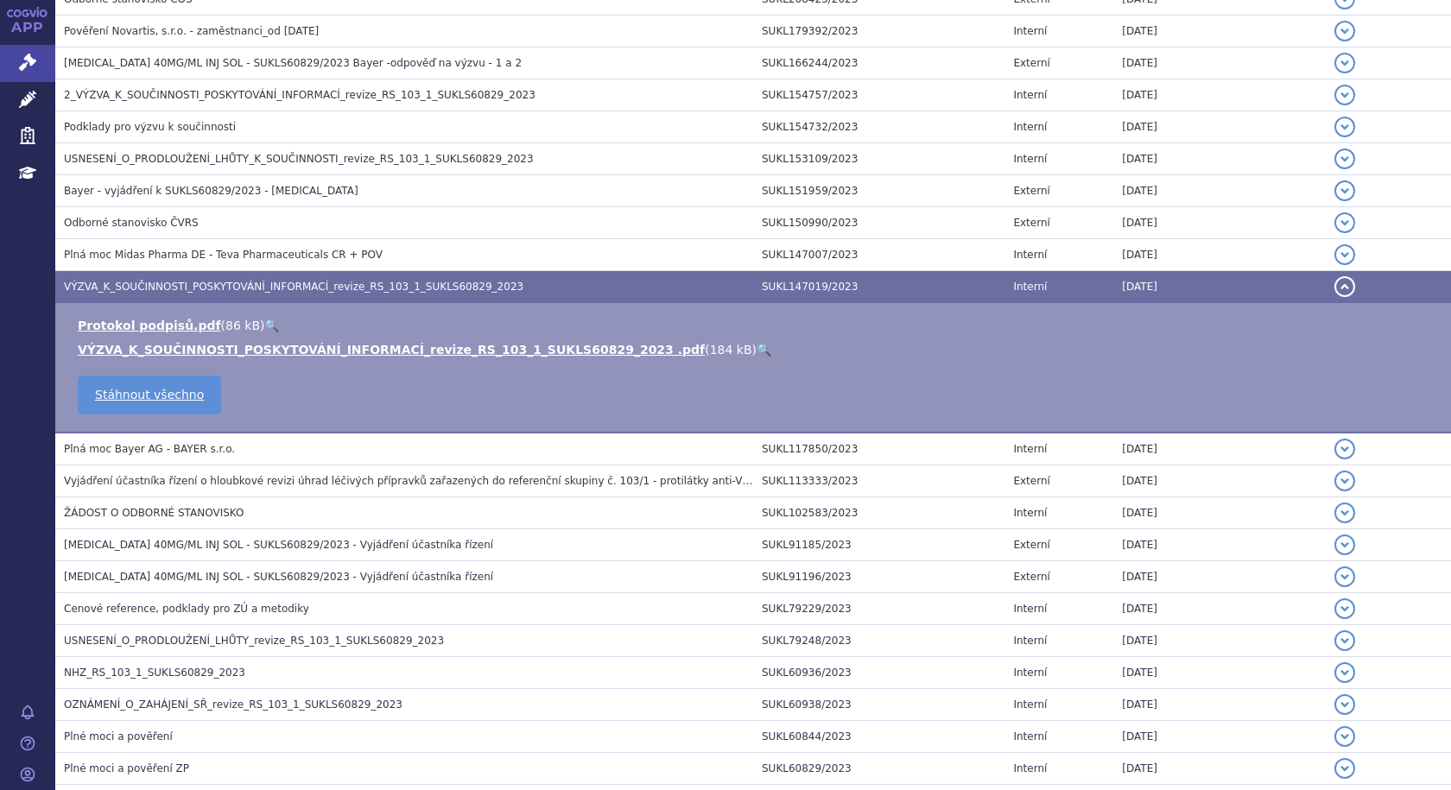
scroll to position [912, 0]
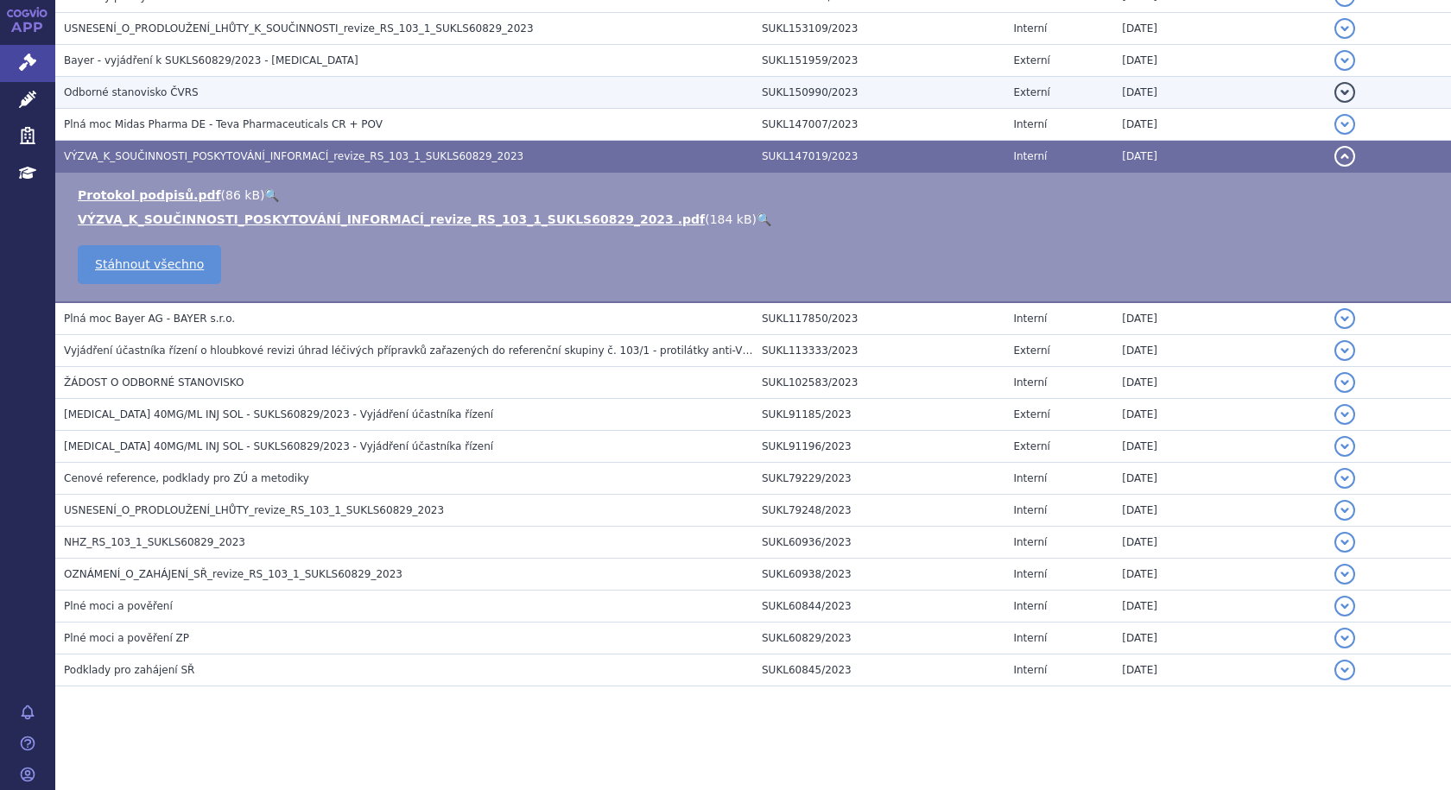
click at [125, 97] on span "Odborné stanovisko ČVRS" at bounding box center [131, 92] width 135 height 12
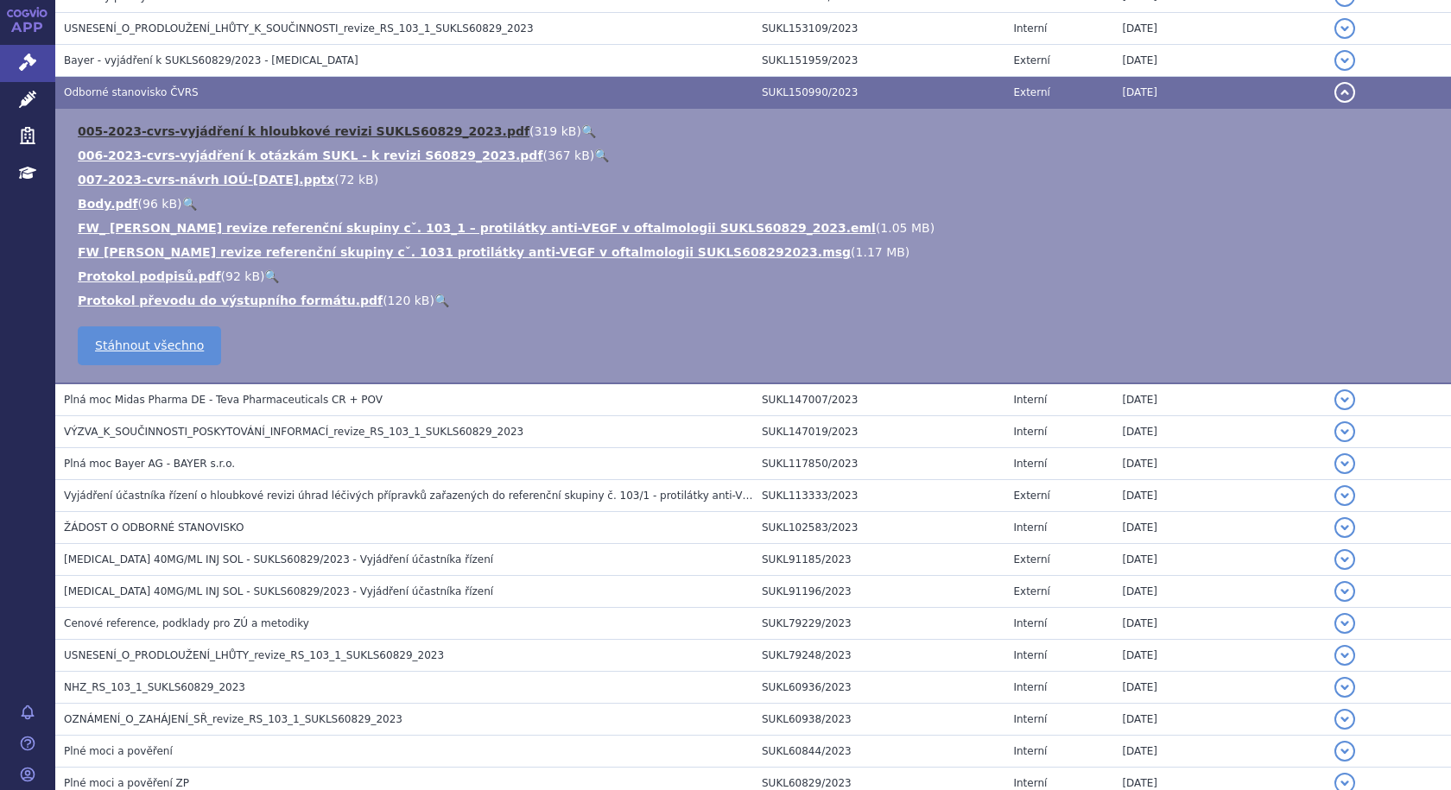
click at [244, 134] on link "005-2023-cvrs-vyjádření k hloubkové revizi SUKLS60829_2023.pdf" at bounding box center [304, 131] width 452 height 14
click at [207, 149] on link "006-2023-cvrs-vyjádření k otázkám SUKL - k revizi S60829_2023.pdf" at bounding box center [310, 156] width 465 height 14
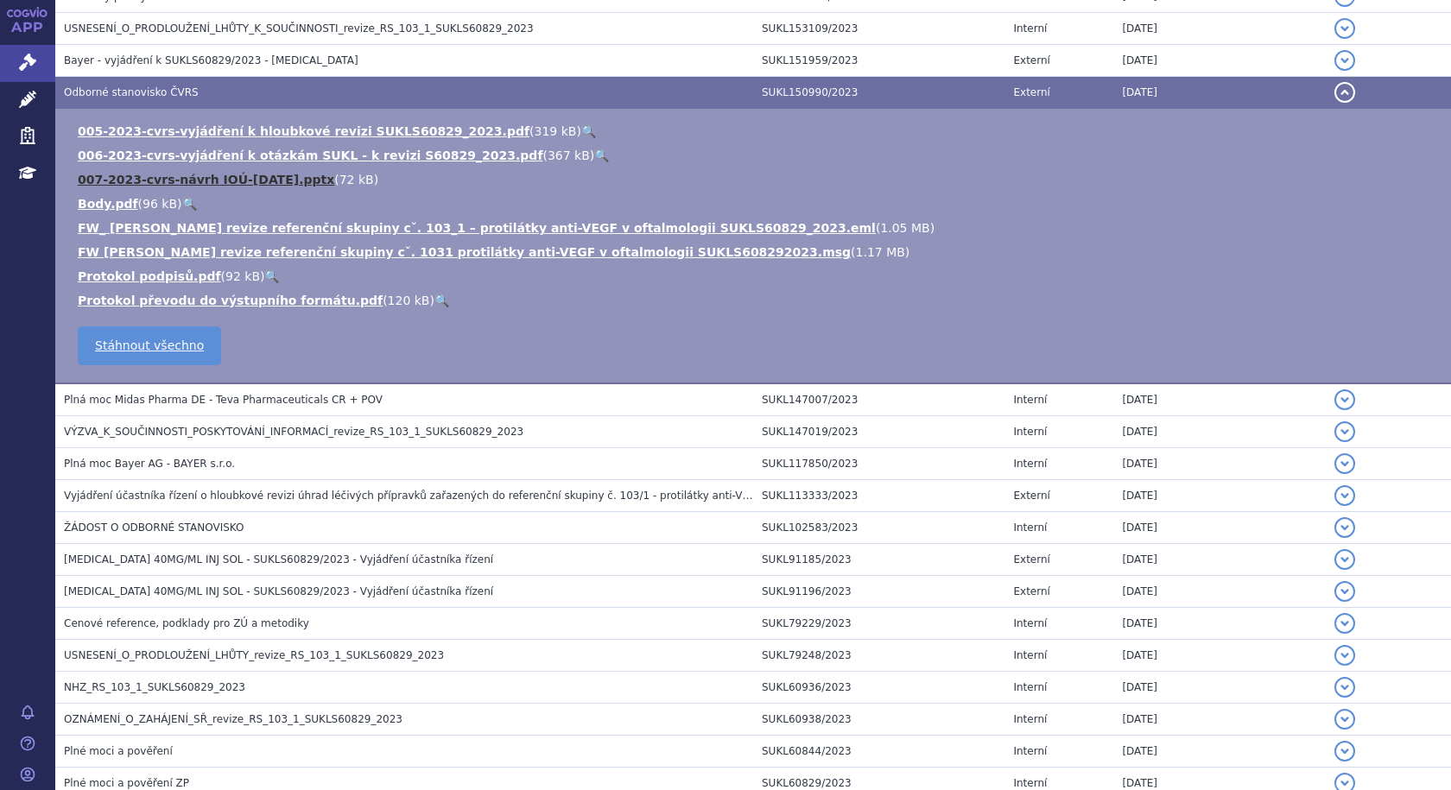
click at [269, 181] on link "007-2023-cvrs-návrh IOÚ-duben2023.pptx" at bounding box center [206, 180] width 256 height 14
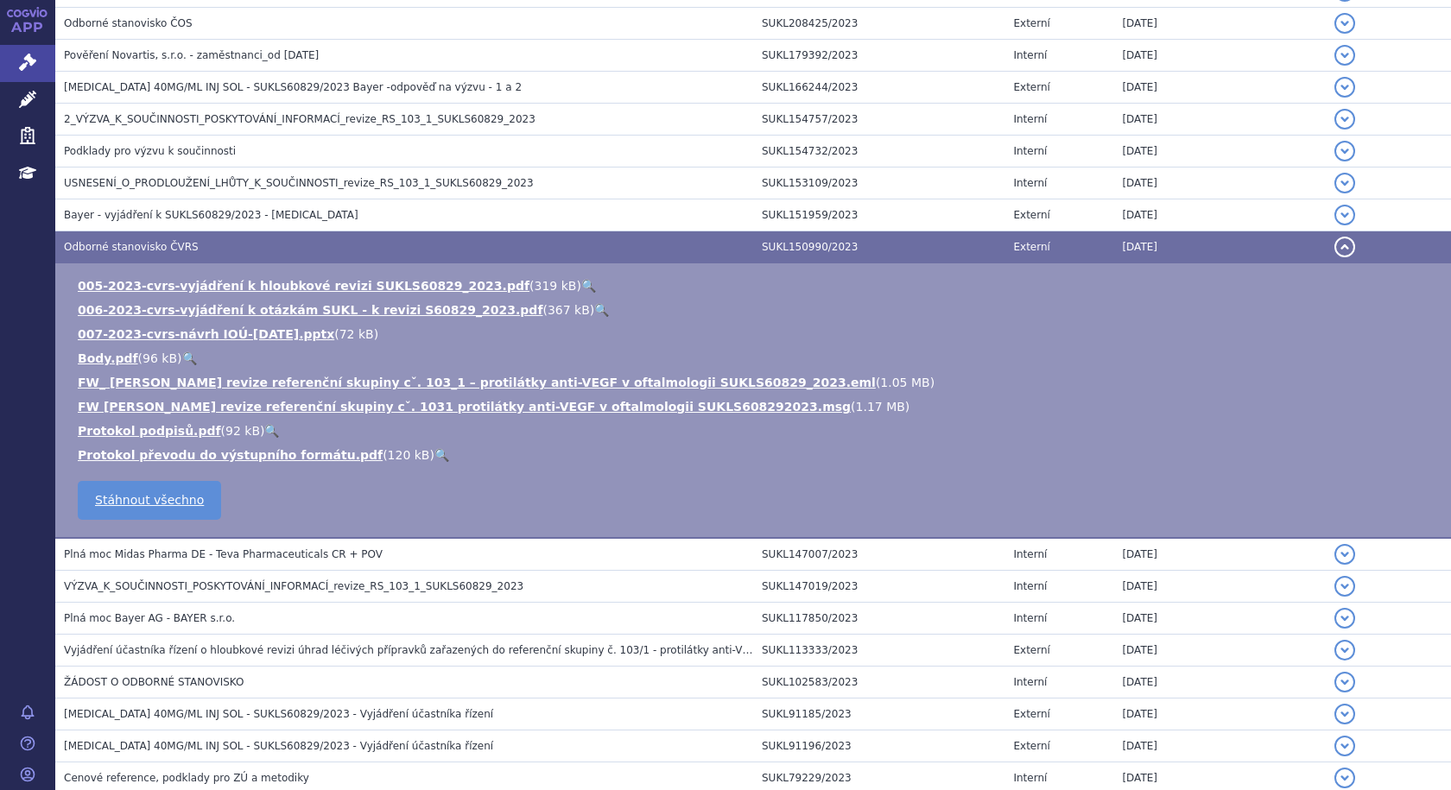
scroll to position [739, 0]
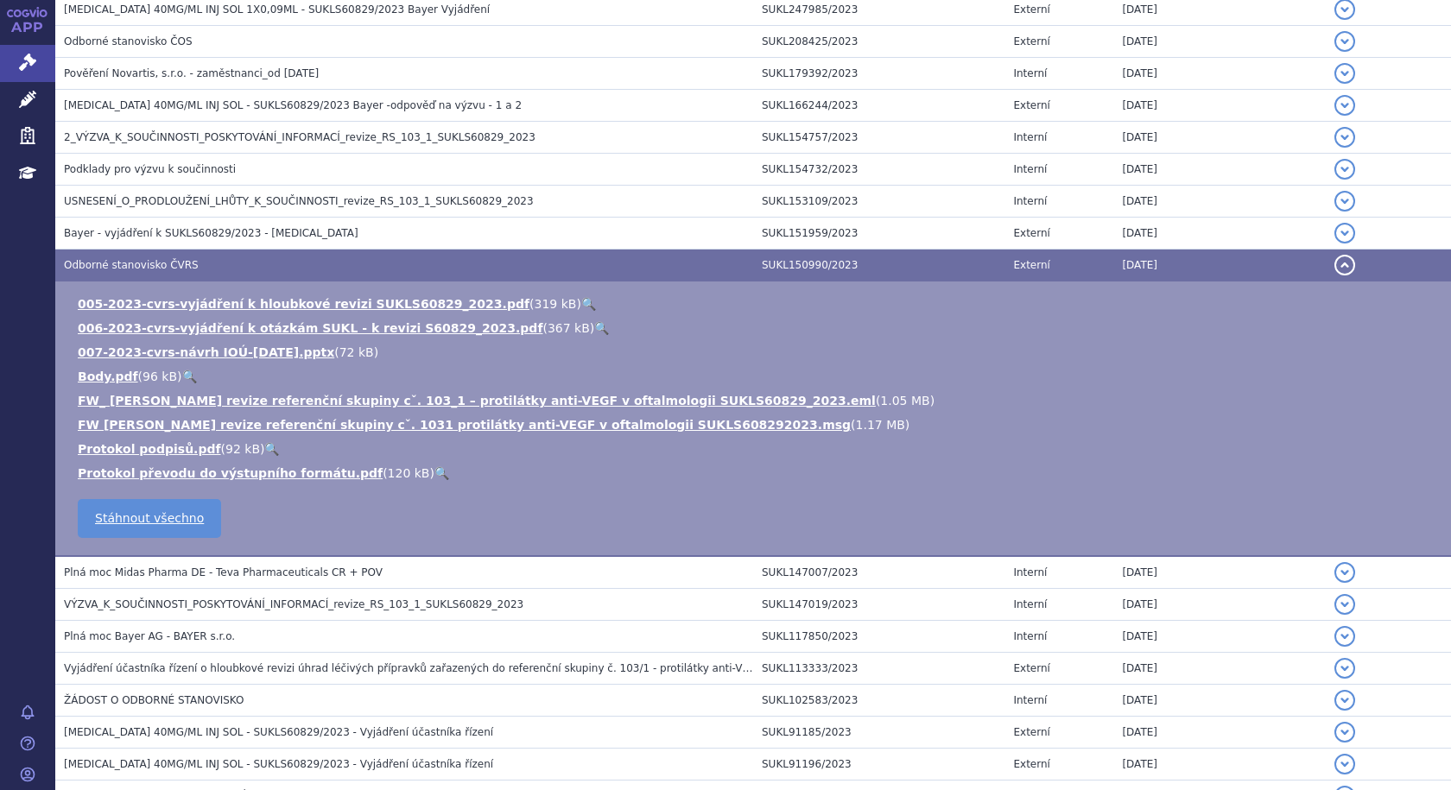
click at [149, 259] on span "Odborné stanovisko ČVRS" at bounding box center [131, 265] width 135 height 12
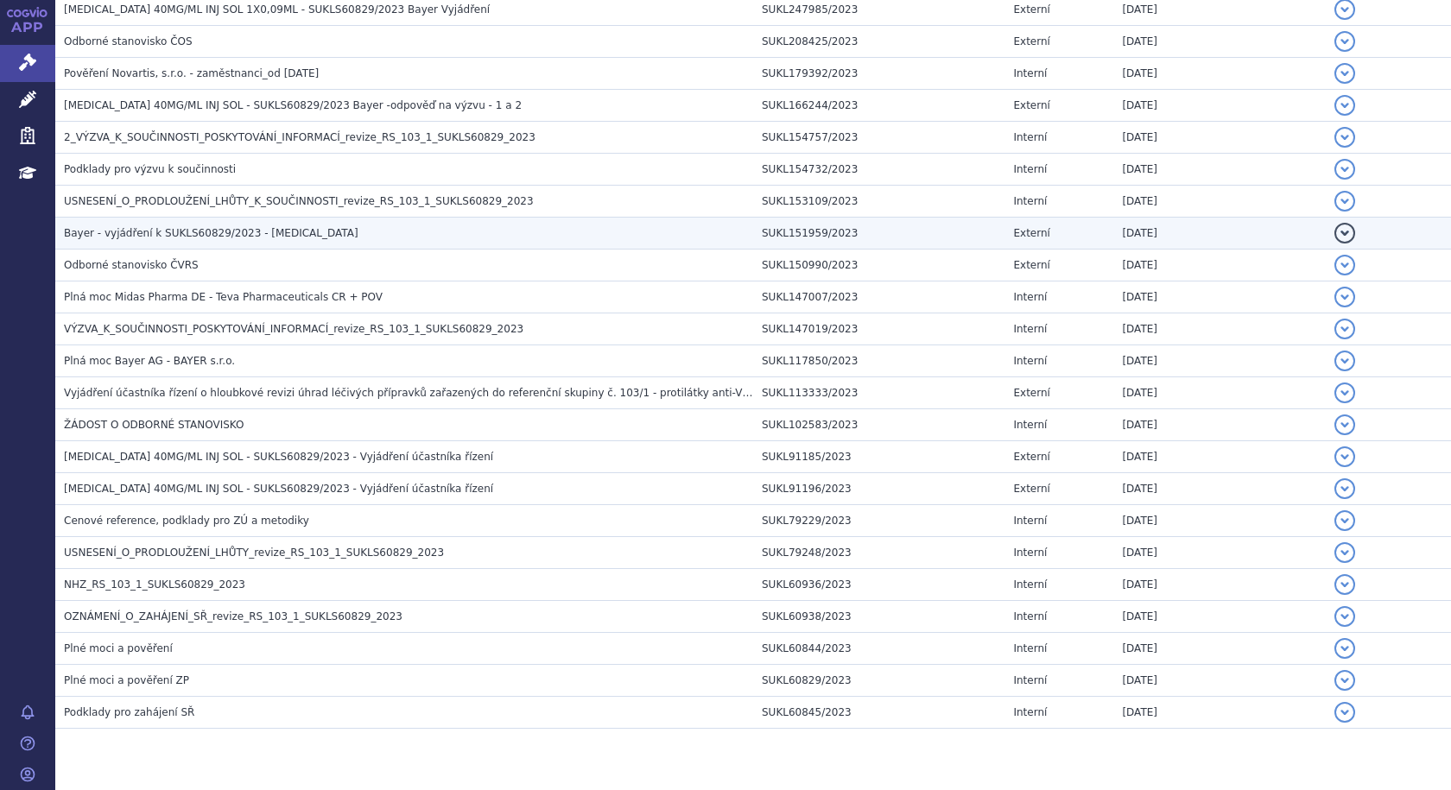
click at [122, 229] on span "Bayer - vyjádření k SUKLS60829/2023 - Eylea" at bounding box center [211, 233] width 294 height 12
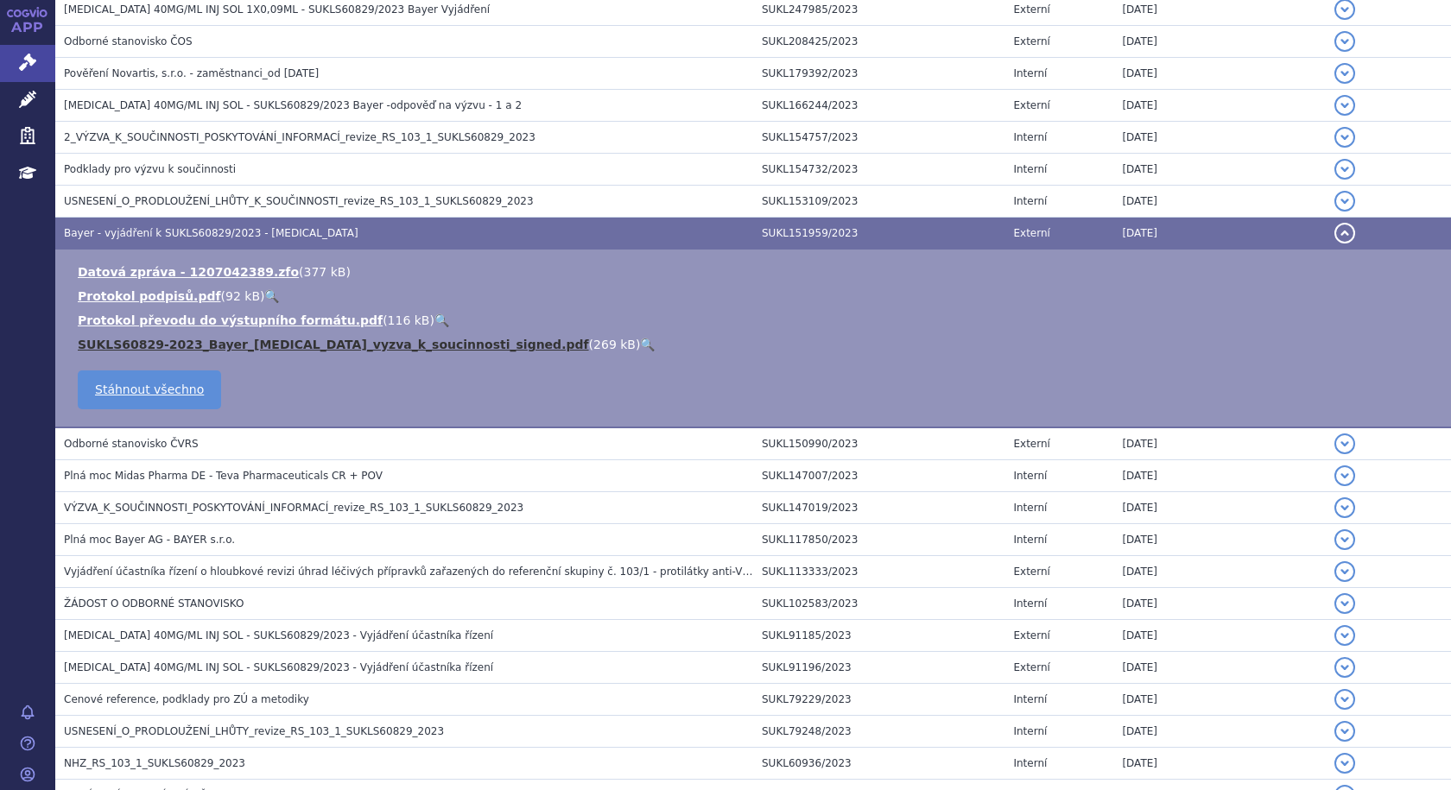
click at [253, 339] on link "SUKLS60829-2023_Bayer_Eylea_vyzva_k_soucinnosti_signed.pdf" at bounding box center [333, 345] width 511 height 14
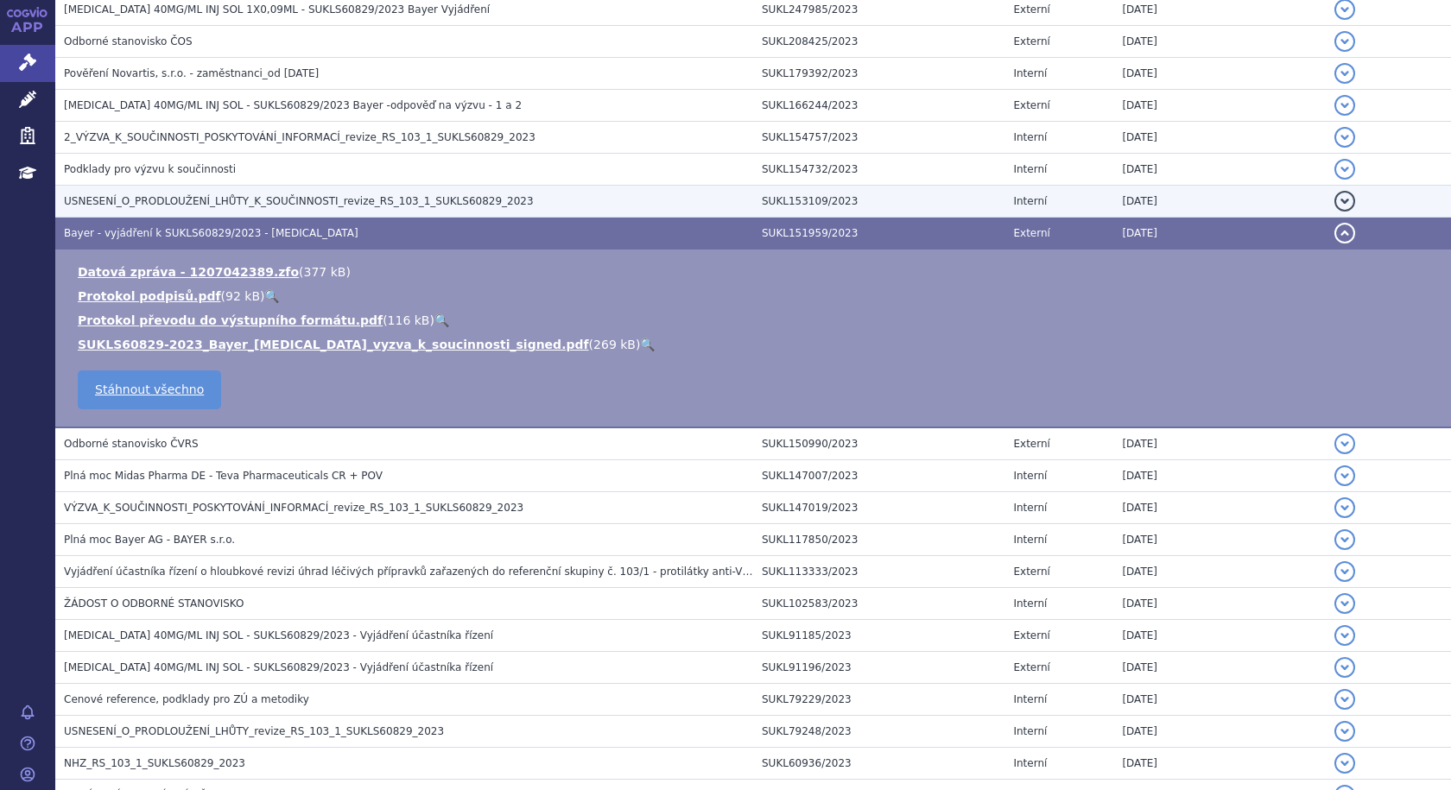
click at [258, 199] on span "USNESENÍ_O_PRODLOUŽENÍ_LHŮTY_K_SOUČINNOSTI_revize_RS_103_1_SUKLS60829_2023" at bounding box center [299, 201] width 470 height 12
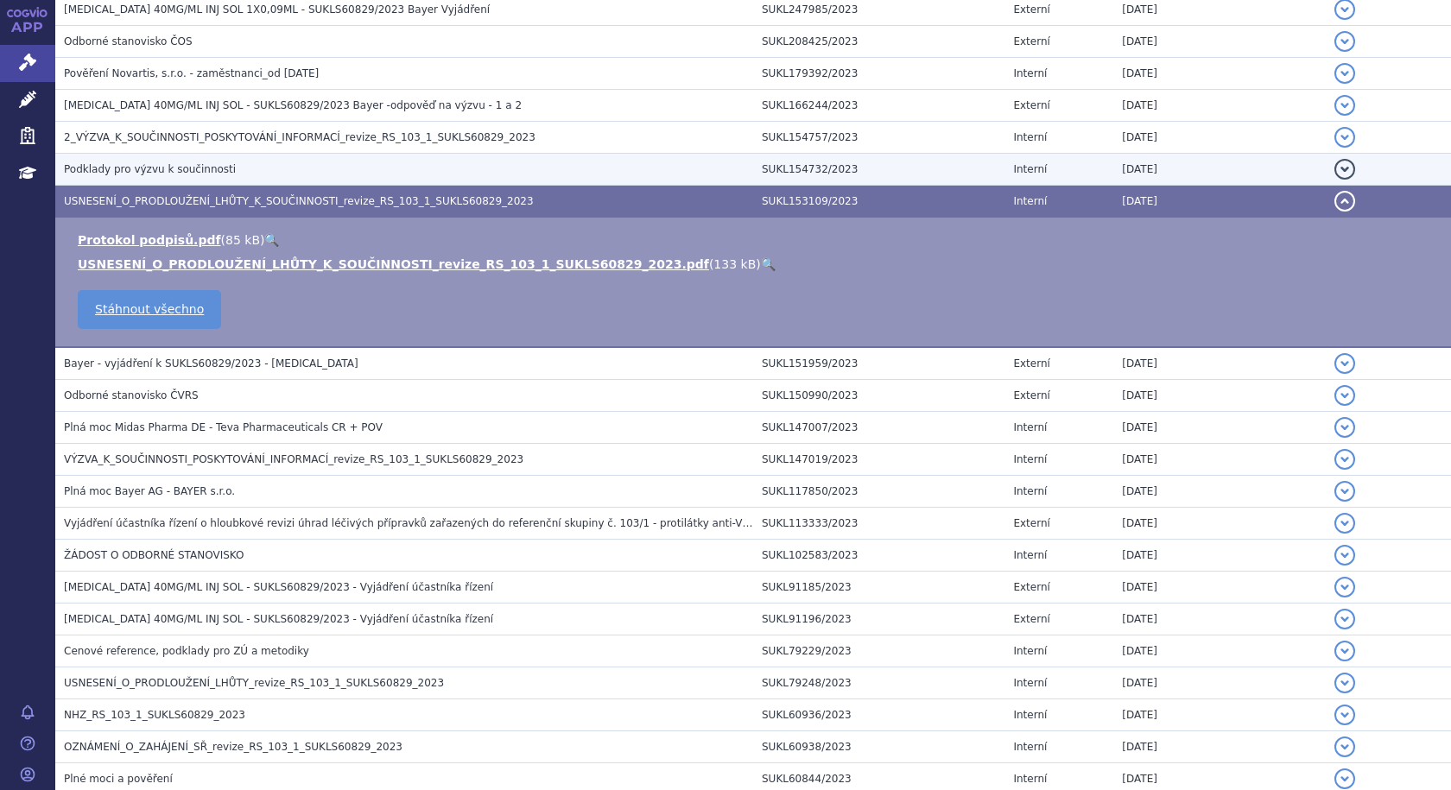
click at [143, 172] on span "Podklady pro výzvu k součinnosti" at bounding box center [150, 169] width 172 height 12
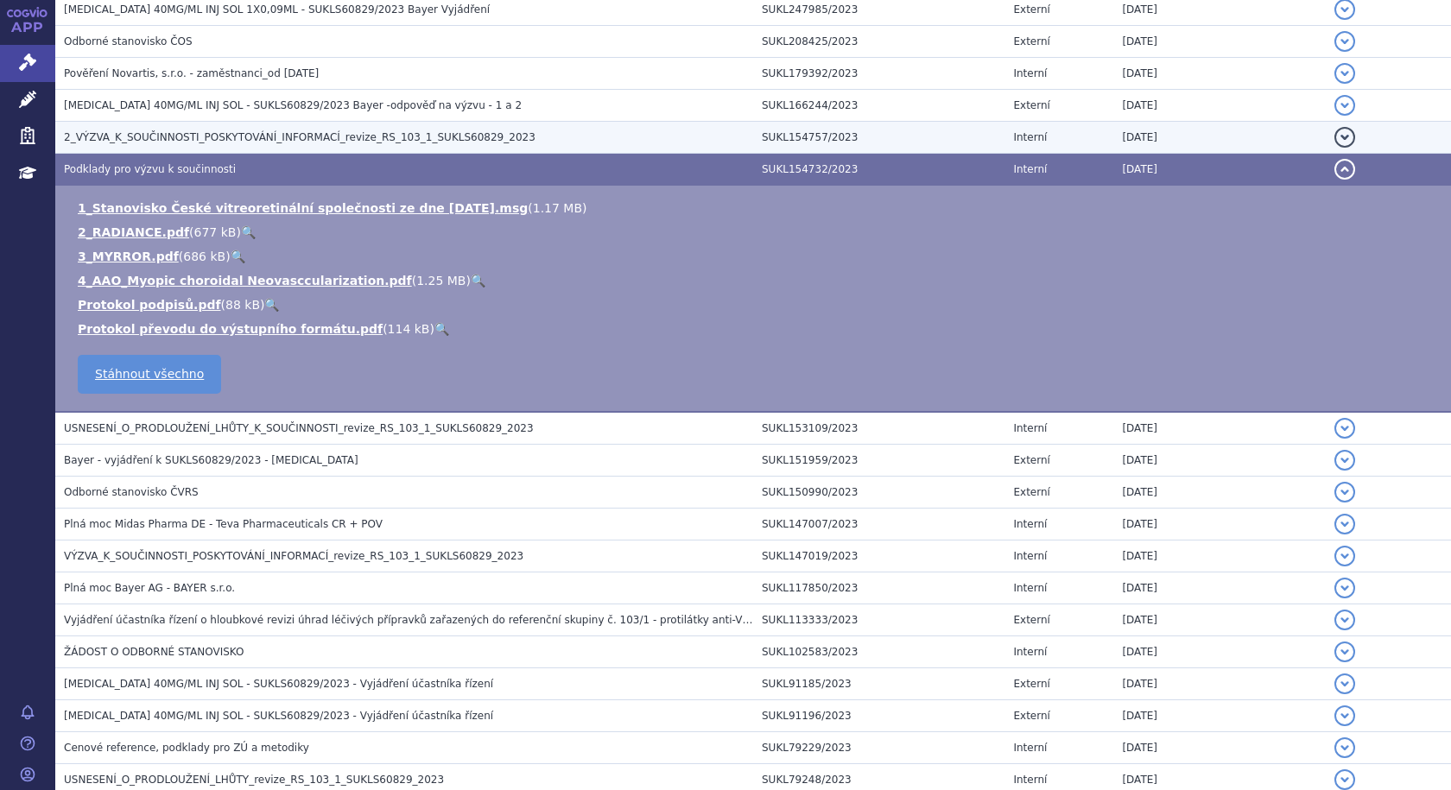
click at [326, 142] on span "2_VÝZVA_K_SOUČINNOSTI_POSKYTOVÁNÍ_INFORMACÍ_revize_RS_103_1_SUKLS60829_2023" at bounding box center [299, 137] width 471 height 12
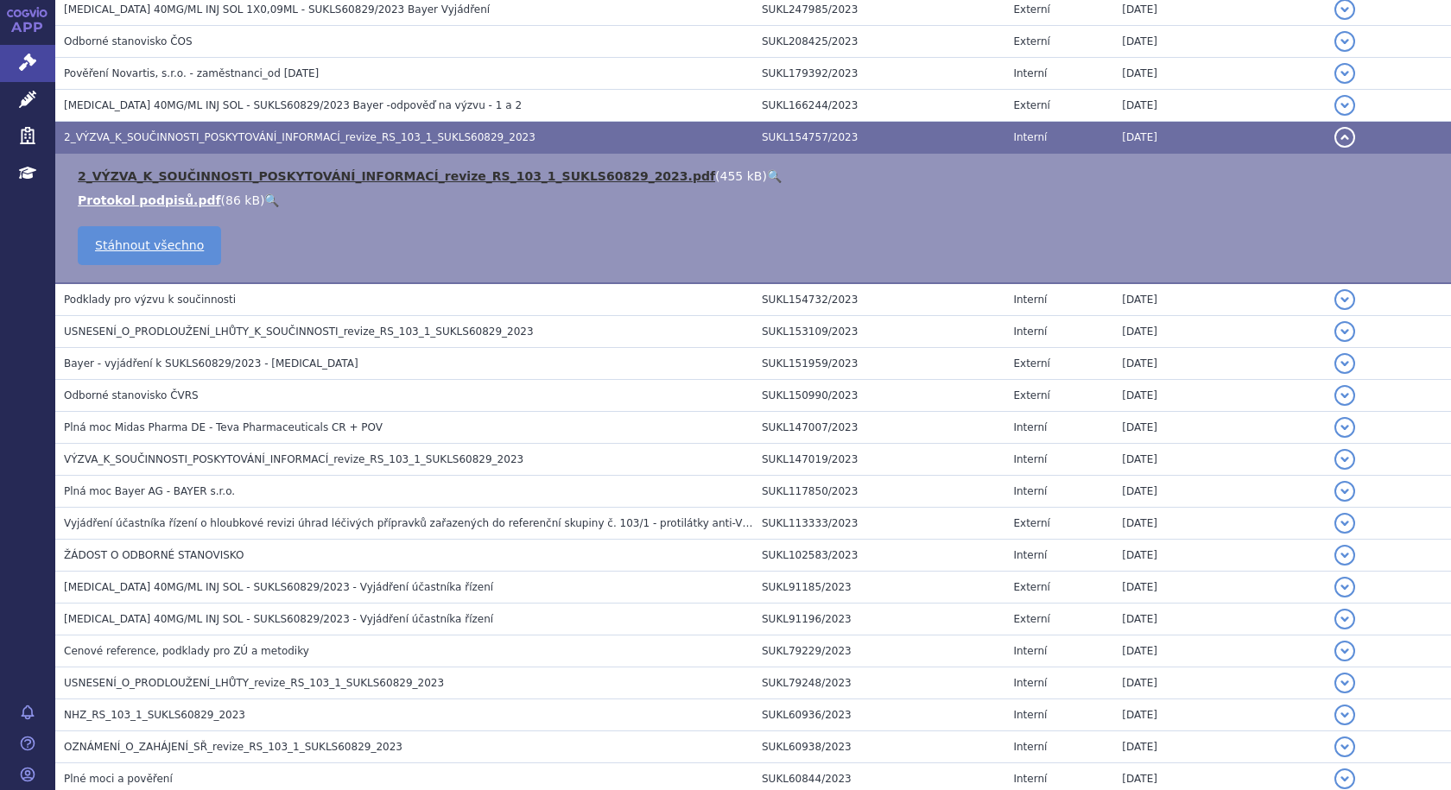
click at [329, 169] on link "2_VÝZVA_K_SOUČINNOSTI_POSKYTOVÁNÍ_INFORMACÍ_revize_RS_103_1_SUKLS60829_2023.pdf" at bounding box center [396, 176] width 637 height 14
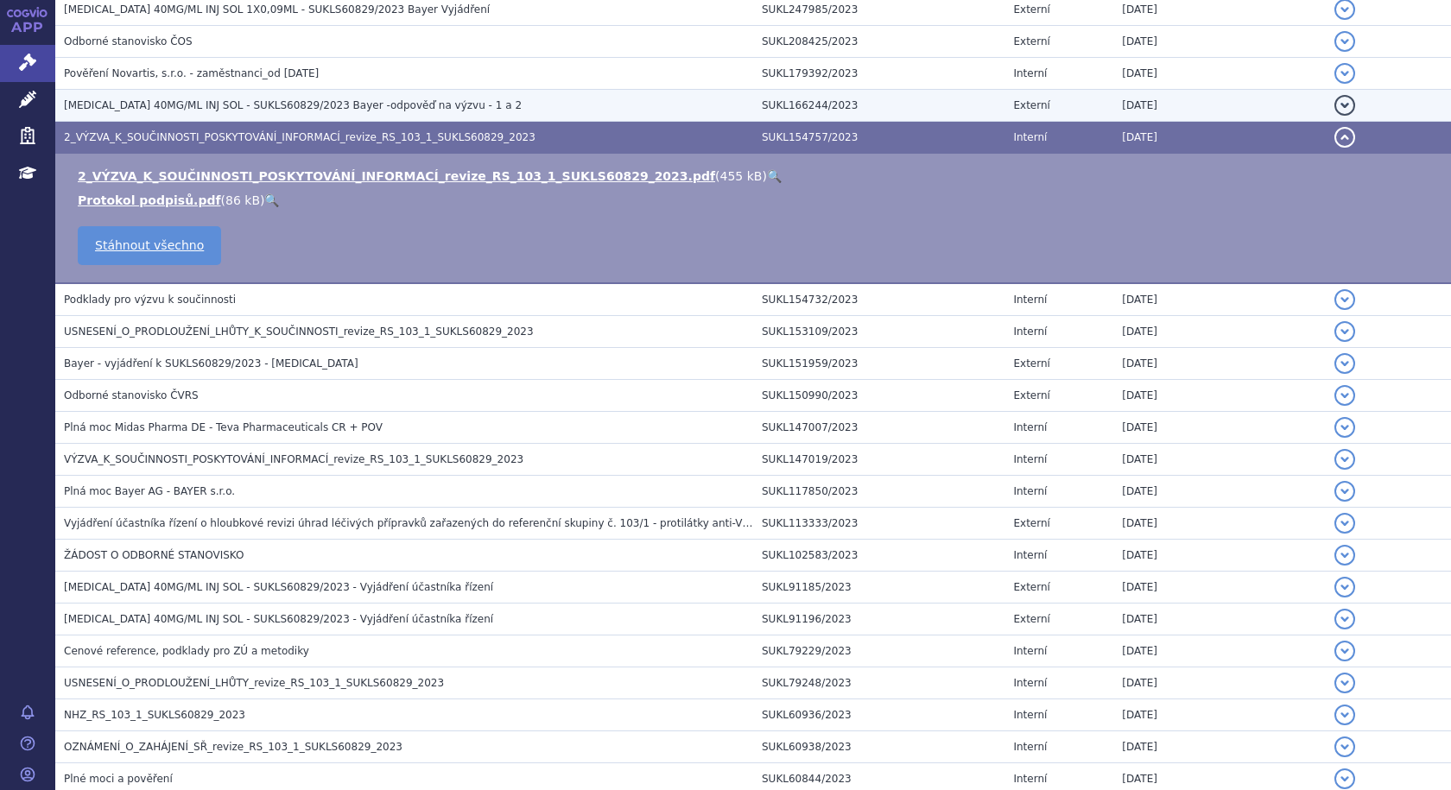
click at [95, 104] on span "EYLEA 40MG/ML INJ SOL - SUKLS60829/2023 Bayer -odpověď na výzvu - 1 a 2" at bounding box center [293, 105] width 458 height 12
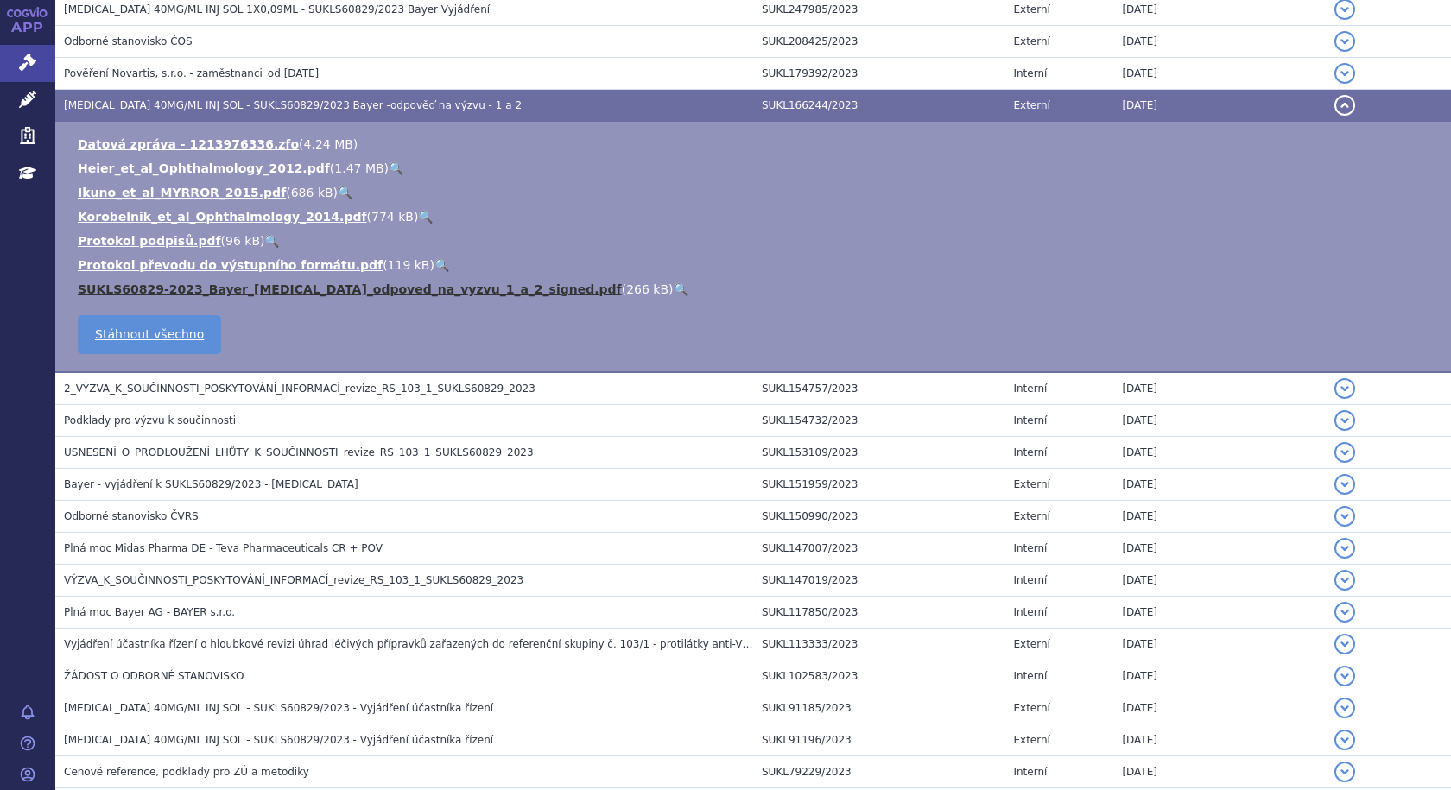
click at [259, 282] on link "SUKLS60829-2023_Bayer_Eylea_odpoved_na_vyzvu_1_a_2_signed.pdf" at bounding box center [350, 289] width 544 height 14
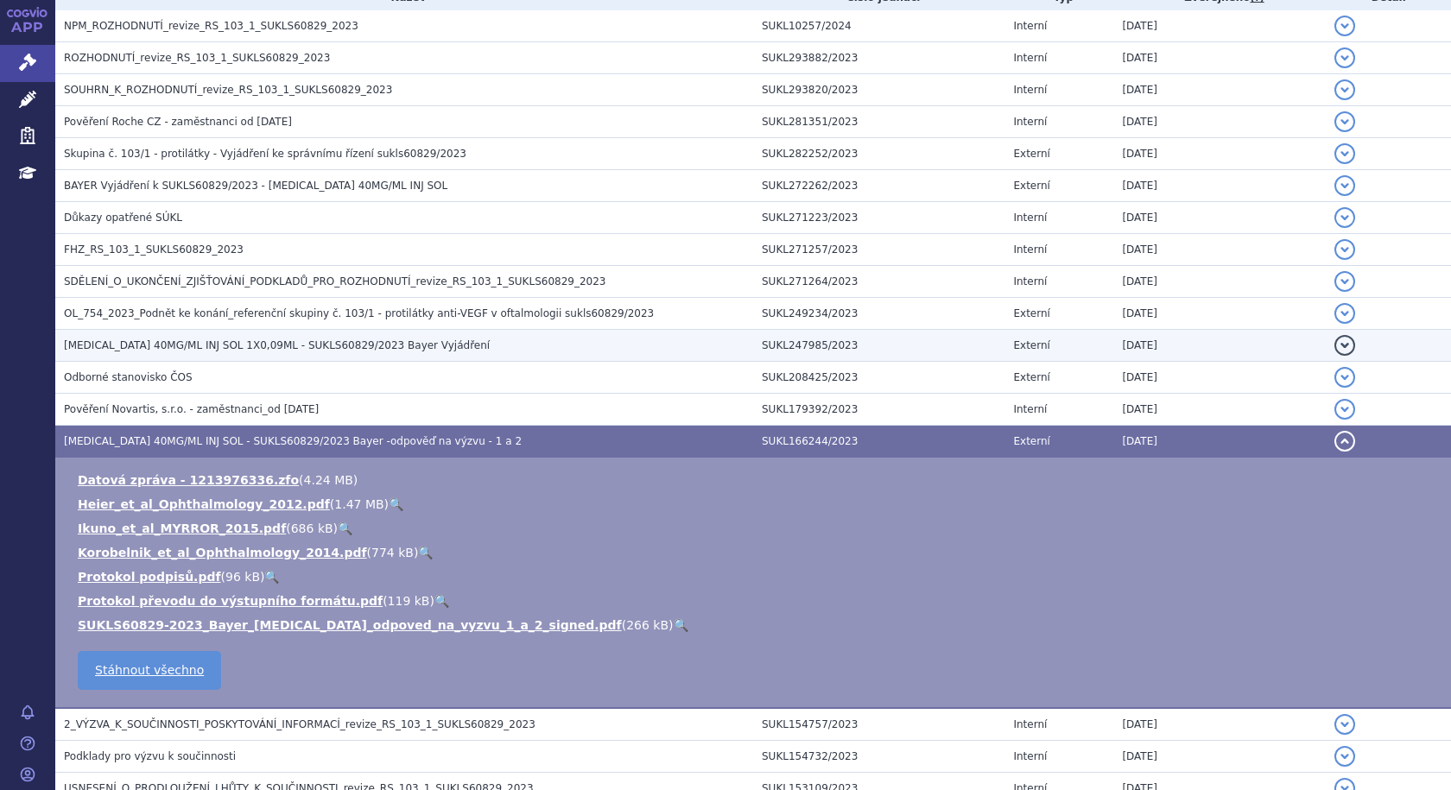
scroll to position [394, 0]
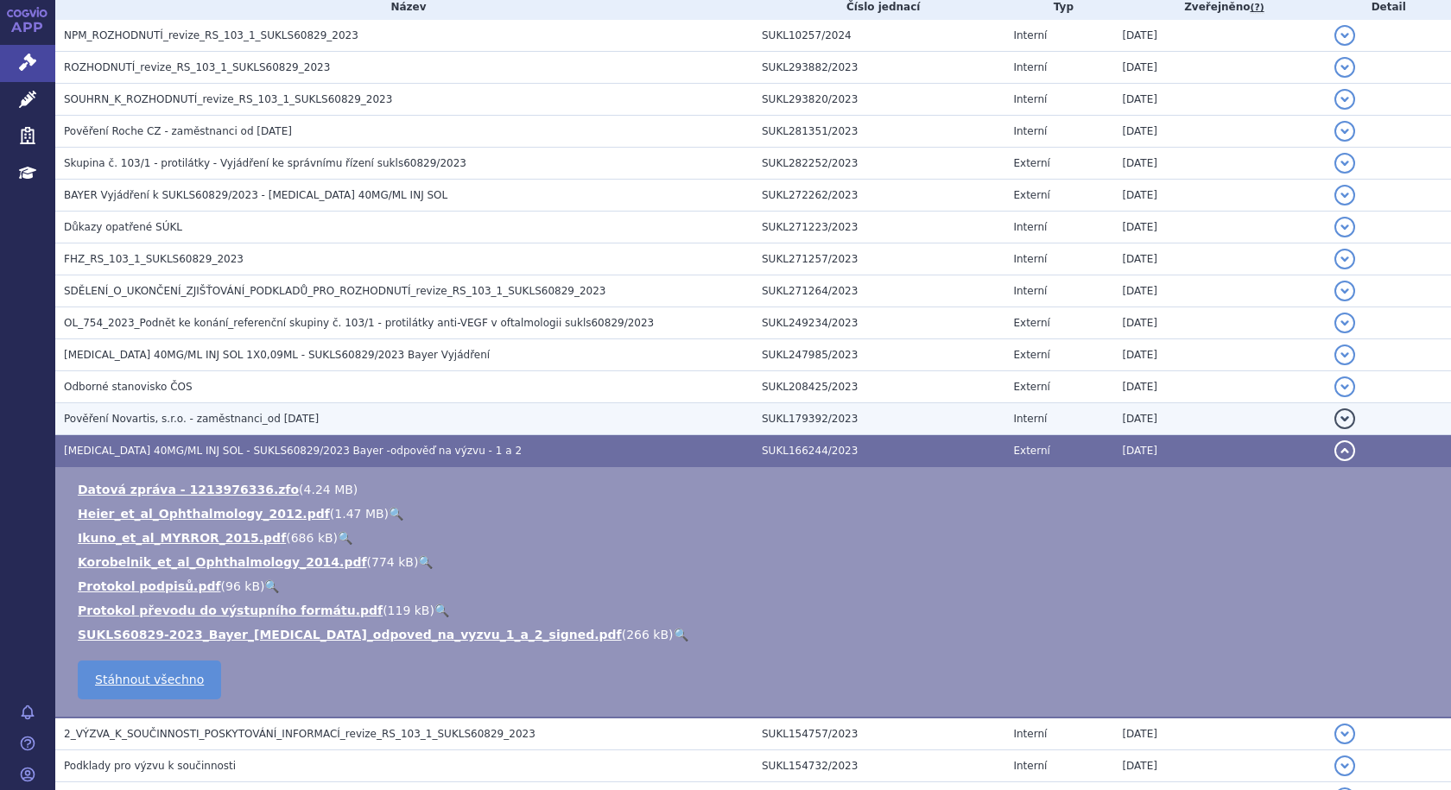
click at [253, 419] on span "Pověření Novartis, s.r.o. - zaměstnanci_od 4.7.2023" at bounding box center [191, 419] width 255 height 12
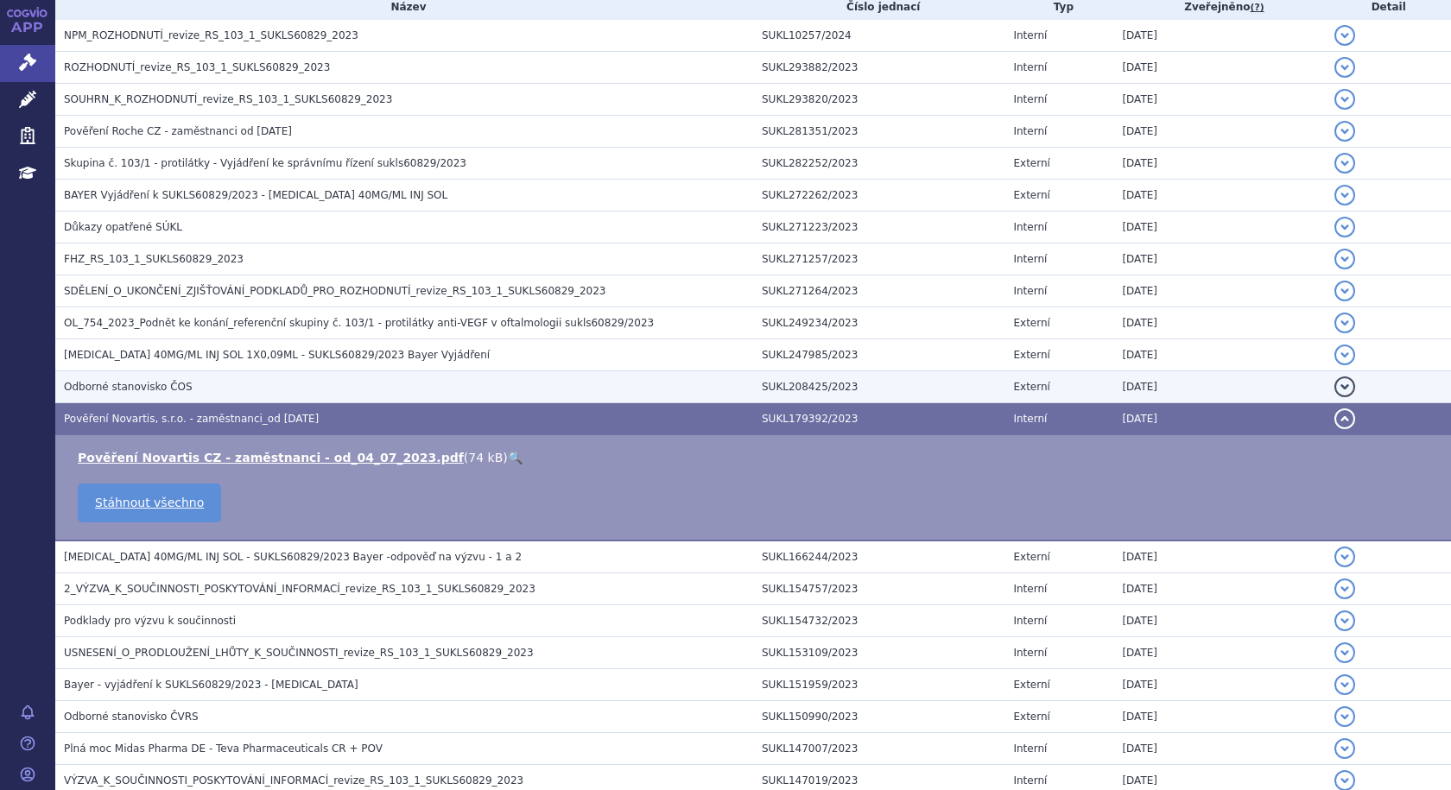
click at [113, 388] on span "Odborné stanovisko ČOS" at bounding box center [128, 387] width 129 height 12
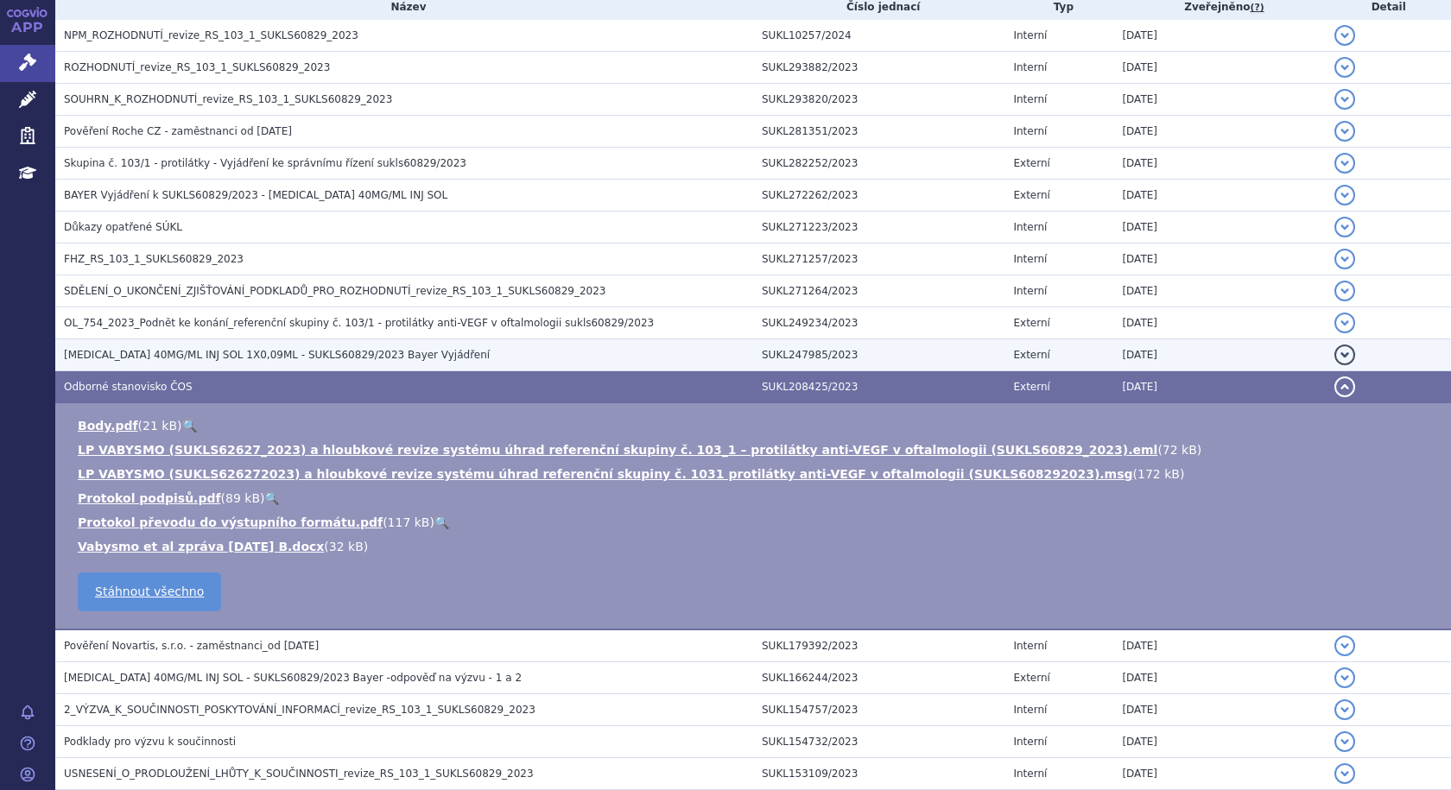
click at [334, 357] on span "EYLEA 40MG/ML INJ SOL 1X0,09ML - SUKLS60829/2023 Bayer Vyjádření" at bounding box center [277, 355] width 426 height 12
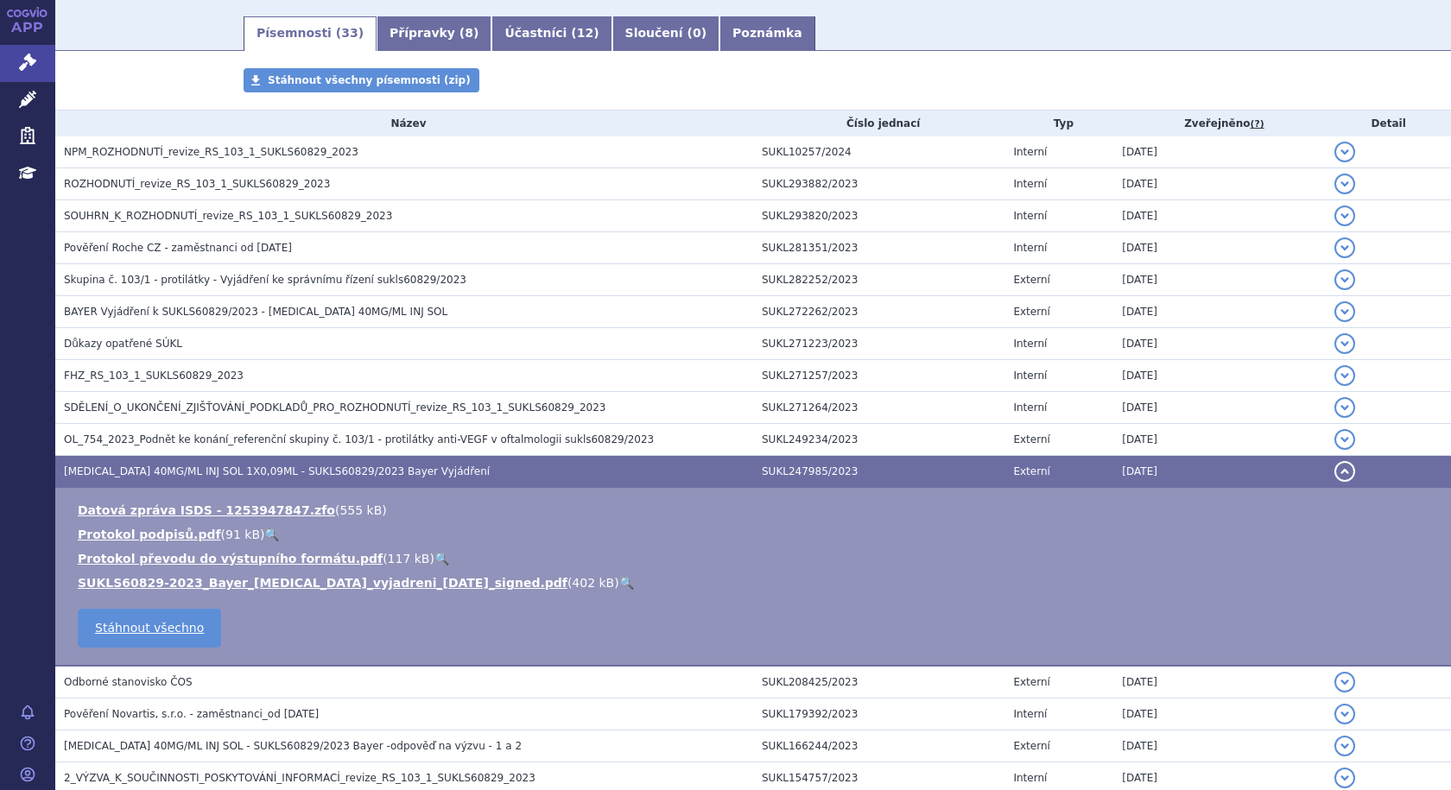
scroll to position [307, 0]
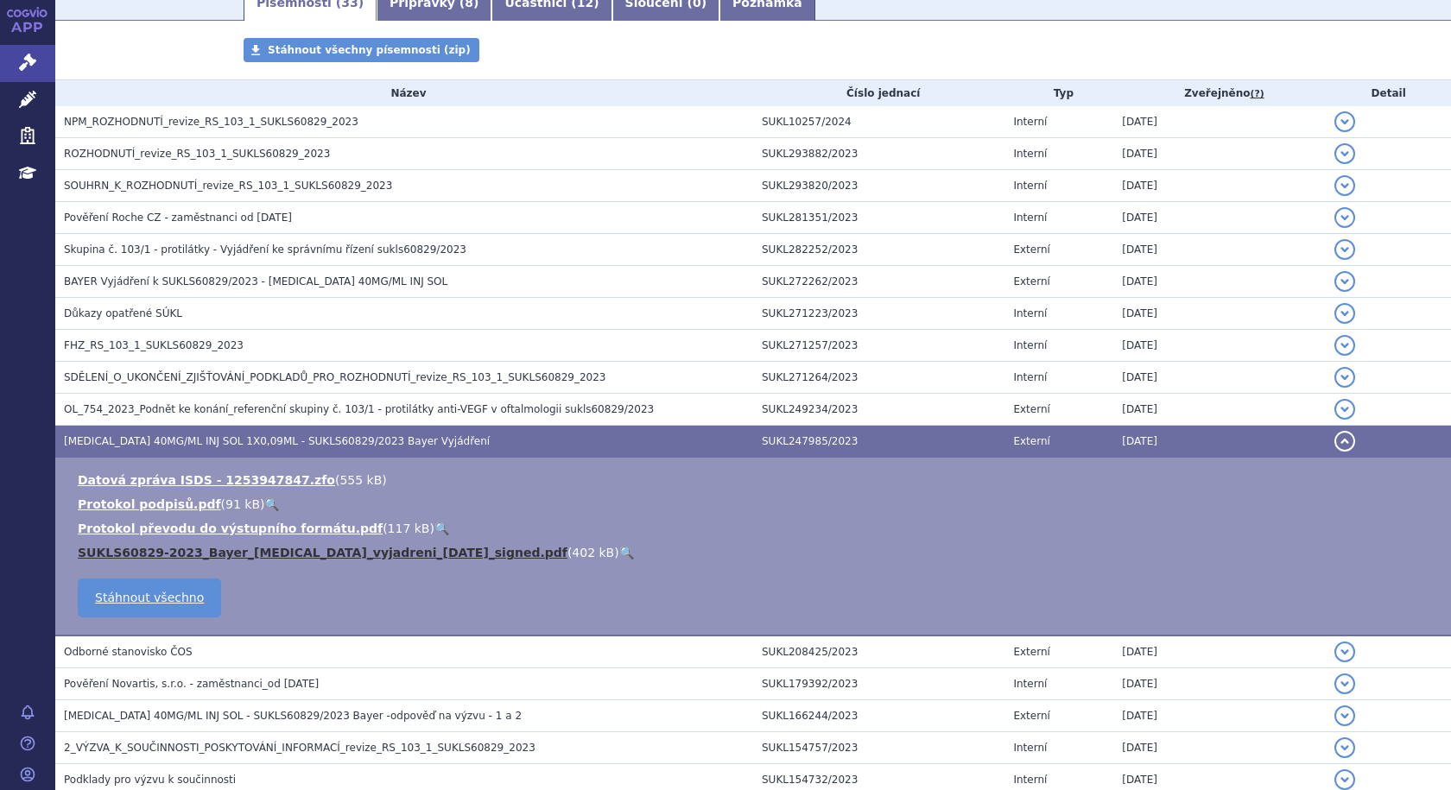
click at [344, 550] on link "SUKLS60829-2023_Bayer_Eylea_vyjadreni_13.10.2023_signed.pdf" at bounding box center [323, 553] width 490 height 14
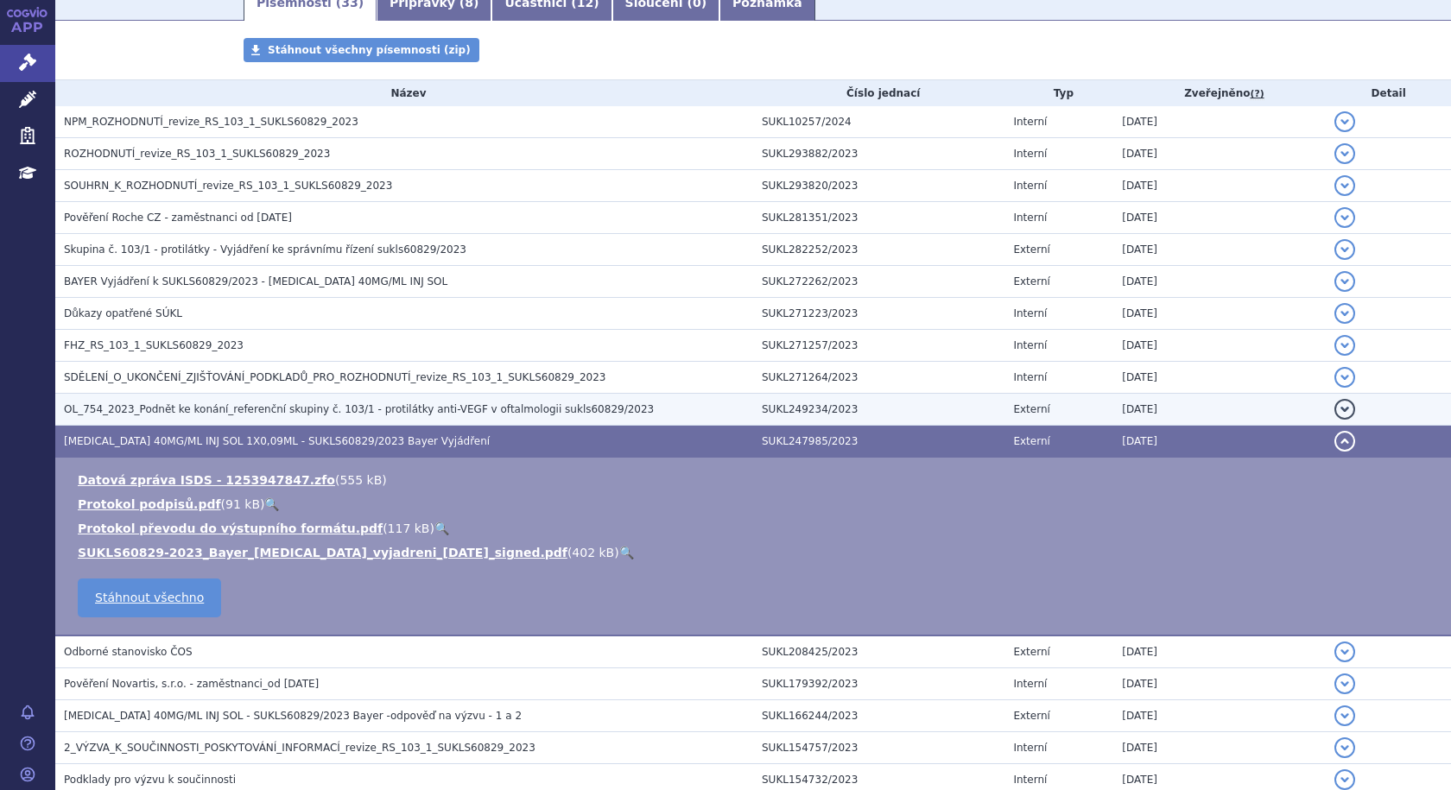
click at [480, 402] on h3 "OL_754_2023_Podnět ke konání_referenční skupiny č. 103/1 - protilátky anti-VEGF…" at bounding box center [408, 409] width 689 height 17
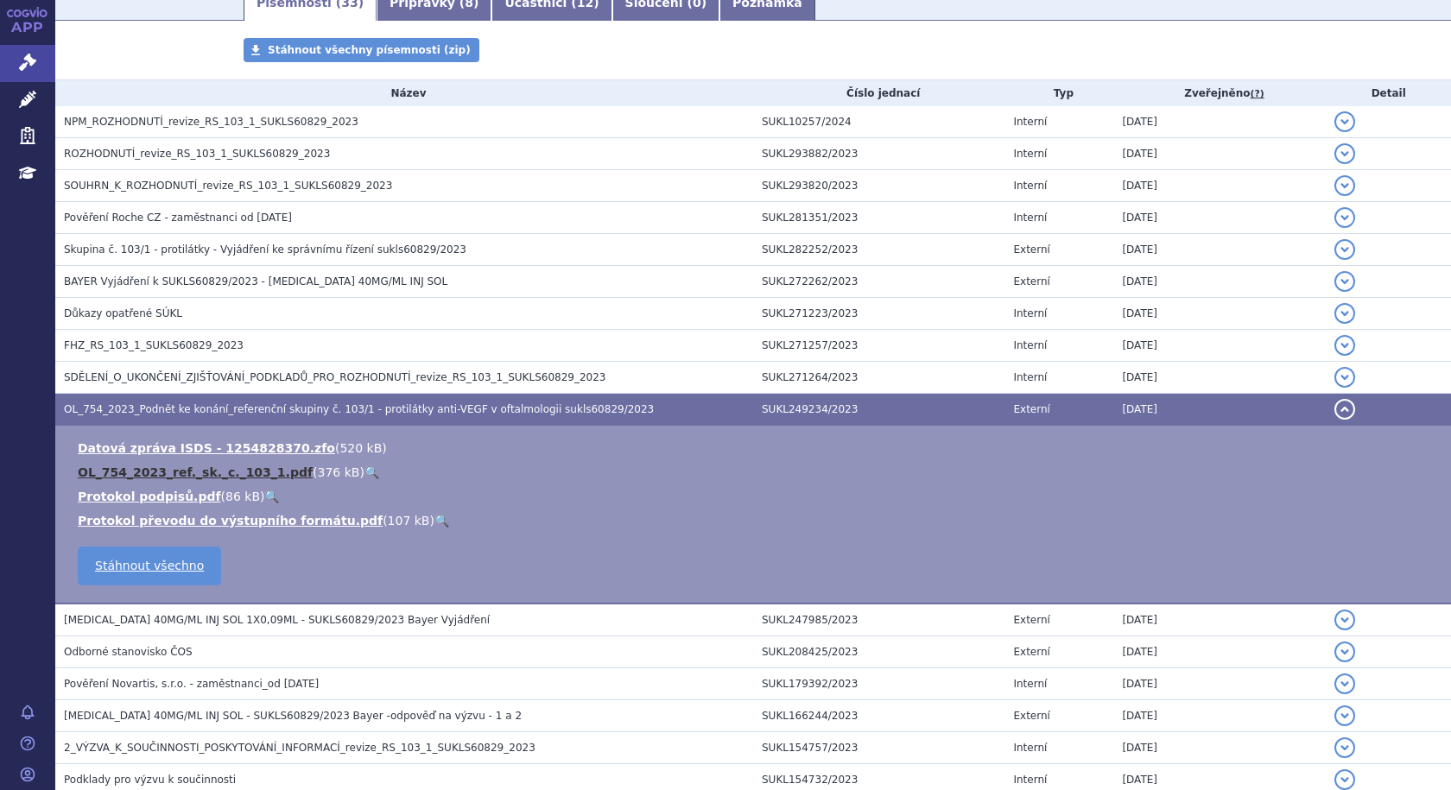
click at [187, 469] on link "OL_754_2023_ref._sk._c._103_1.pdf" at bounding box center [195, 472] width 235 height 14
